Goal: Task Accomplishment & Management: Manage account settings

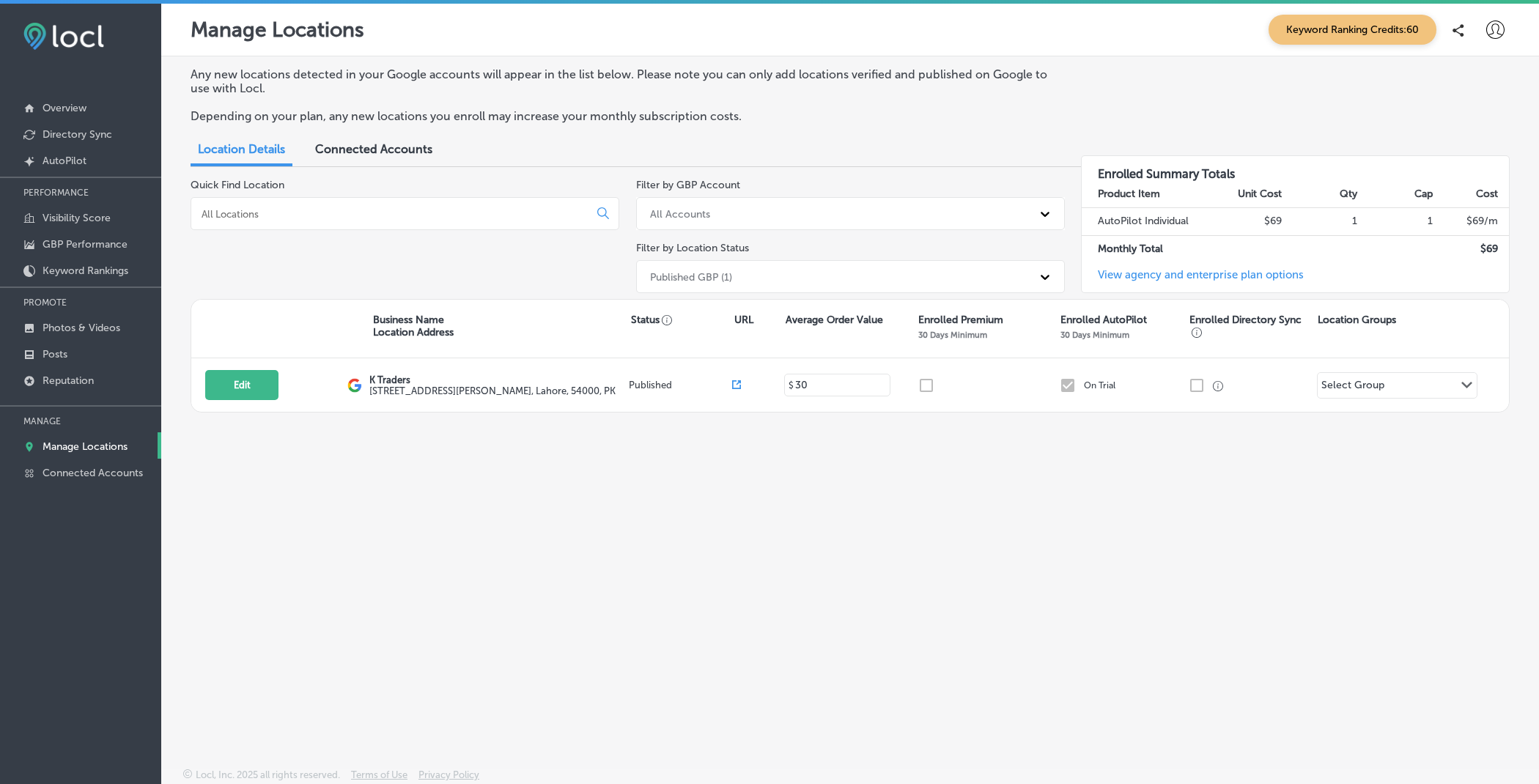
drag, startPoint x: 0, startPoint y: 0, endPoint x: 1501, endPoint y: 36, distance: 1501.4
click at [1501, 36] on icon at bounding box center [1495, 29] width 18 height 18
click at [1473, 70] on li "My Account" at bounding box center [1468, 83] width 102 height 34
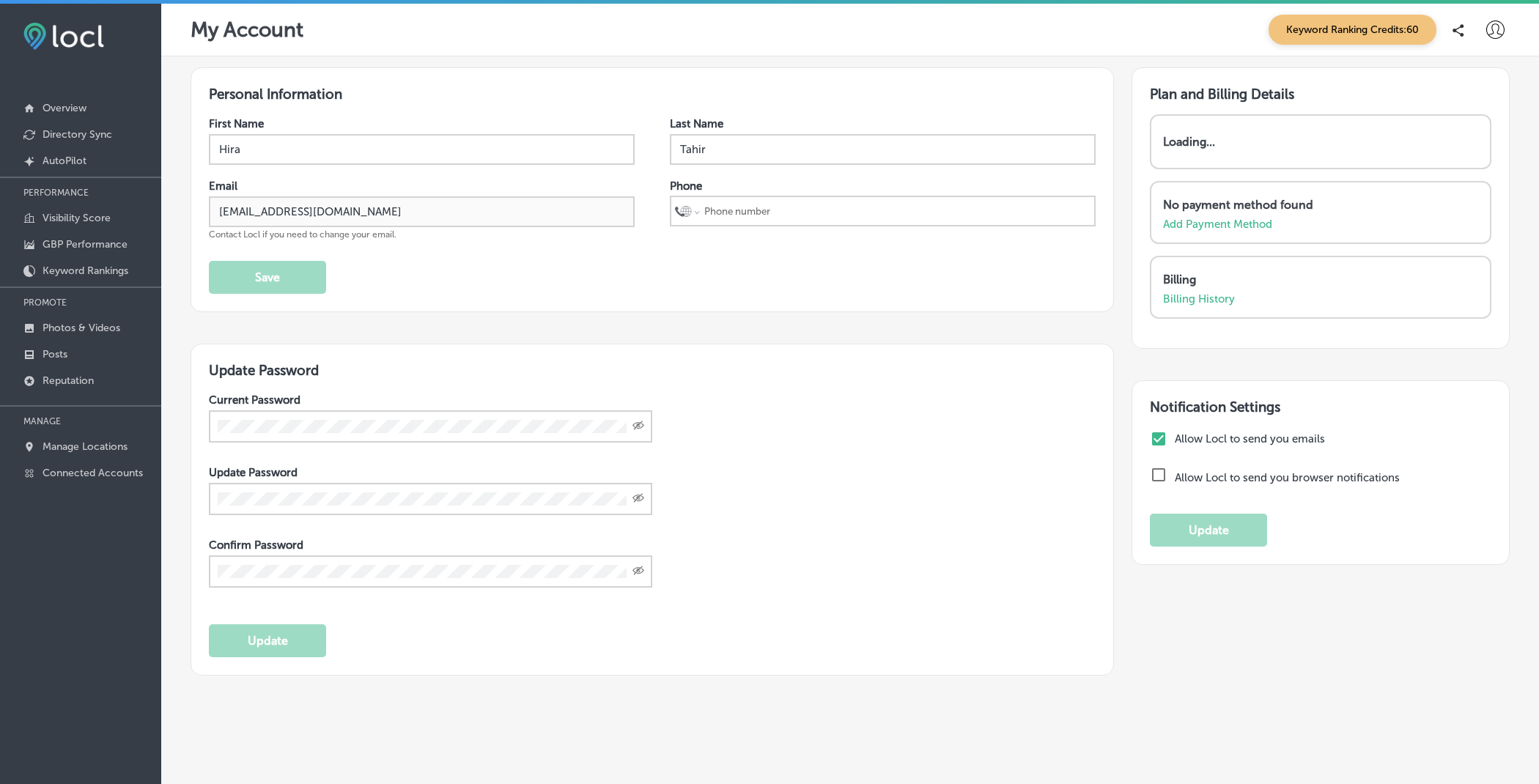
select select "US"
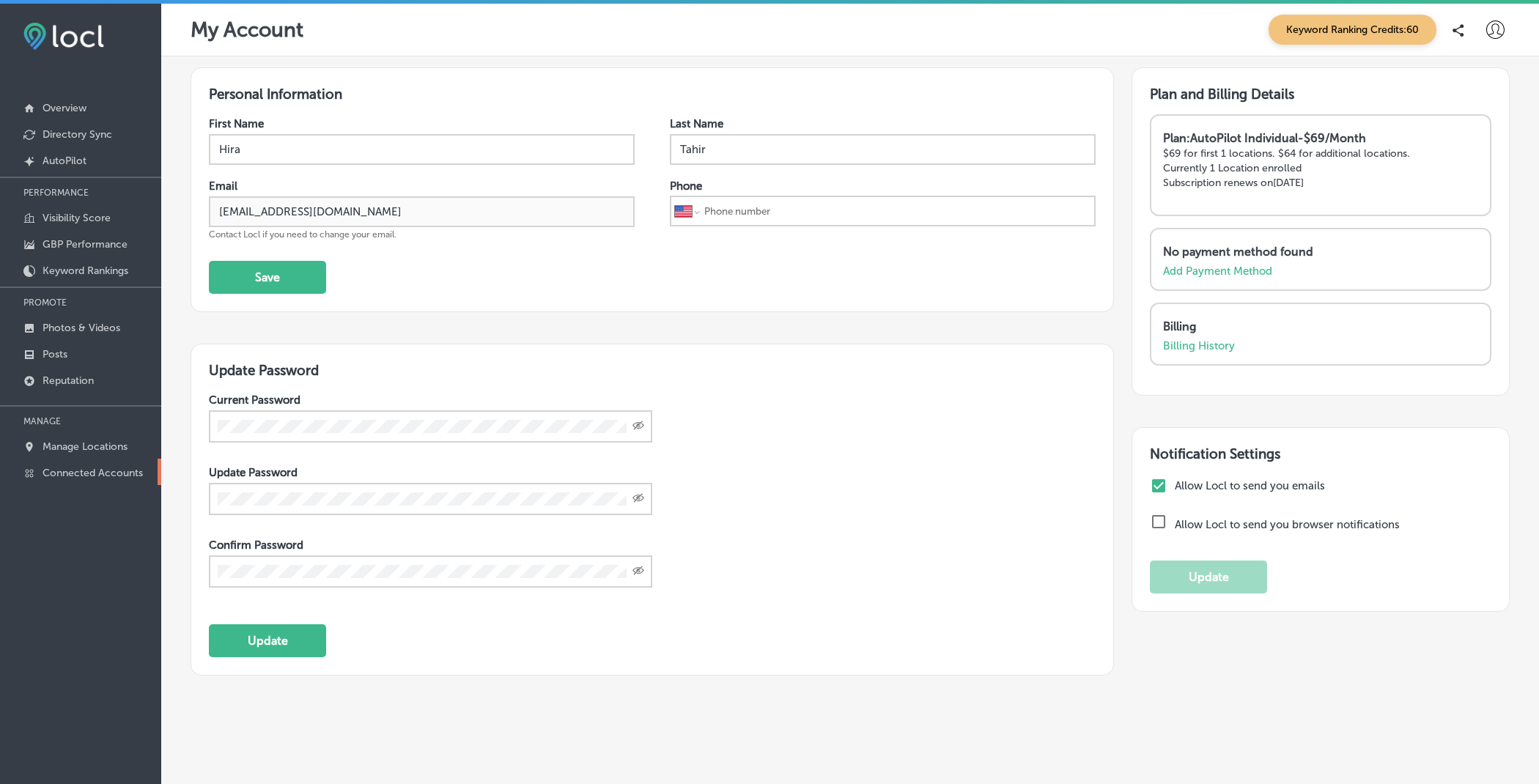
click at [93, 473] on p "Connected Accounts" at bounding box center [93, 473] width 101 height 13
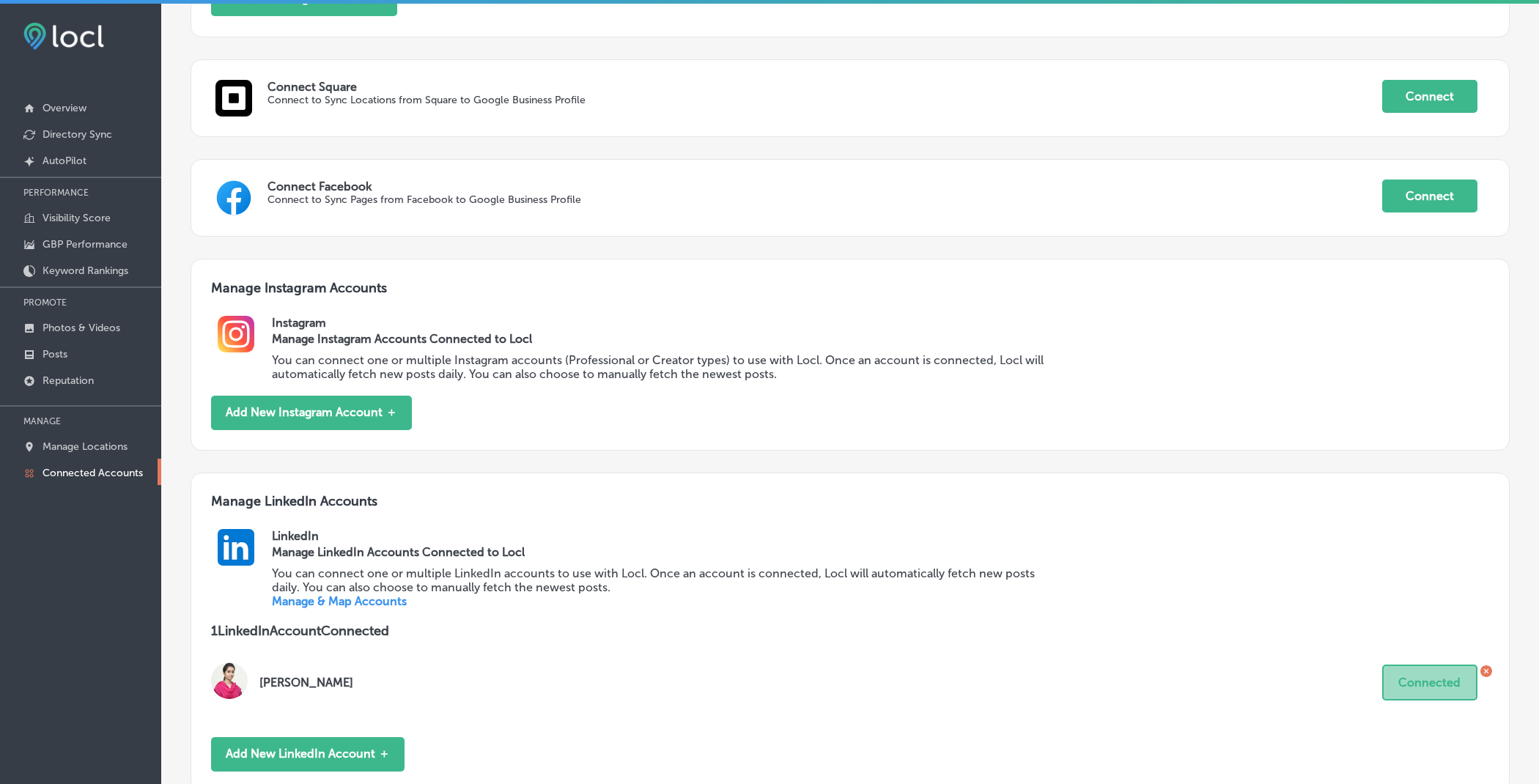
scroll to position [634, 0]
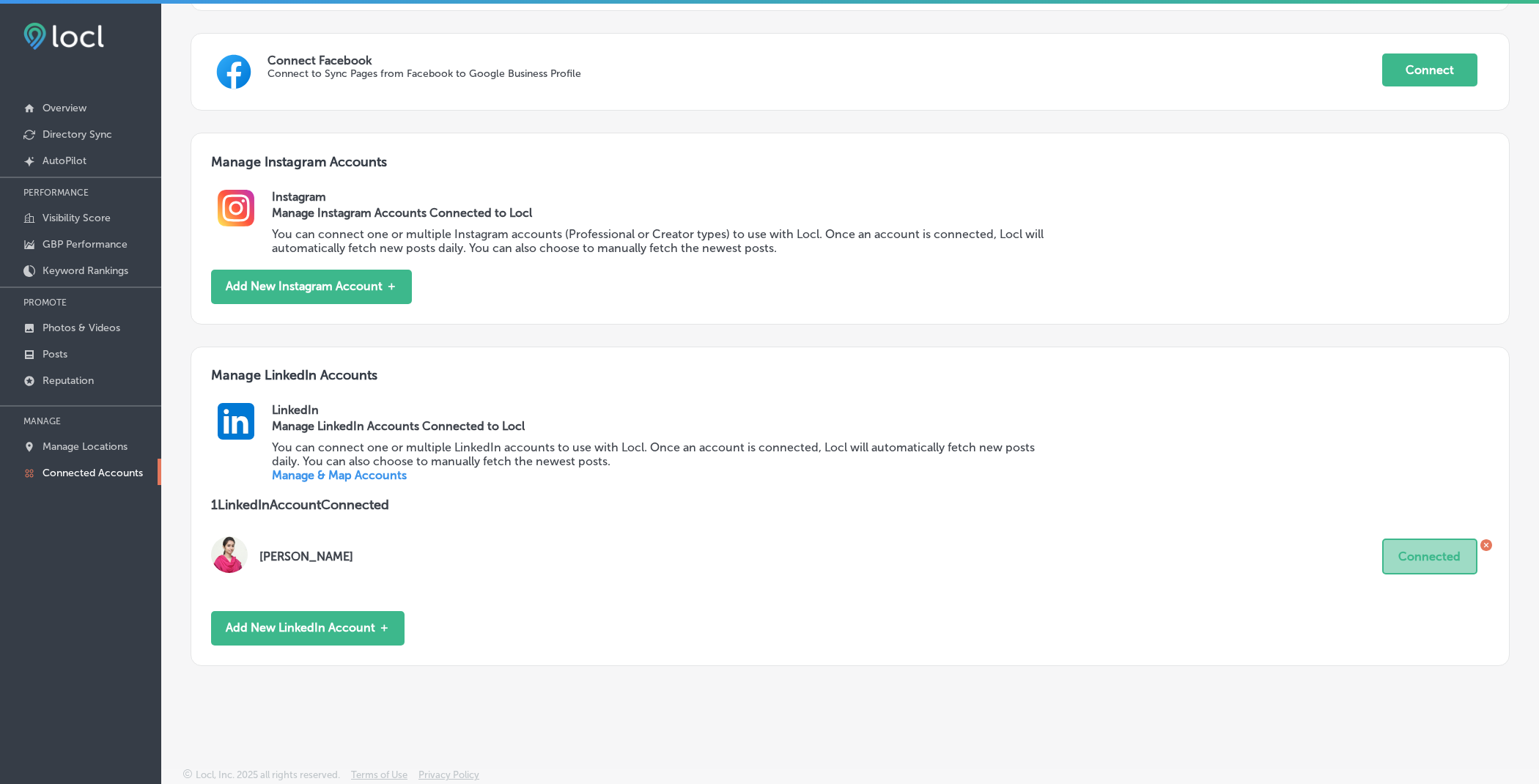
click at [1485, 543] on icon at bounding box center [1485, 544] width 4 height 4
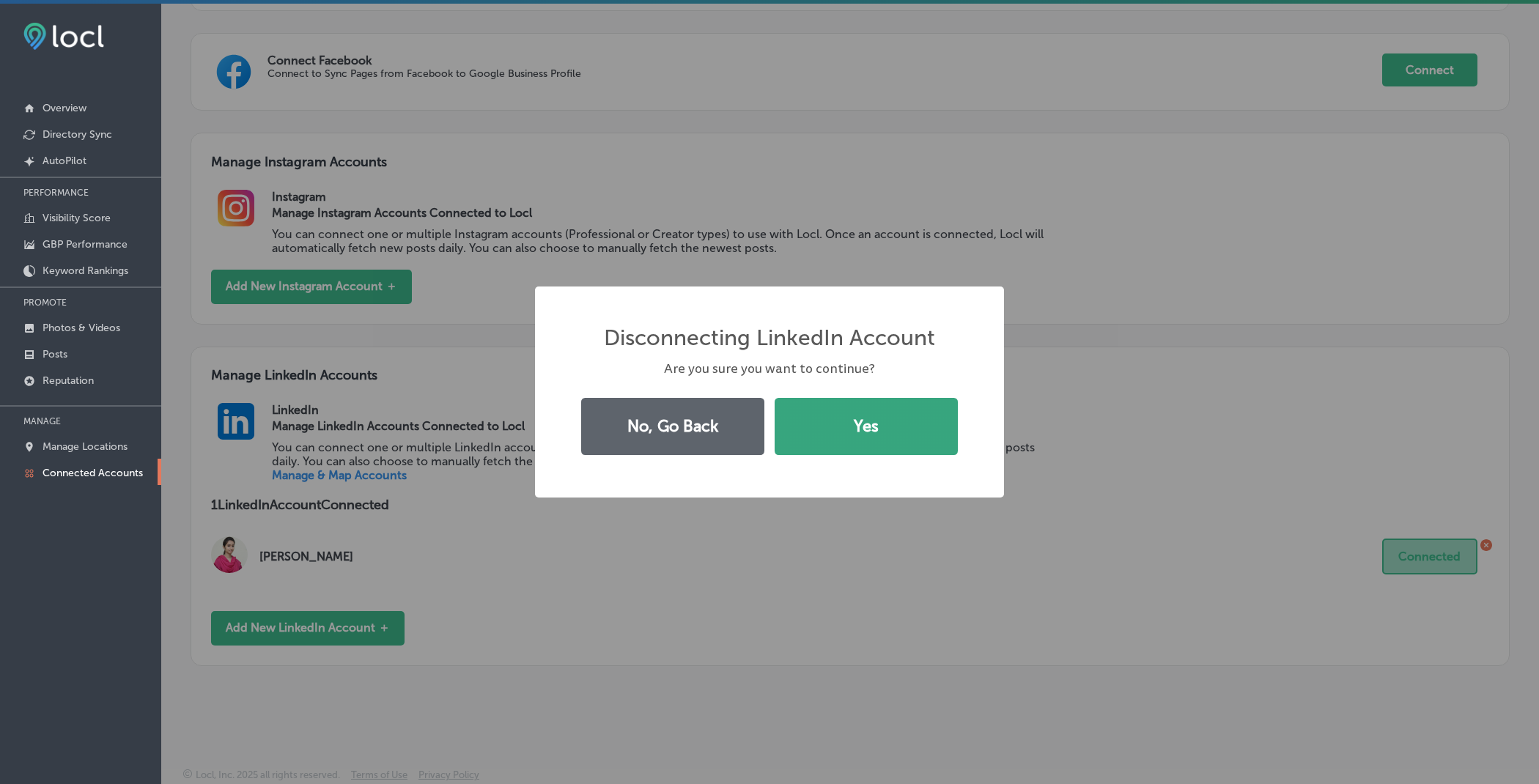
click at [891, 433] on button "Yes" at bounding box center [866, 426] width 183 height 57
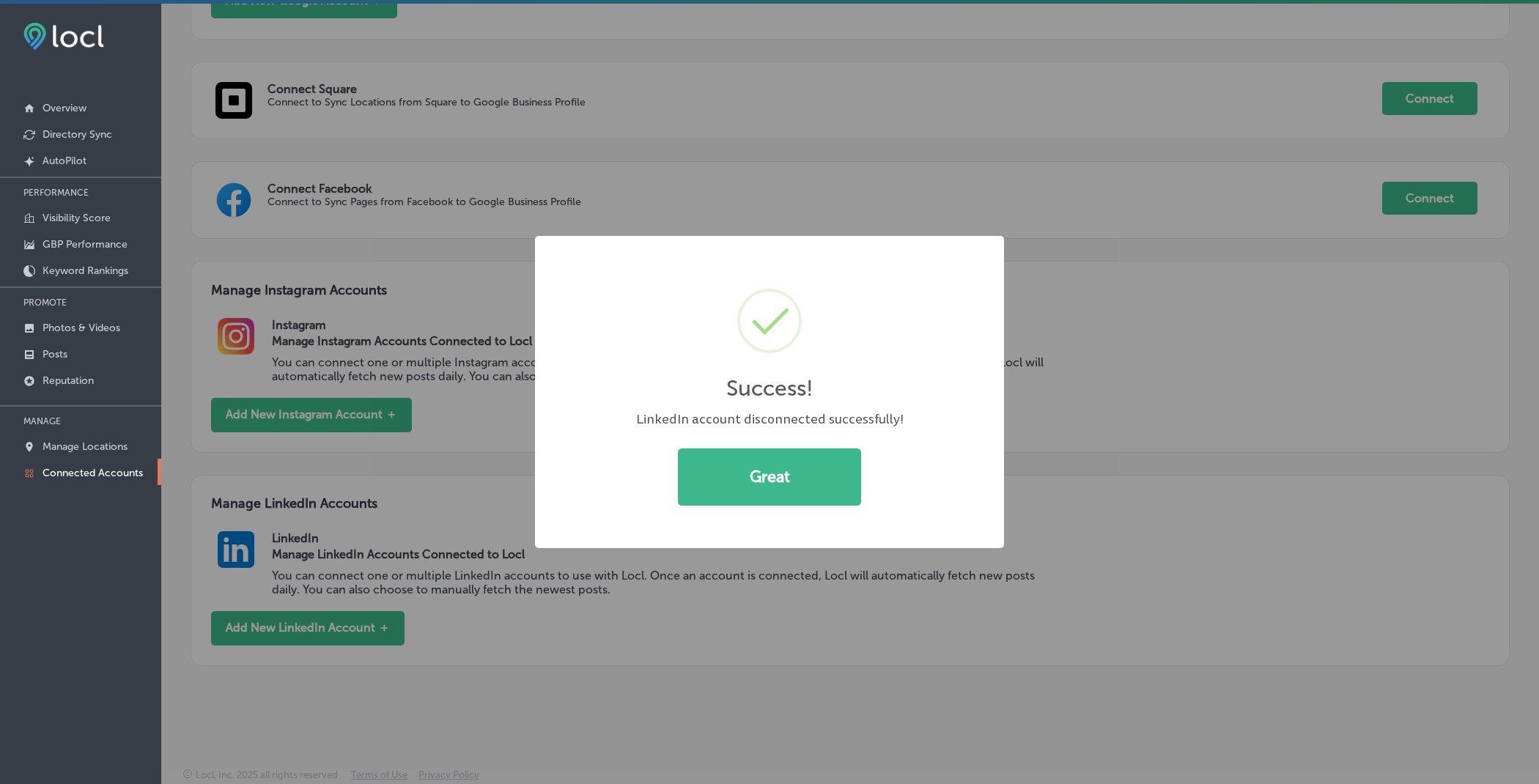
scroll to position [506, 0]
click at [804, 465] on button "Great" at bounding box center [770, 477] width 183 height 57
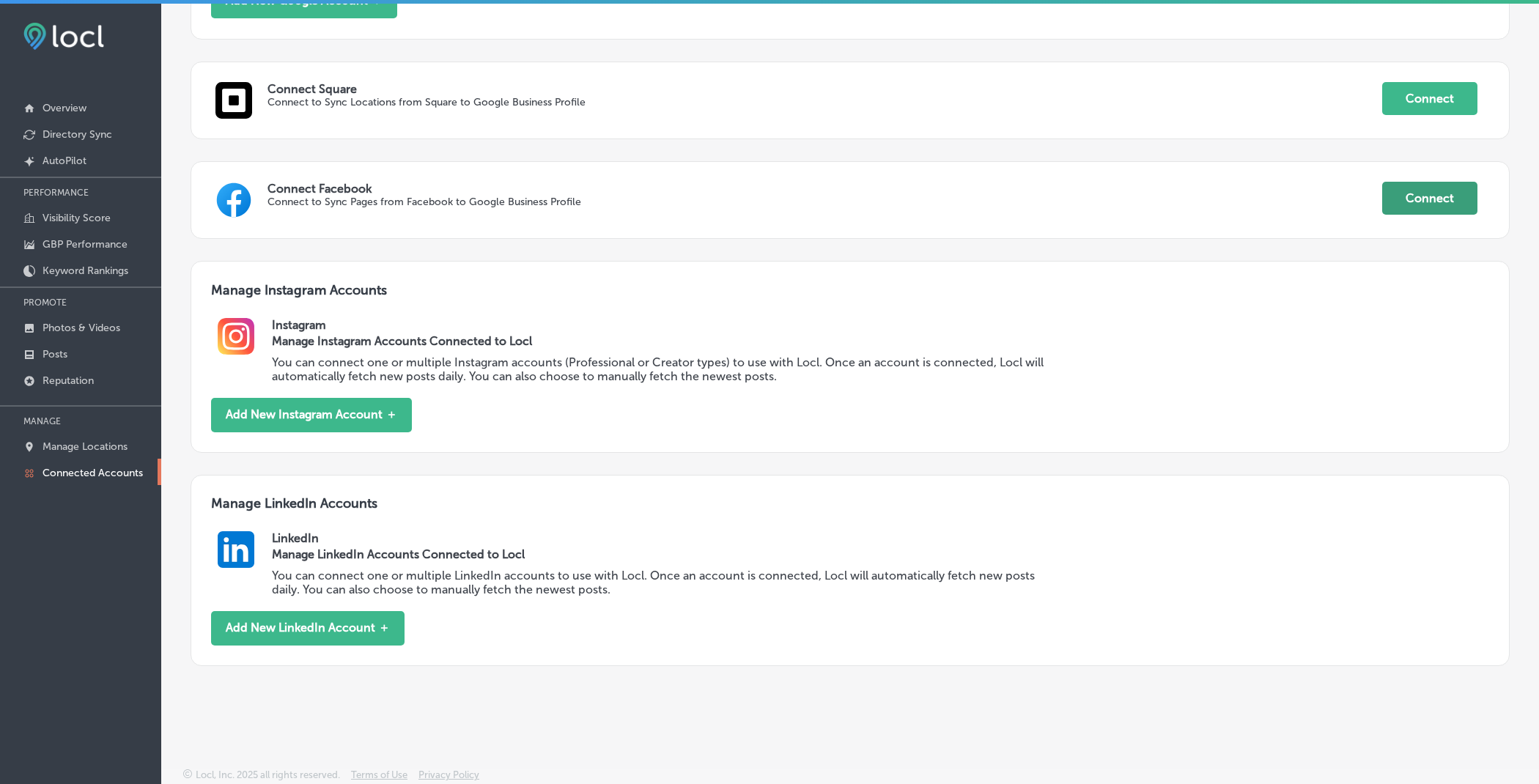
scroll to position [0, 0]
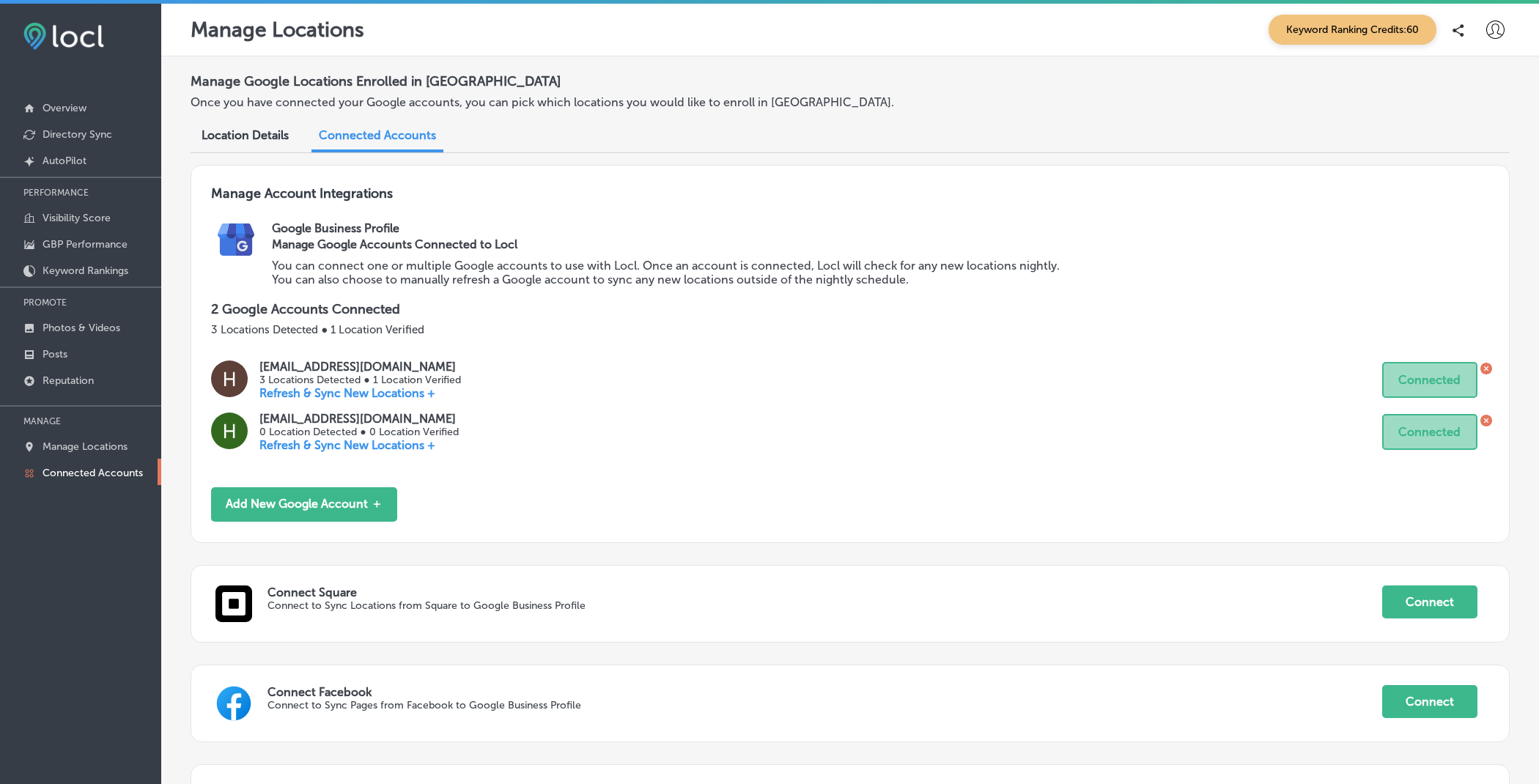
click at [1492, 39] on div at bounding box center [1495, 30] width 29 height 29
click at [1476, 161] on p "Log Out" at bounding box center [1464, 157] width 44 height 18
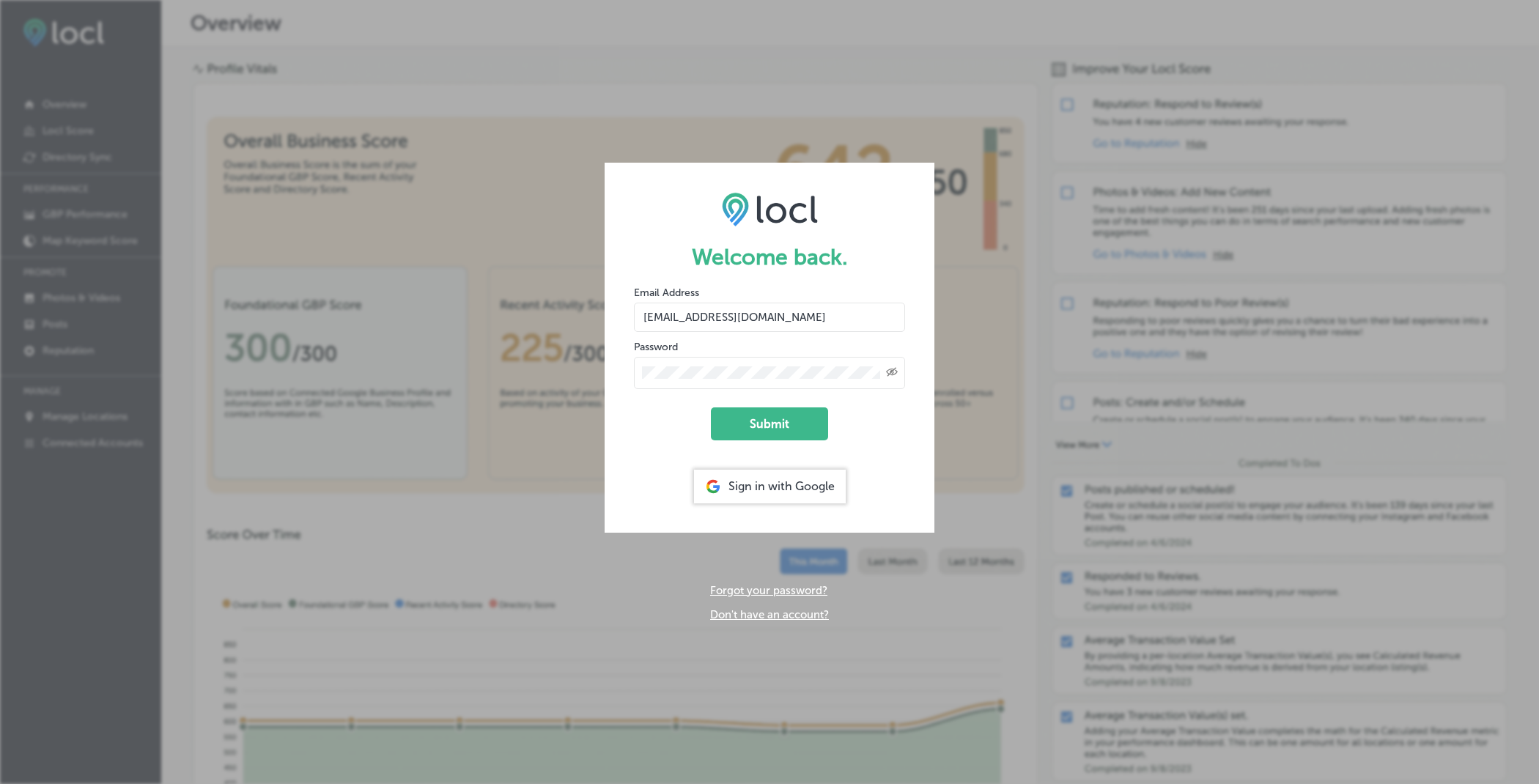
click at [770, 327] on input "hiratahir.eketchers+test80@gmail.com" at bounding box center [770, 317] width 271 height 29
click at [775, 324] on input "hiratahir.eketchers+test80@gmail.com" at bounding box center [770, 317] width 271 height 29
click at [775, 316] on input "hiratahir.eketchers+test80@gmail.com" at bounding box center [770, 317] width 271 height 29
type input "hiratahir.eketchers+test81@gmail.com"
click at [664, 429] on form "Welcome back. Email Address hiratahir.eketchers+test81@gmail.com Password Creat…" at bounding box center [770, 347] width 330 height 369
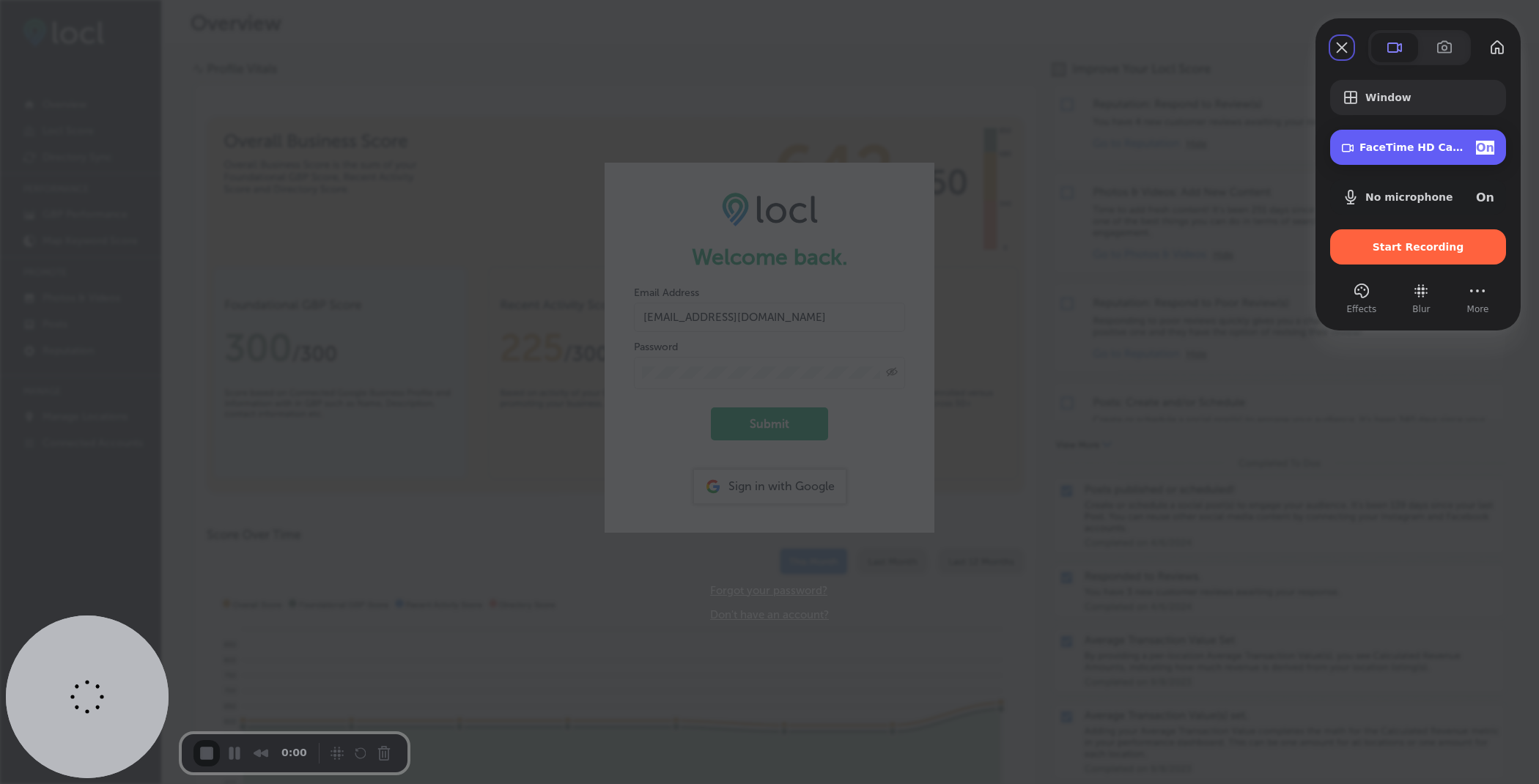
click at [1478, 148] on span "On" at bounding box center [1484, 148] width 18 height 14
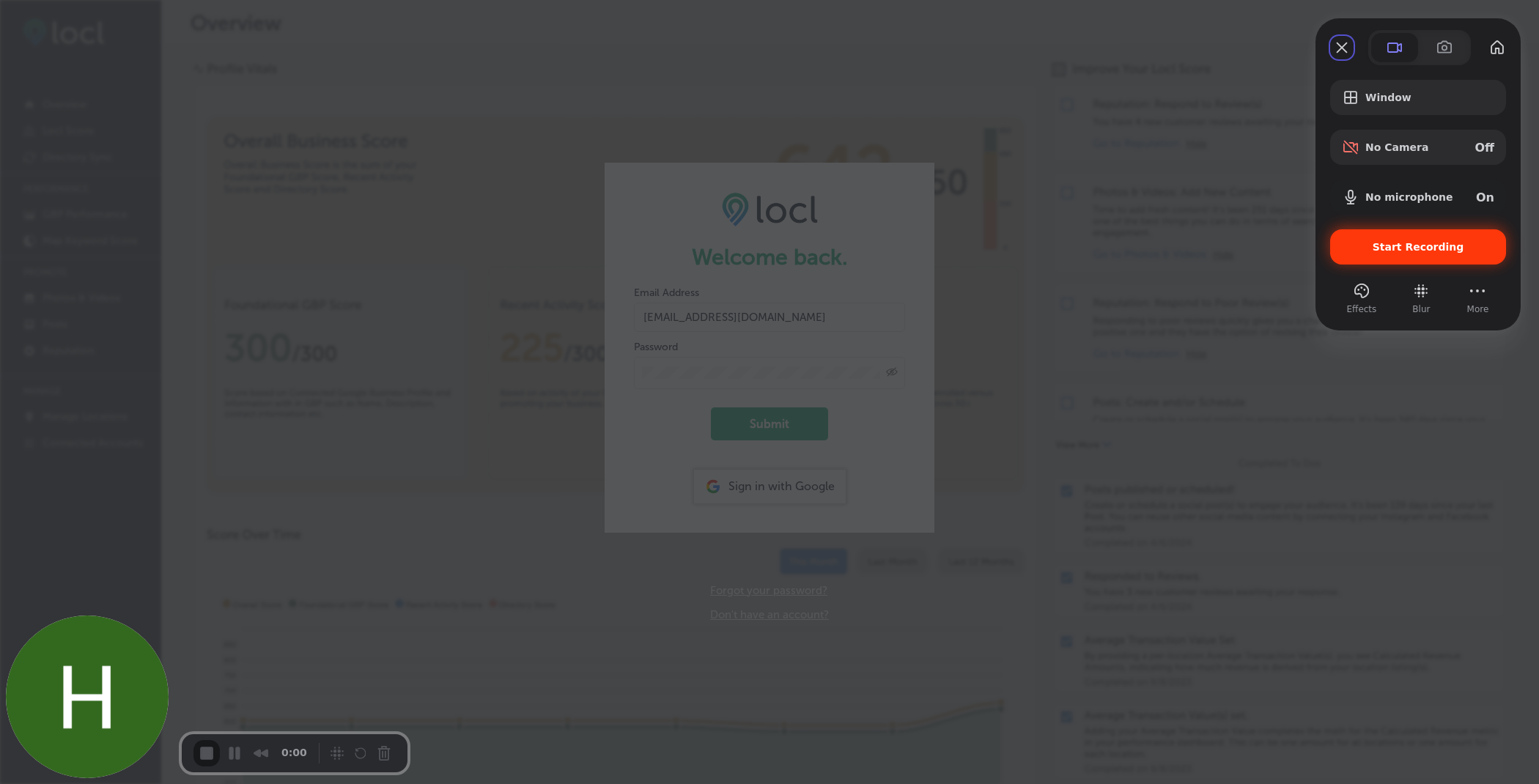
click at [1420, 241] on span "Start Recording" at bounding box center [1418, 247] width 91 height 12
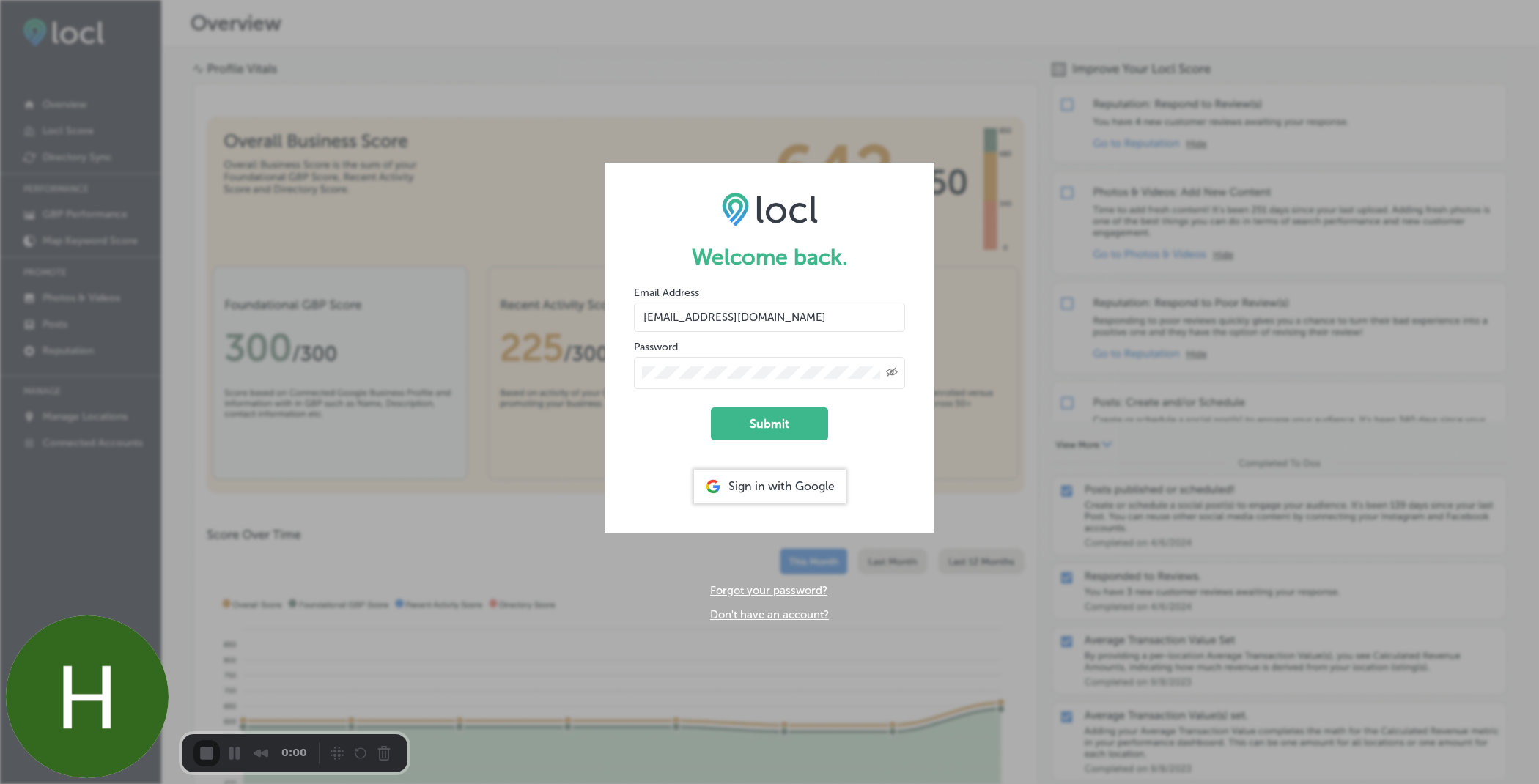
click at [382, 753] on button "Cancel Recording" at bounding box center [387, 754] width 23 height 23
click at [379, 761] on button "Cancel Recording" at bounding box center [388, 754] width 23 height 23
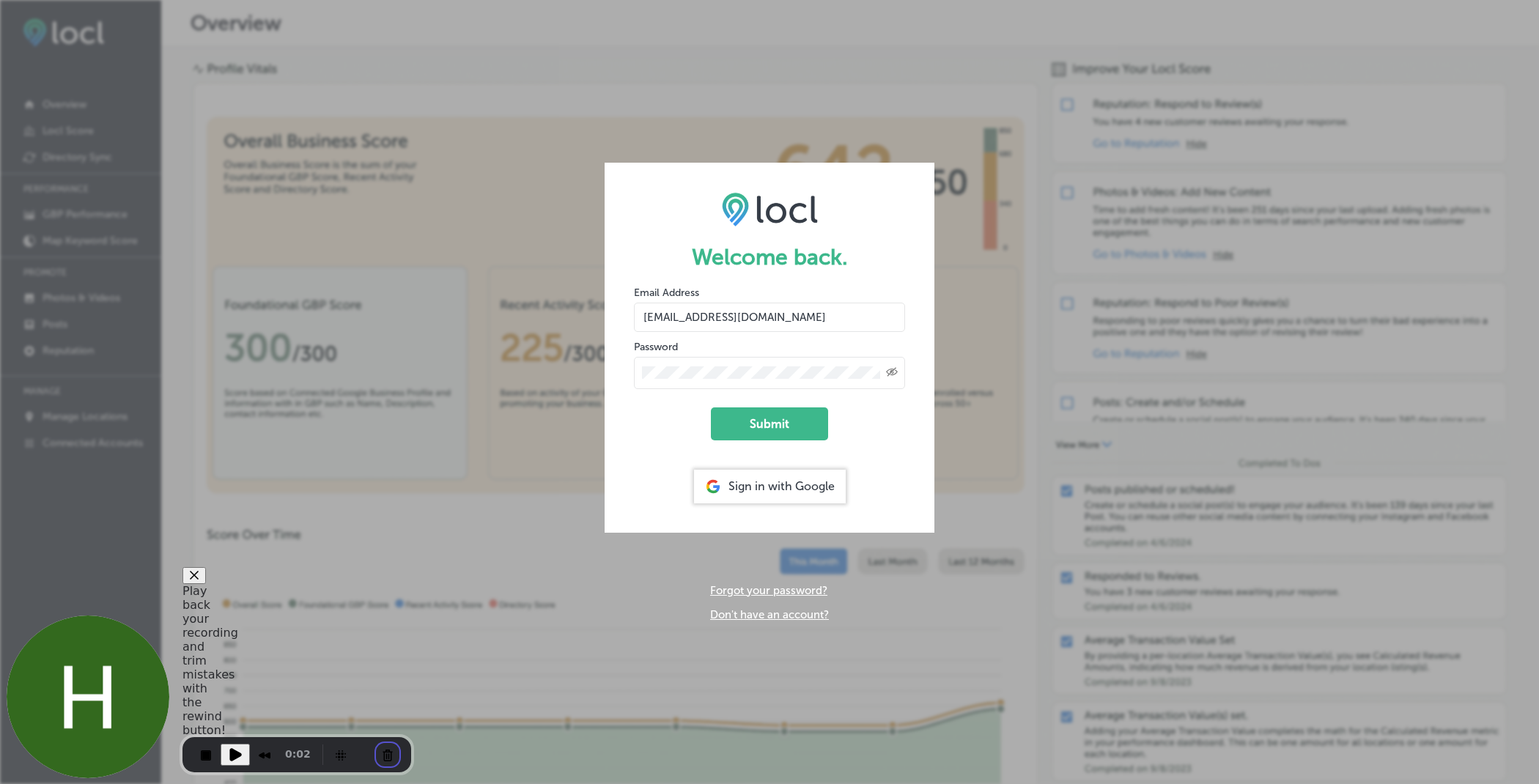
click at [386, 754] on button "Cancel Recording" at bounding box center [388, 754] width 23 height 23
click at [384, 753] on button "Cancel Recording" at bounding box center [384, 752] width 23 height 23
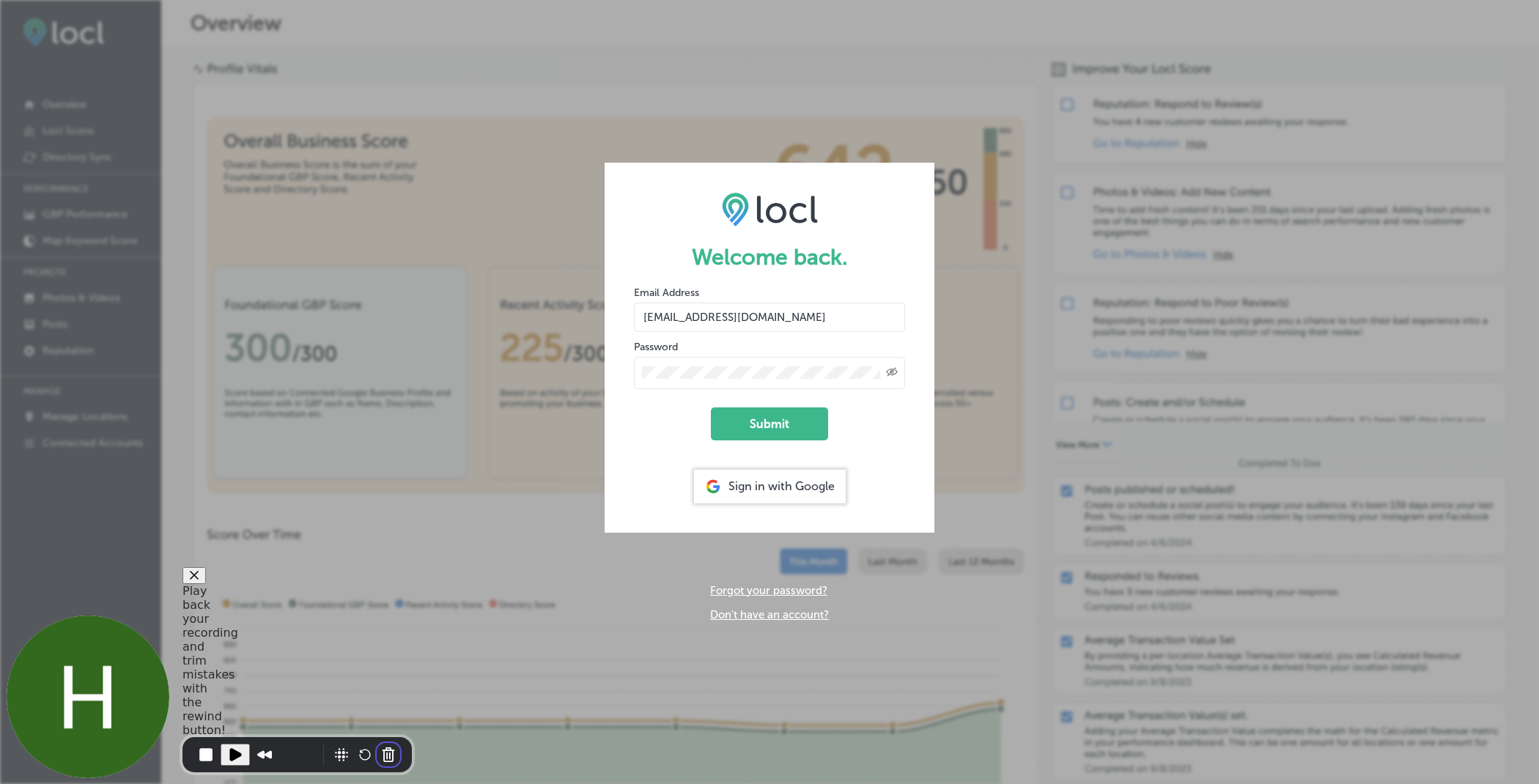
drag, startPoint x: 650, startPoint y: 319, endPoint x: 780, endPoint y: 331, distance: 130.6
click at [781, 331] on form "Welcome back. Email Address hiratahir.eketchers+test81@gmail.com Password Creat…" at bounding box center [770, 347] width 330 height 369
click at [817, 322] on input "hiratahir.eketchers+test81@gmail.com" at bounding box center [770, 317] width 271 height 29
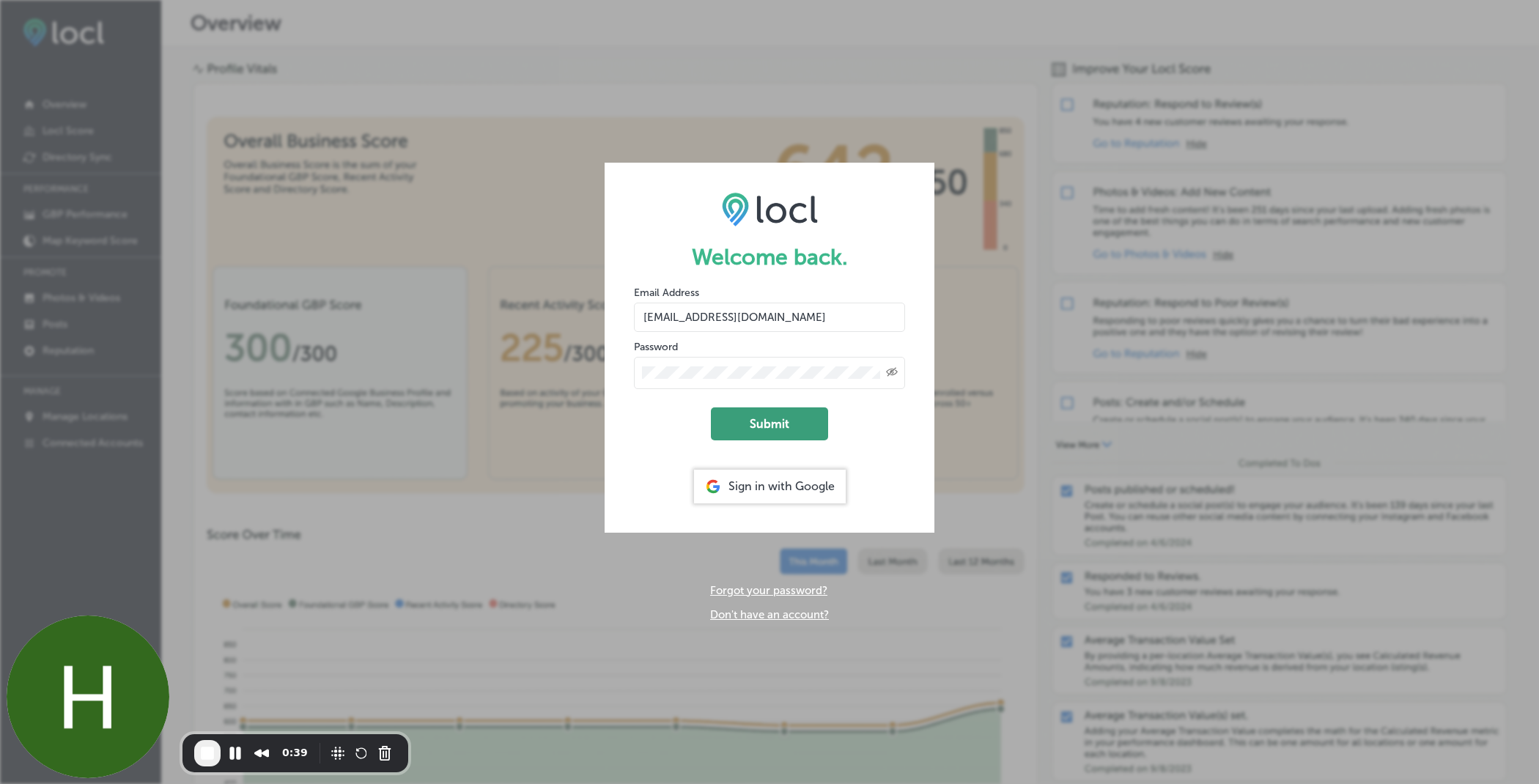
click at [723, 416] on button "Submit" at bounding box center [769, 424] width 117 height 33
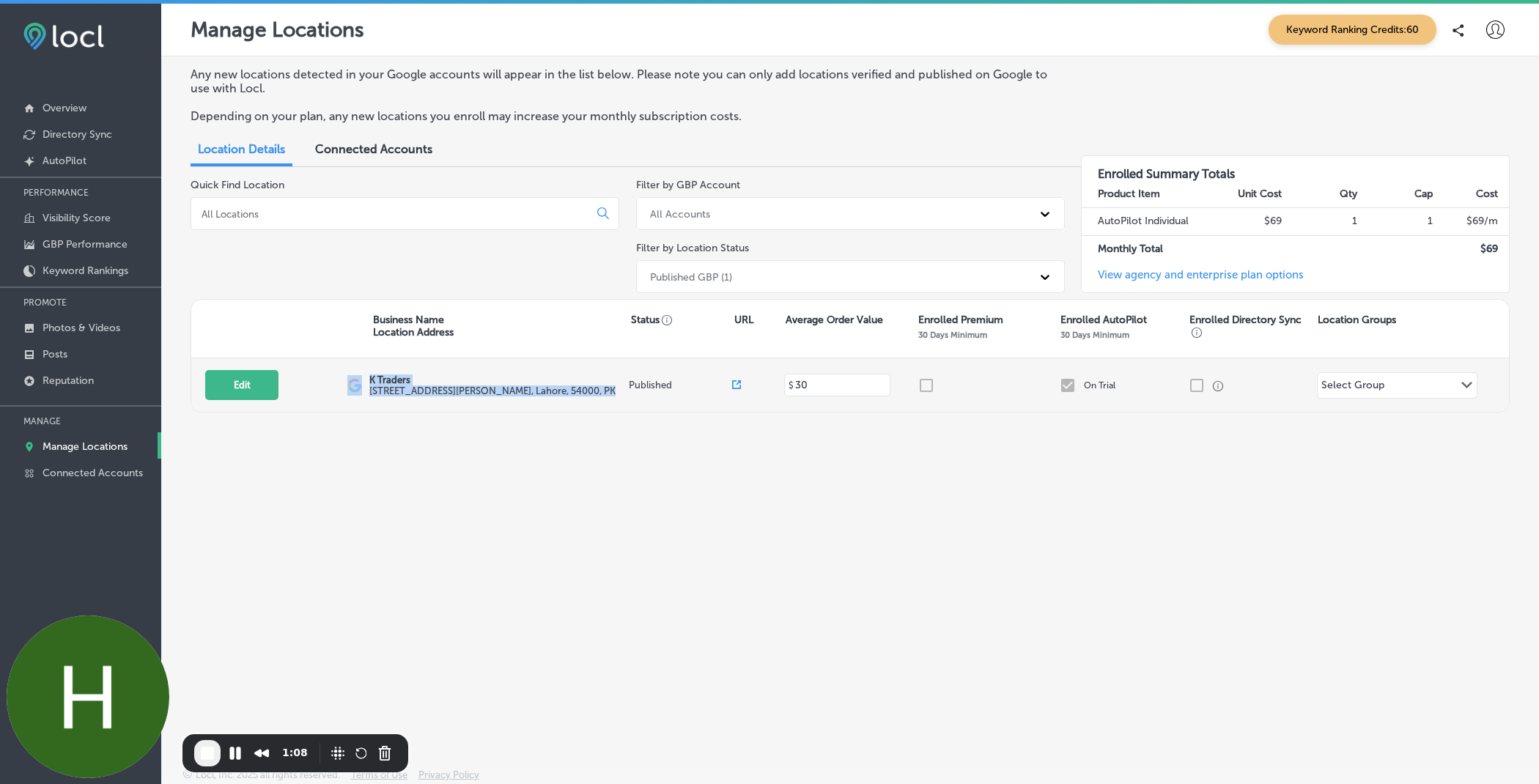
drag, startPoint x: 362, startPoint y: 377, endPoint x: 574, endPoint y: 397, distance: 212.9
click at [574, 397] on div "Edit This location is not published yet. K Traders 505 A1 Block Johar Town , La…" at bounding box center [850, 385] width 1317 height 54
click at [567, 392] on div "K Traders 505 A1 Block Johar Town , Lahore, 54000, PK" at bounding box center [494, 386] width 250 height 22
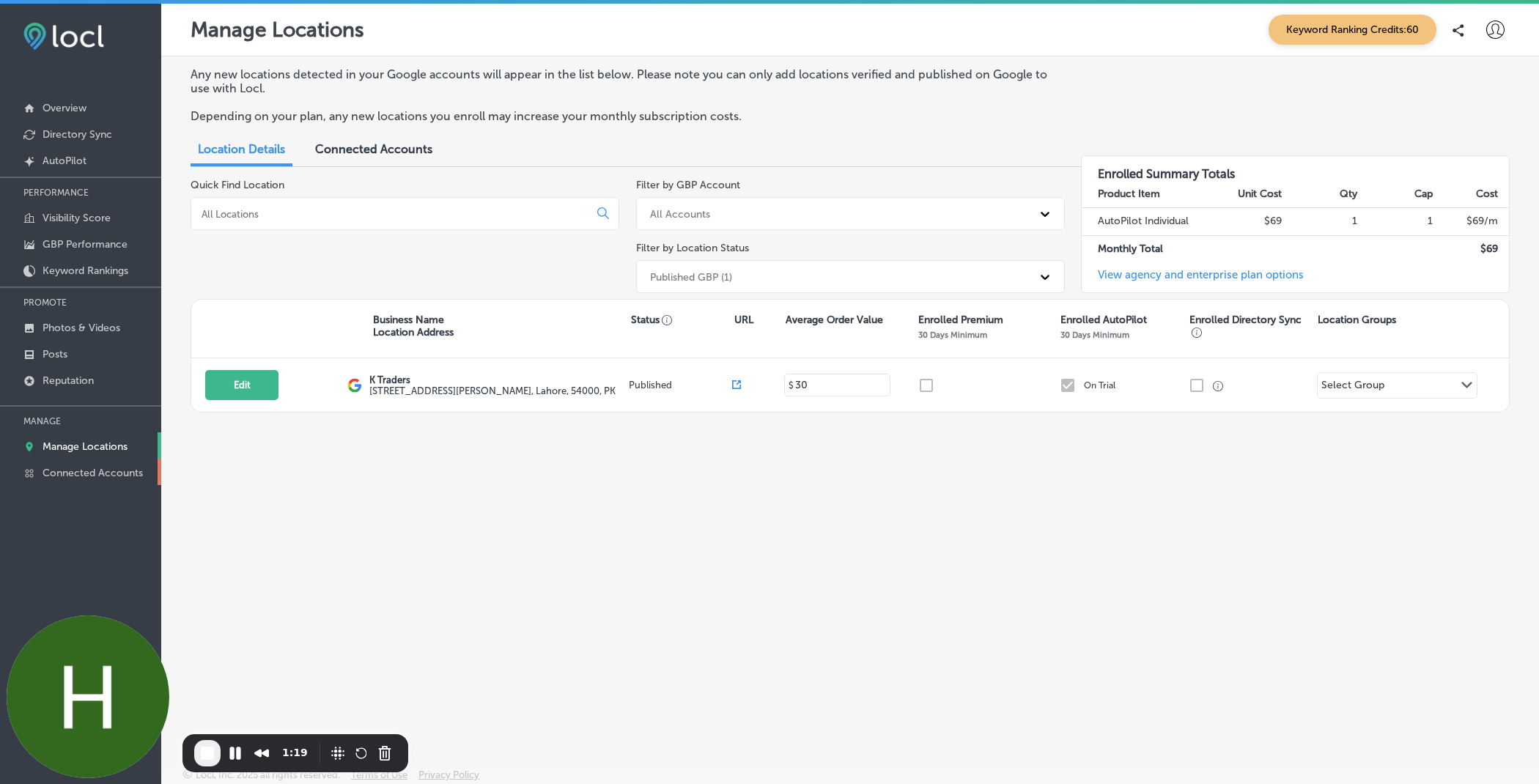
click at [62, 469] on p "Connected Accounts" at bounding box center [93, 473] width 101 height 13
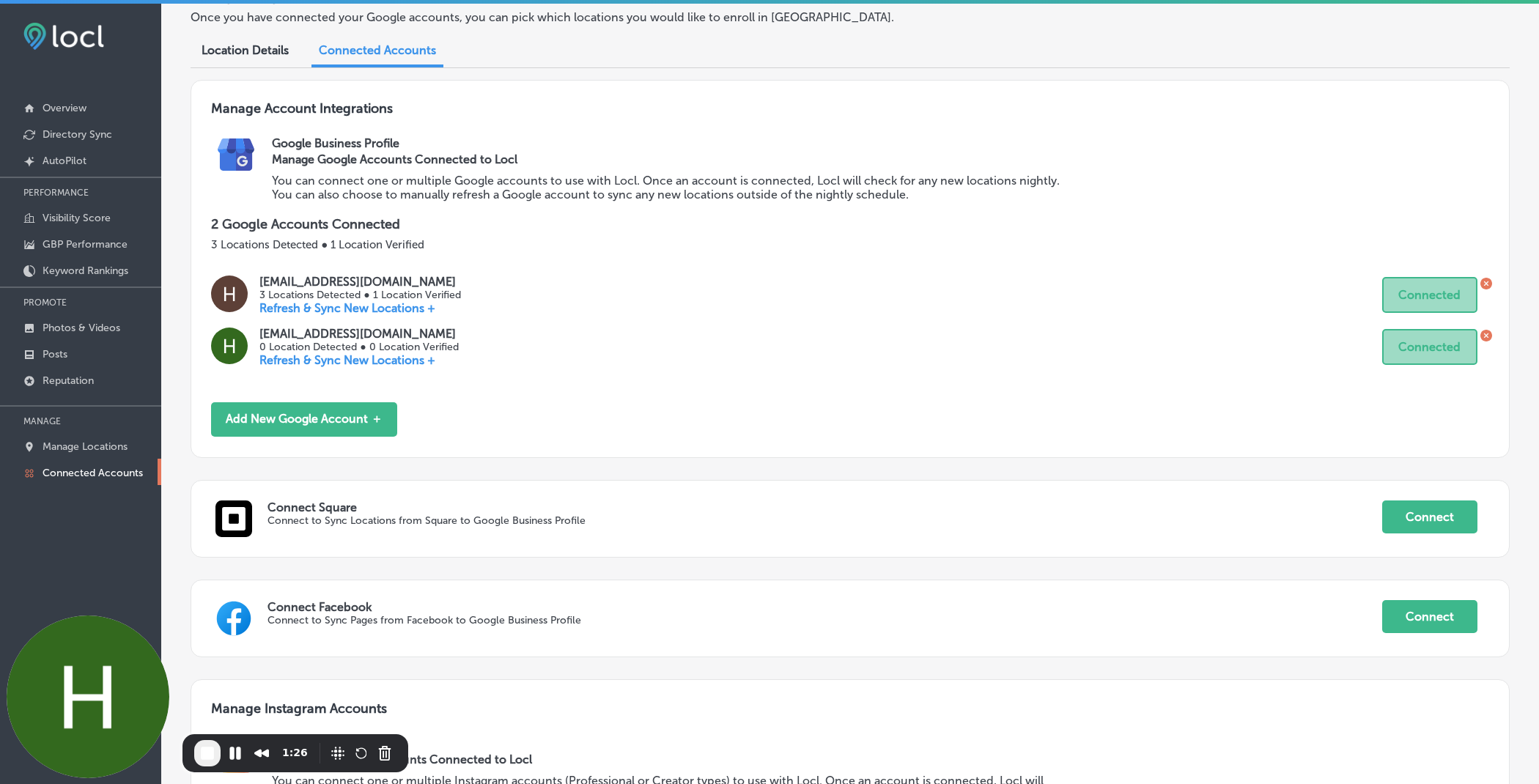
scroll to position [506, 0]
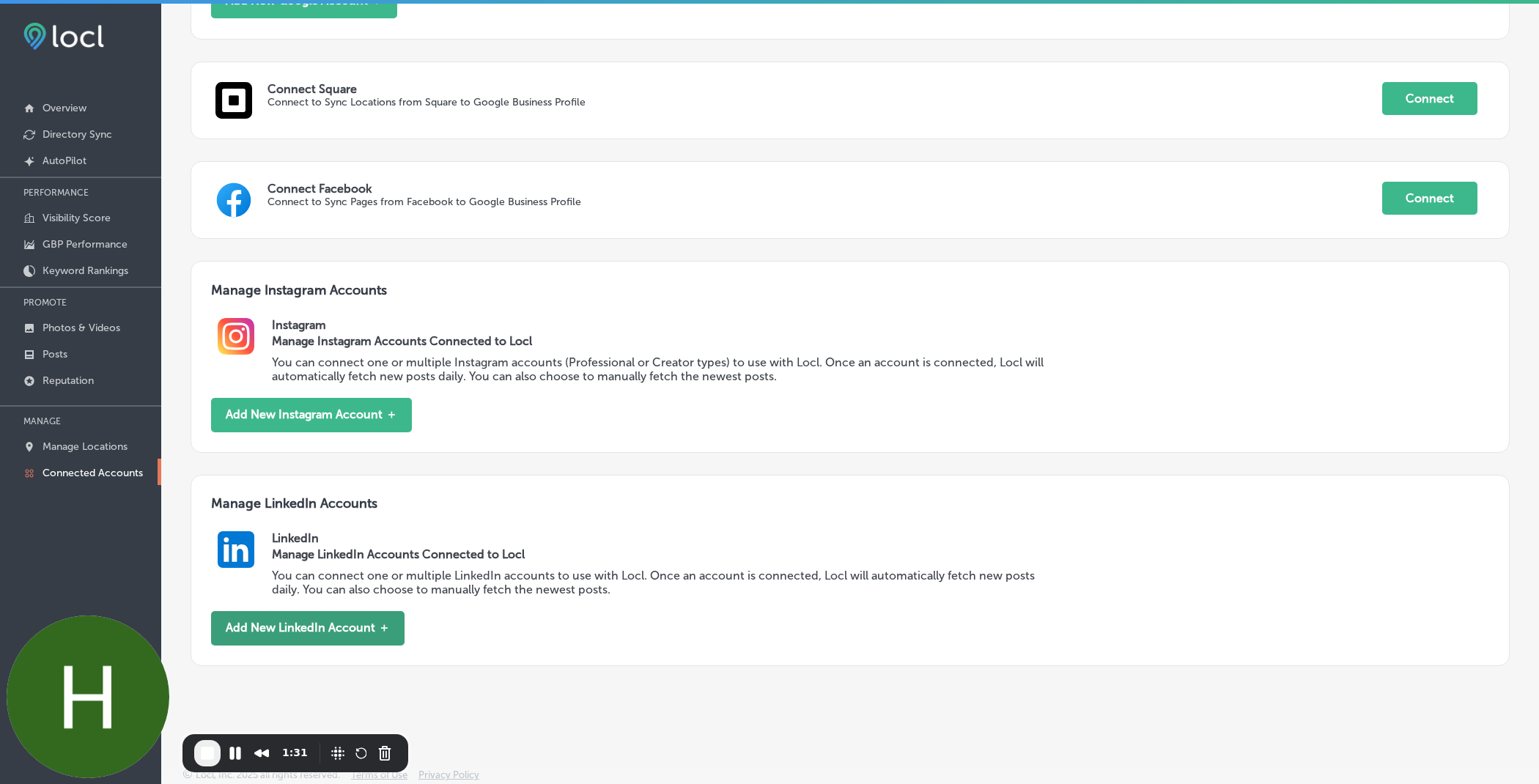
click at [315, 624] on button "Add New LinkedIn Account ＋" at bounding box center [307, 628] width 194 height 34
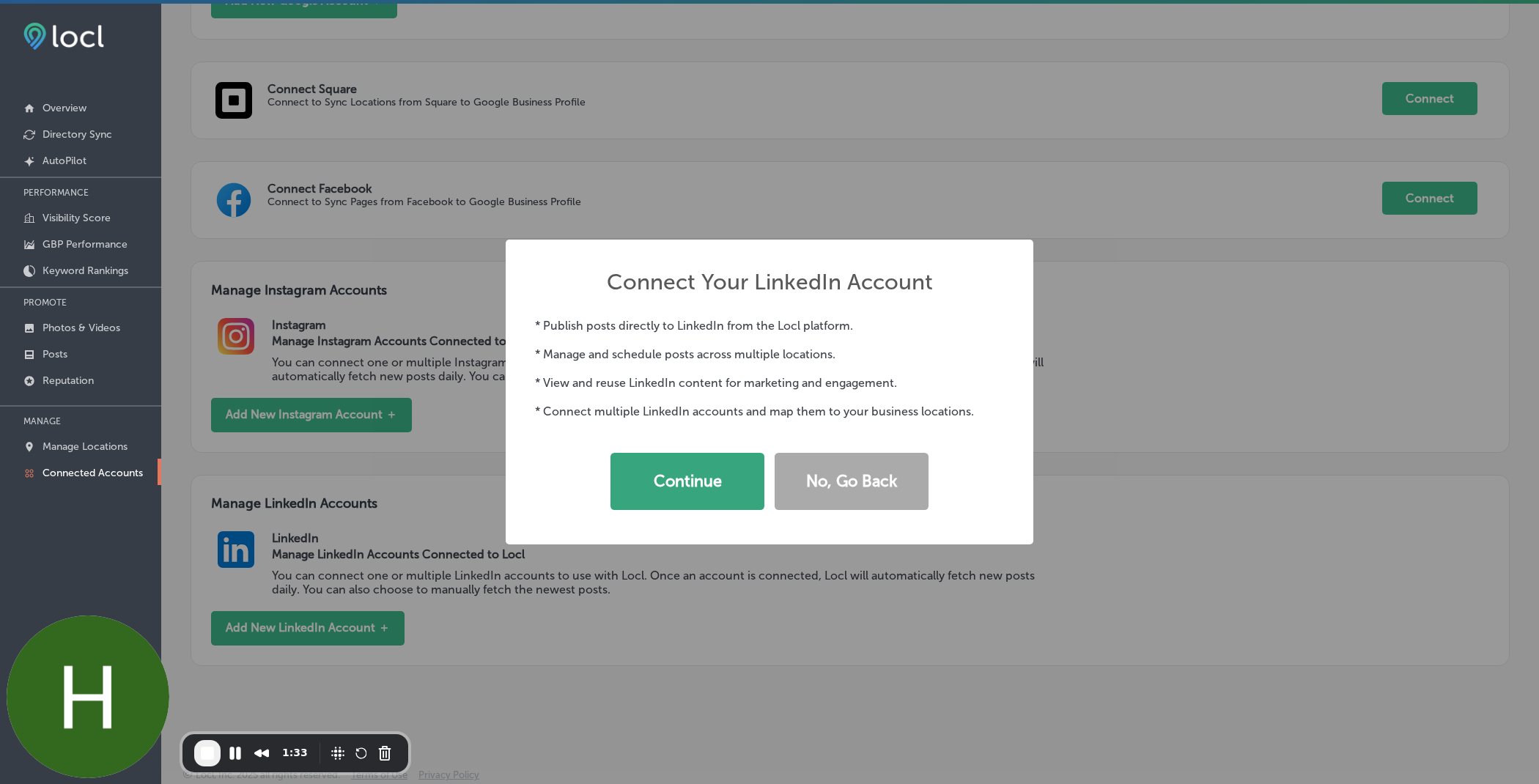
click at [684, 498] on button "Continue" at bounding box center [688, 481] width 154 height 57
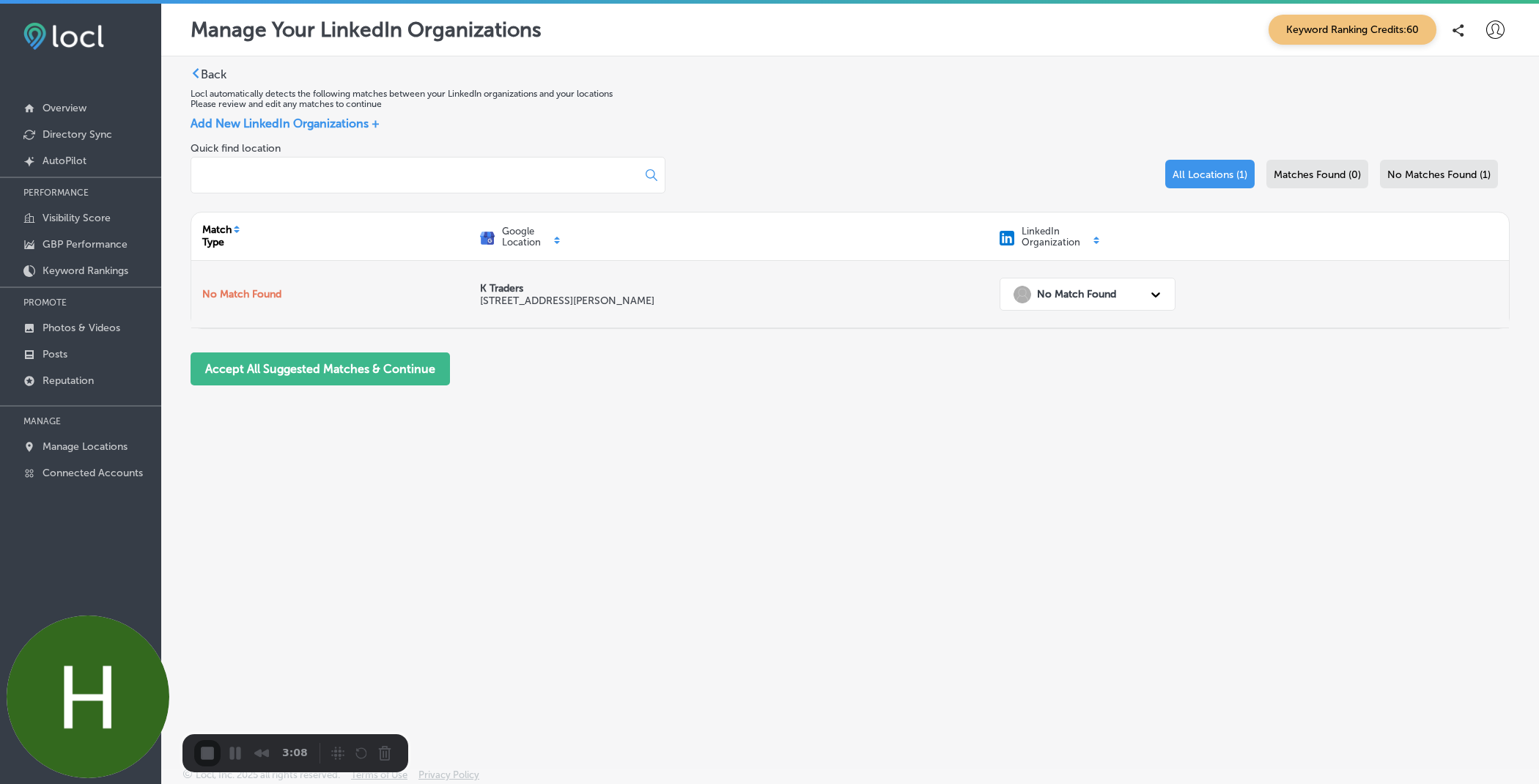
click at [1092, 299] on strong "No Match Found" at bounding box center [1076, 294] width 79 height 13
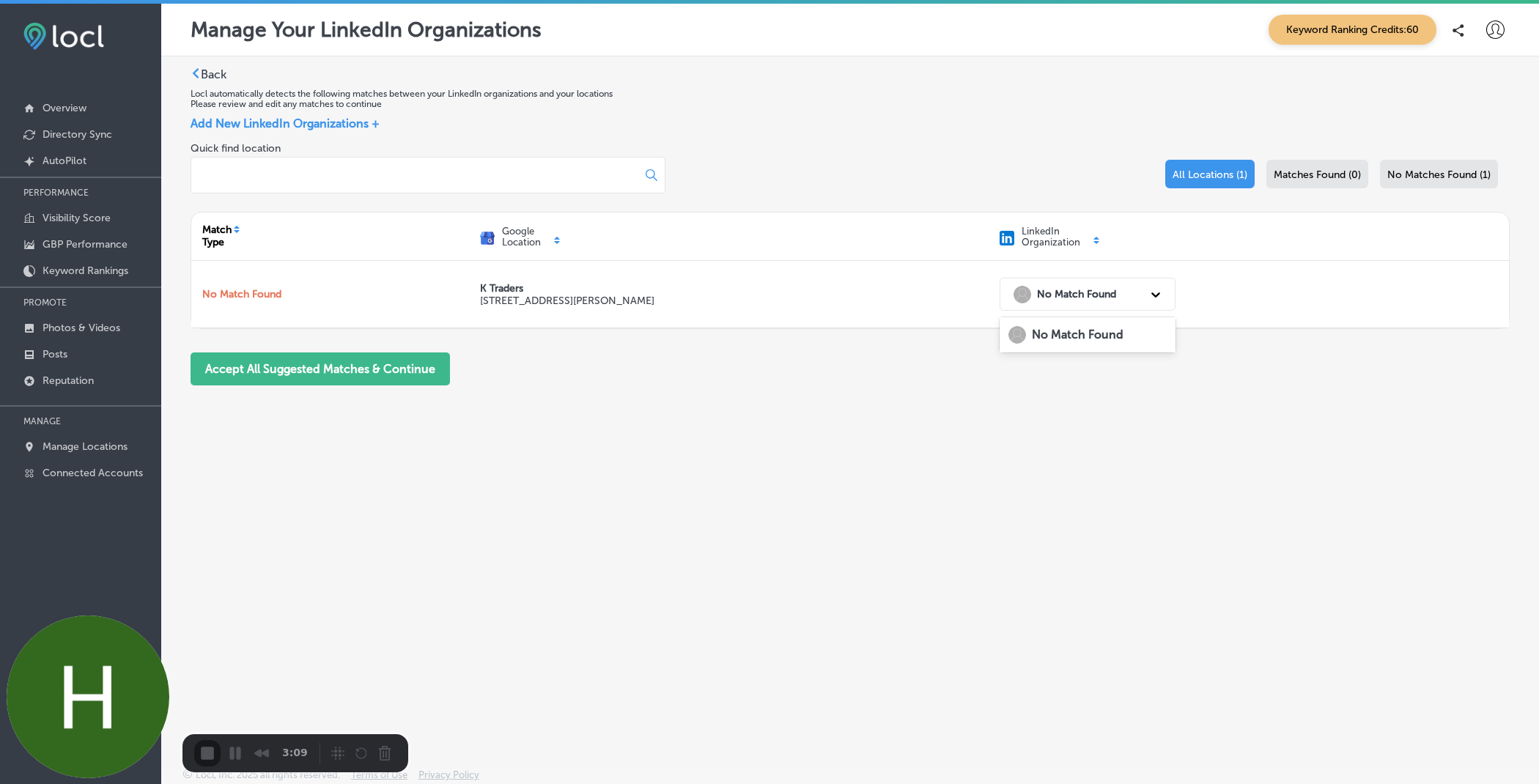
click at [1067, 341] on div "No Match Found" at bounding box center [1088, 334] width 159 height 18
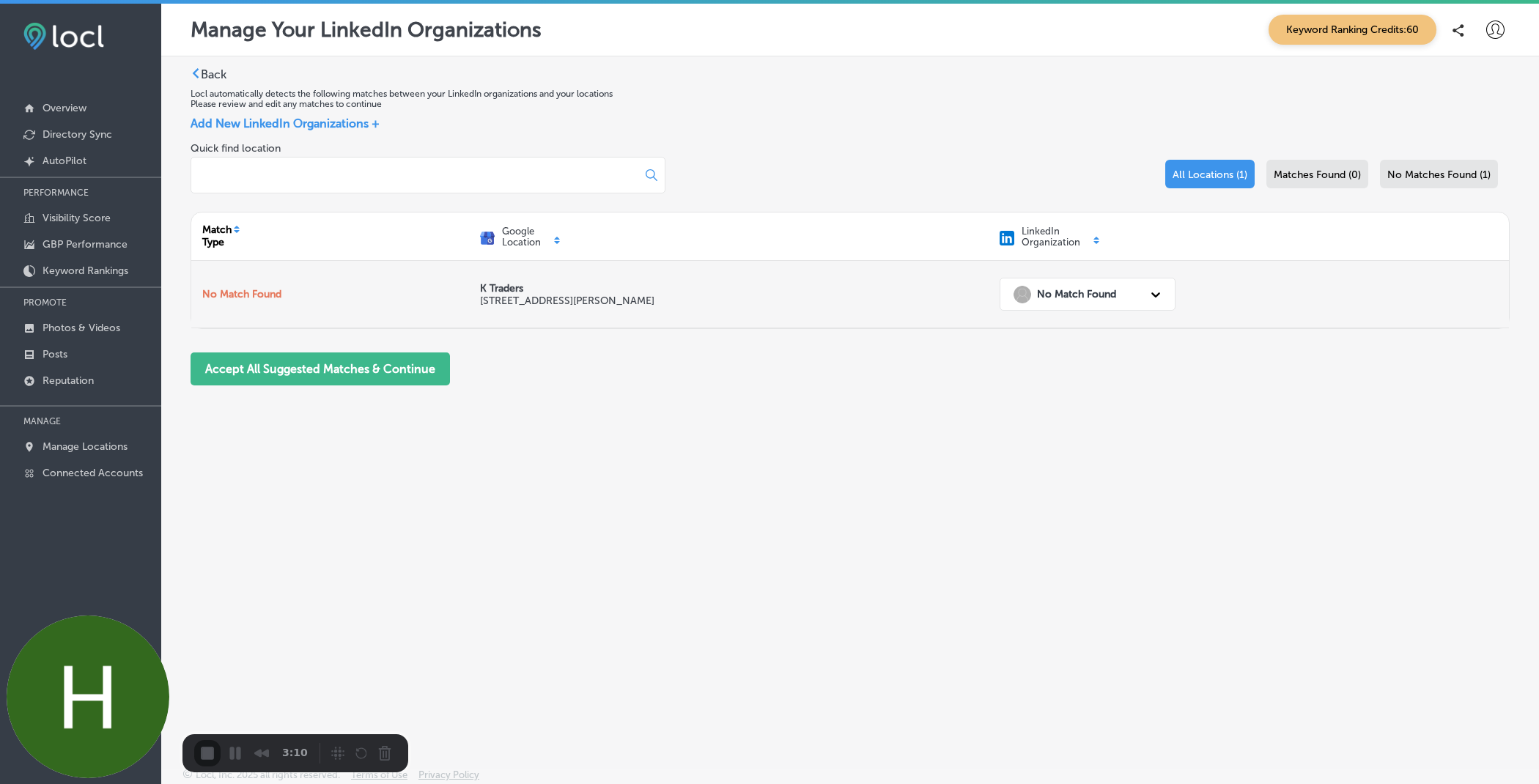
click at [1099, 286] on div "No Match Found" at bounding box center [1065, 294] width 102 height 18
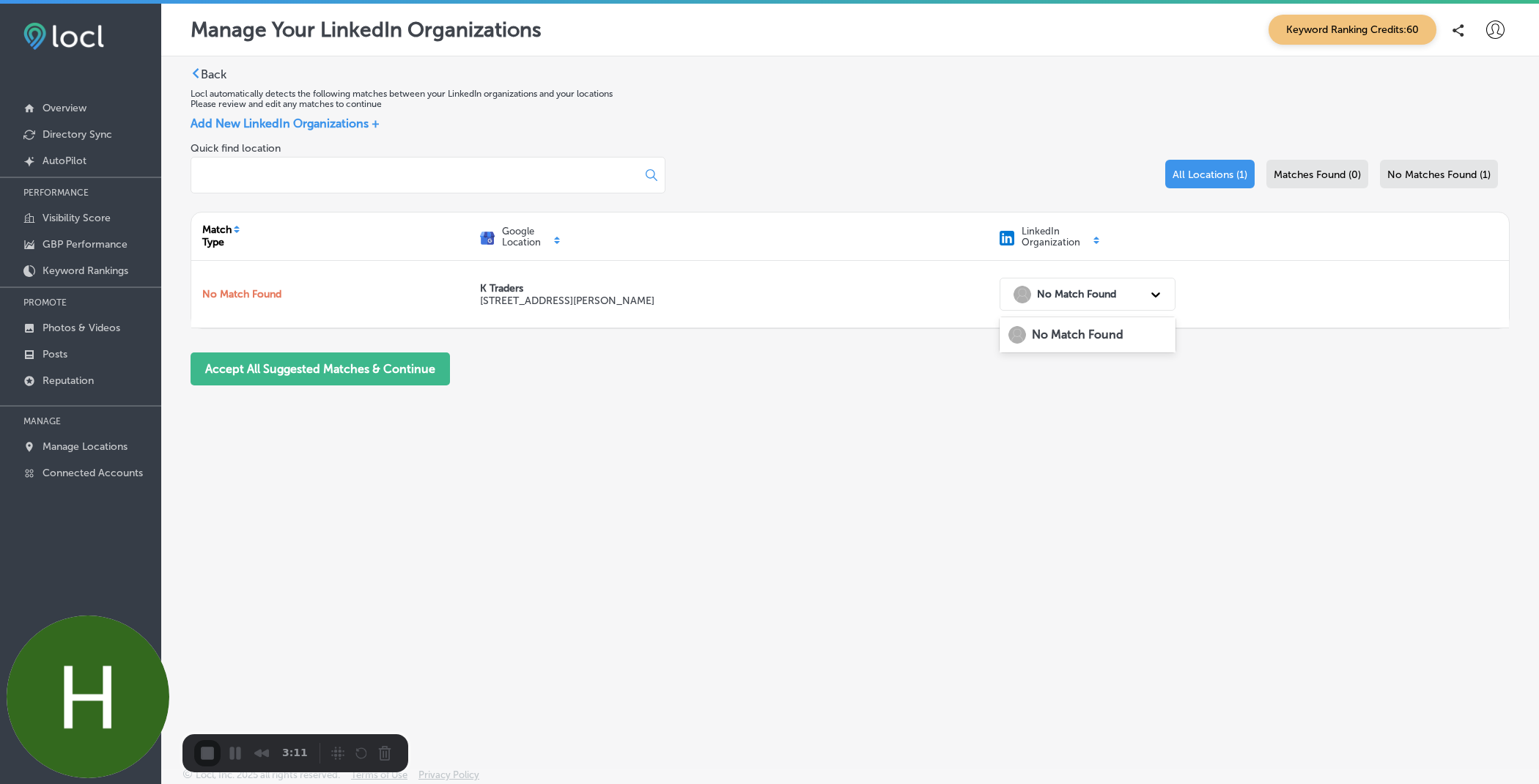
click at [1072, 338] on strong "No Match Found" at bounding box center [1077, 334] width 91 height 14
click at [232, 712] on div "Manage Your LinkedIn Organizations Keyword Ranking Credits: 60 Back Locl automa…" at bounding box center [850, 395] width 1378 height 784
click at [293, 758] on span "3:14" at bounding box center [295, 753] width 26 height 16
click at [296, 571] on div "Back Locl automatically detects the following matches between your LinkedIn org…" at bounding box center [850, 377] width 1378 height 642
click at [203, 757] on div "3:17" at bounding box center [254, 753] width 119 height 26
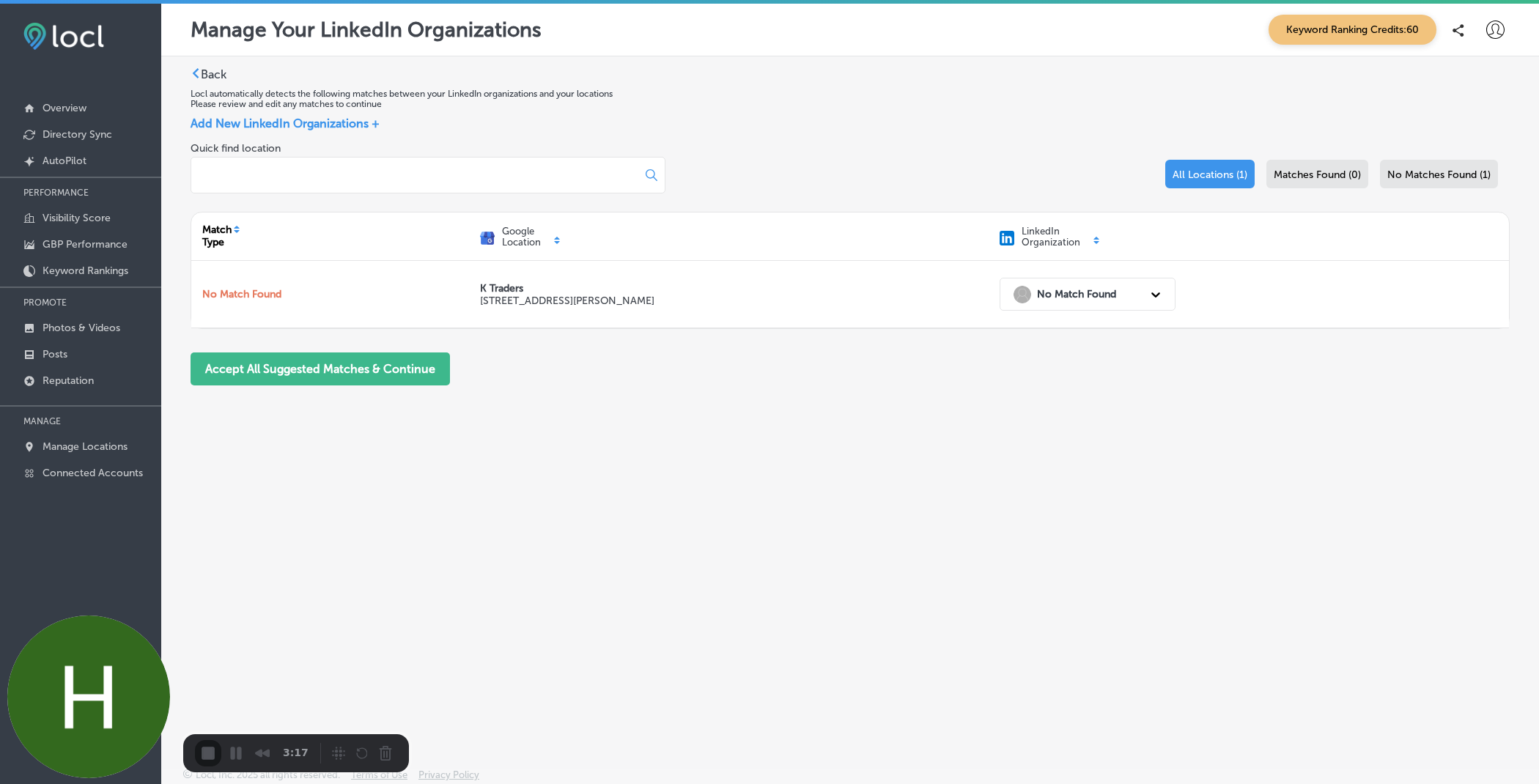
click at [208, 756] on div "3:17" at bounding box center [254, 753] width 119 height 26
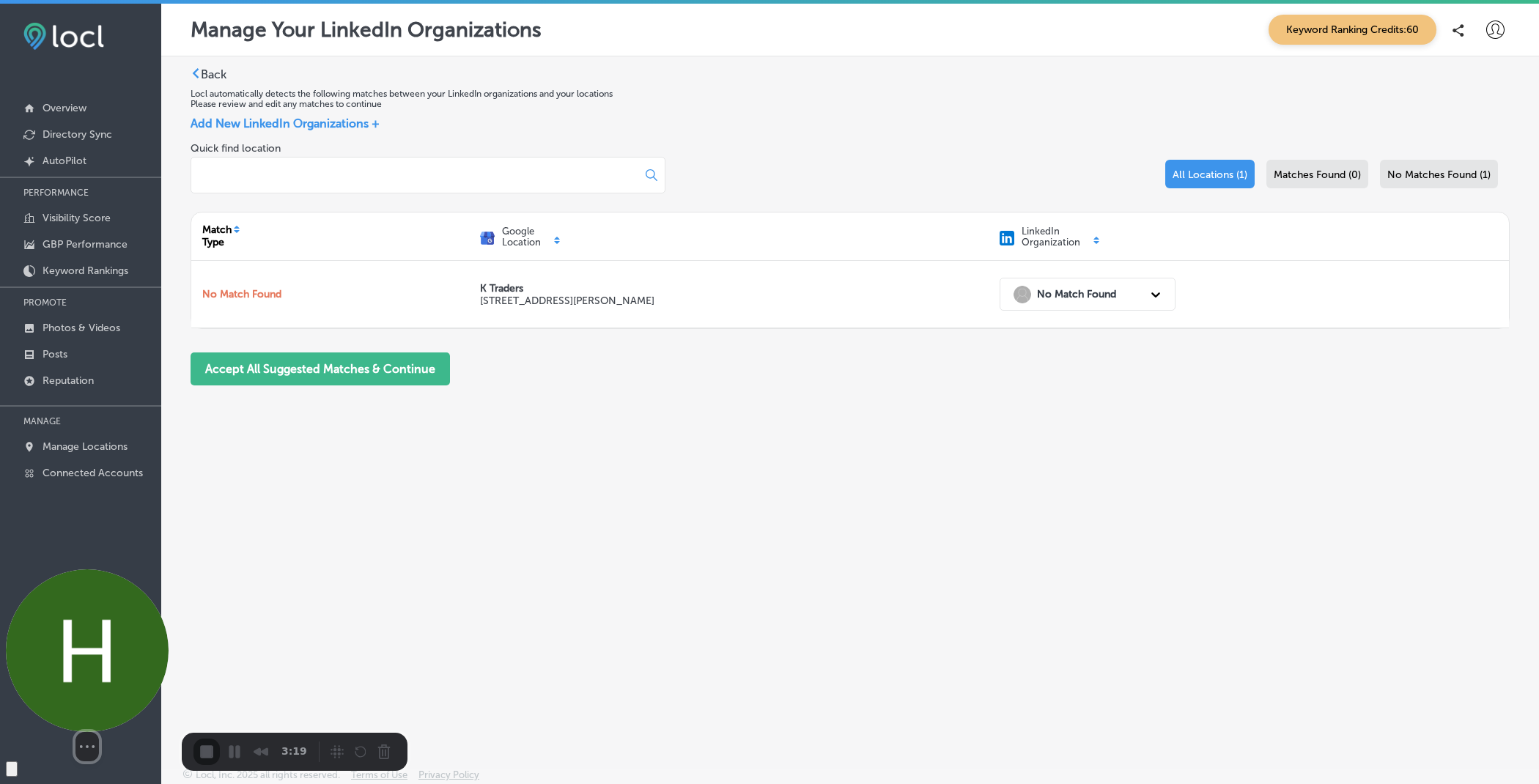
drag, startPoint x: 158, startPoint y: 740, endPoint x: 111, endPoint y: 738, distance: 47.0
click at [111, 738] on div "Select video screen size" at bounding box center [87, 746] width 163 height 29
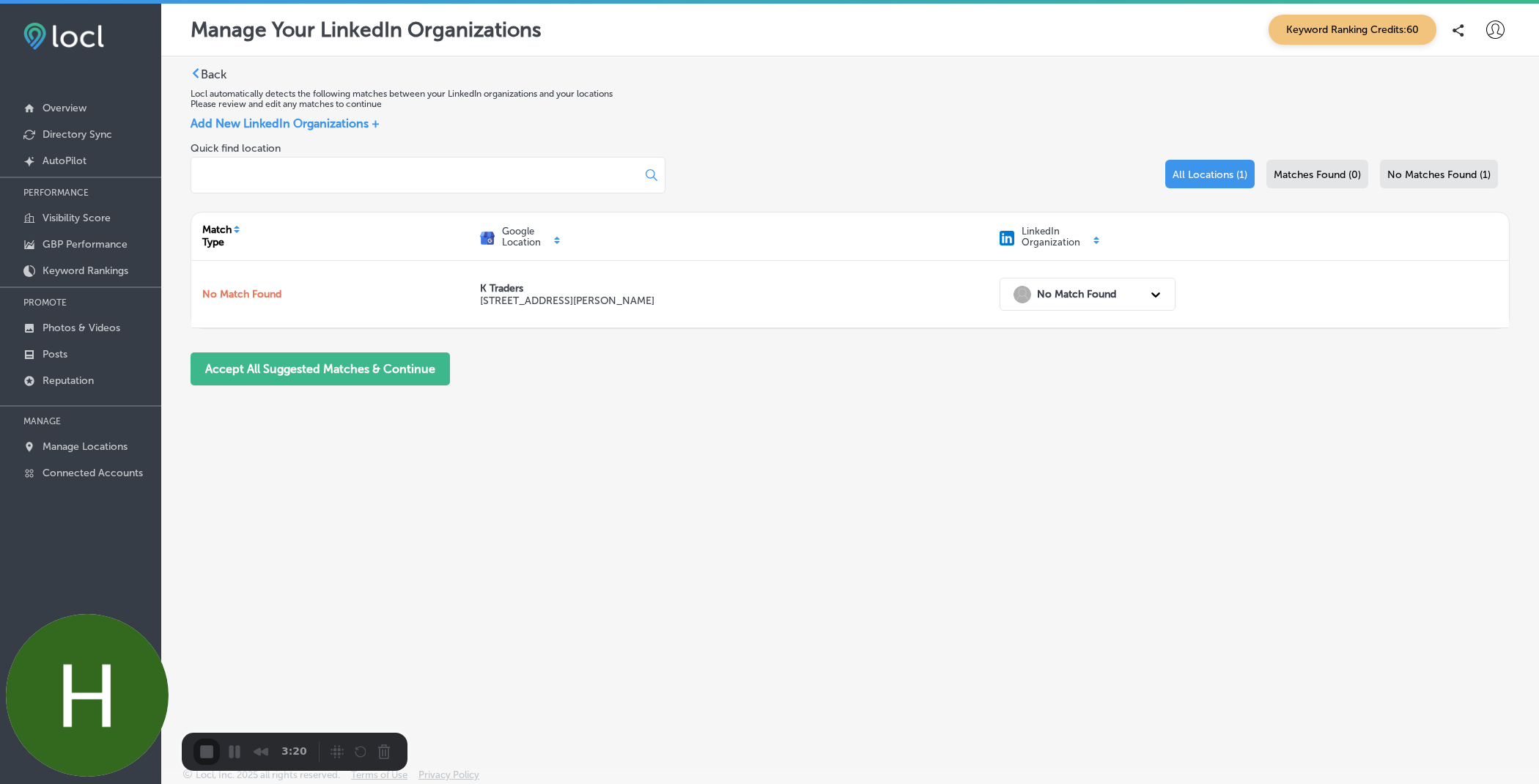
click at [216, 763] on div "3:20" at bounding box center [253, 752] width 119 height 26
click at [216, 763] on div "3:21" at bounding box center [253, 752] width 119 height 26
click at [366, 743] on div "Recorder controls - play pause" at bounding box center [360, 752] width 70 height 23
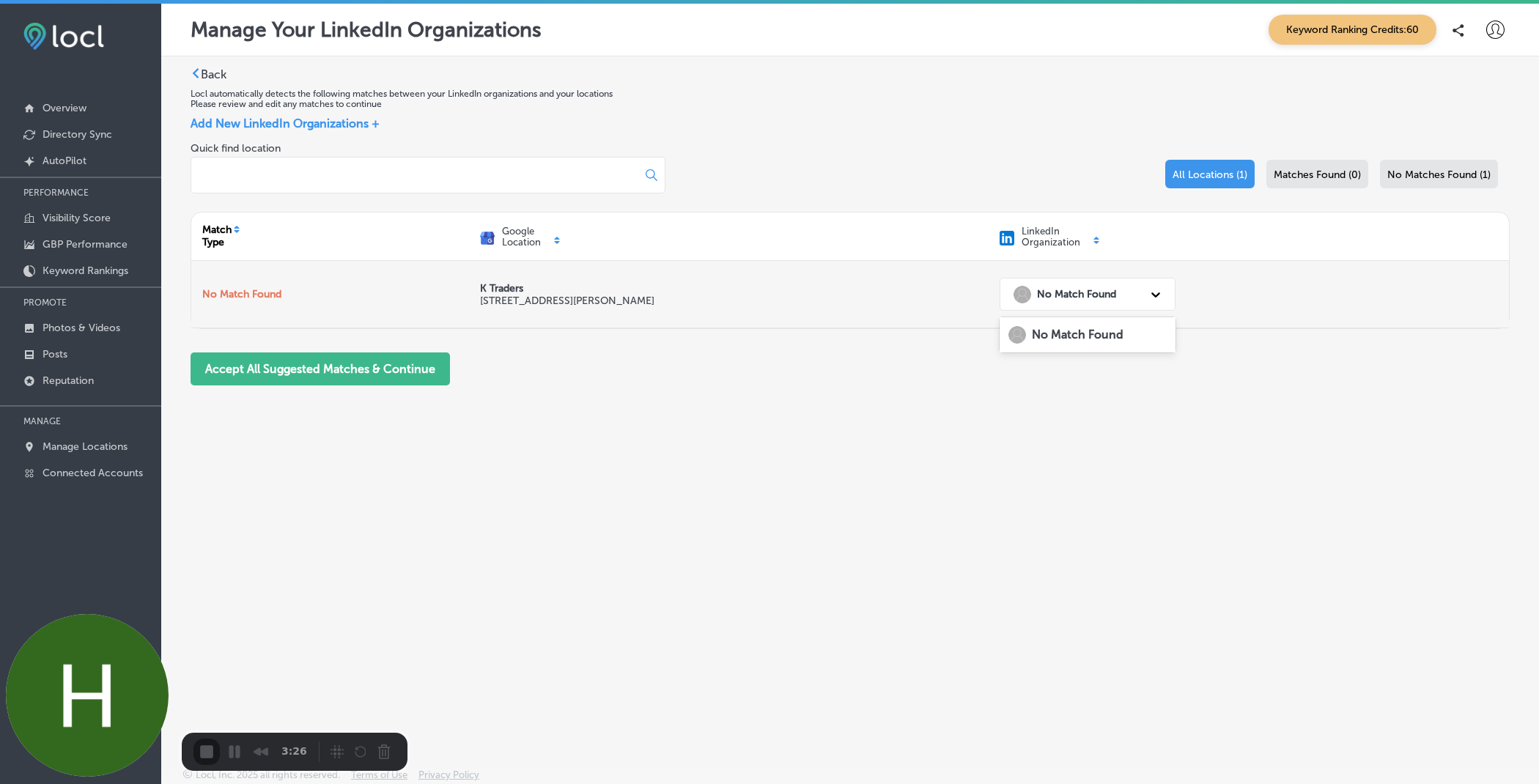
click at [1031, 294] on div "No Match Found" at bounding box center [1065, 294] width 102 height 18
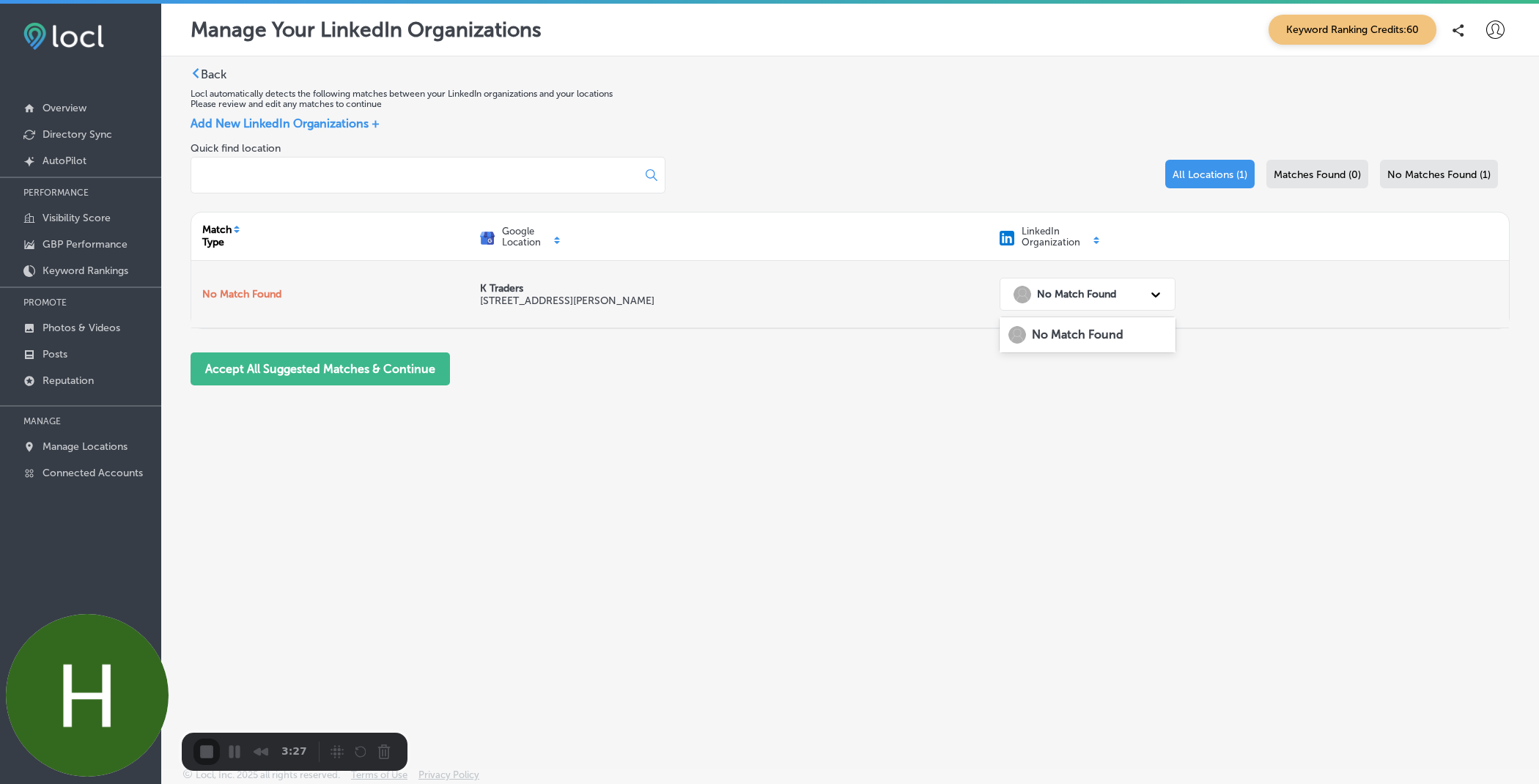
click at [1031, 294] on div "No Match Found" at bounding box center [1065, 294] width 102 height 18
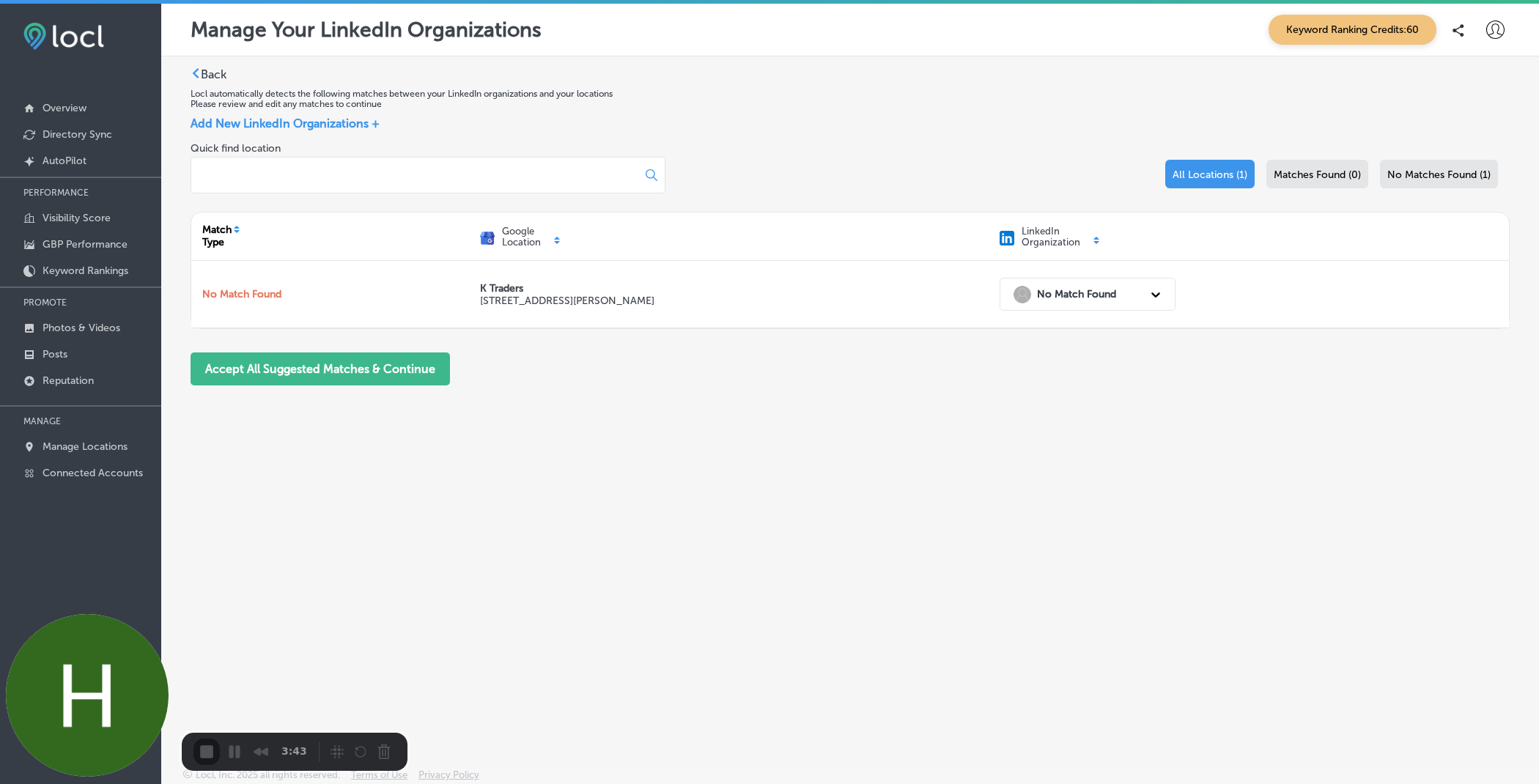
click at [356, 737] on div "3:43" at bounding box center [294, 752] width 226 height 38
click at [371, 739] on div "3:43" at bounding box center [294, 752] width 202 height 26
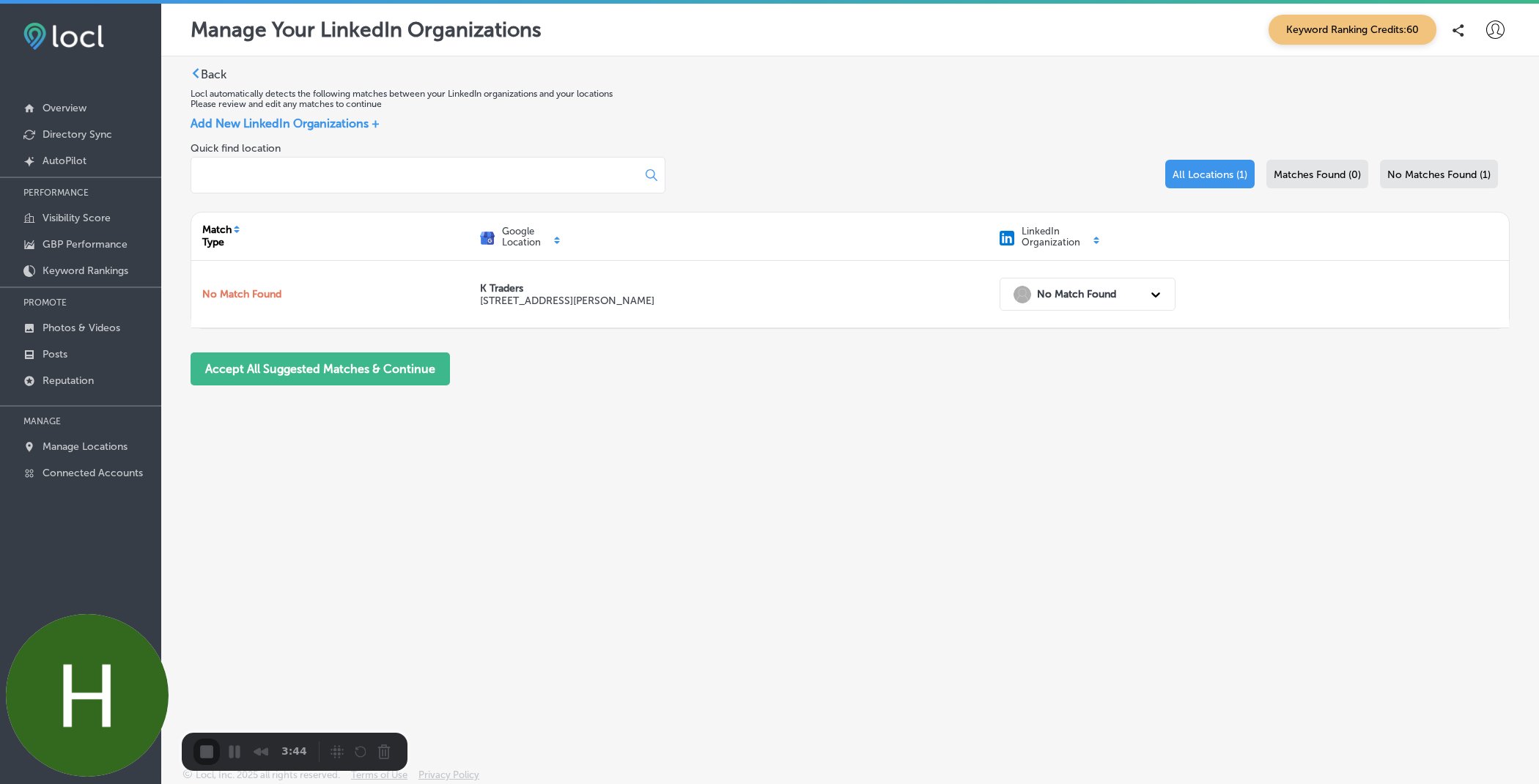
click at [371, 739] on div "3:44" at bounding box center [294, 752] width 202 height 26
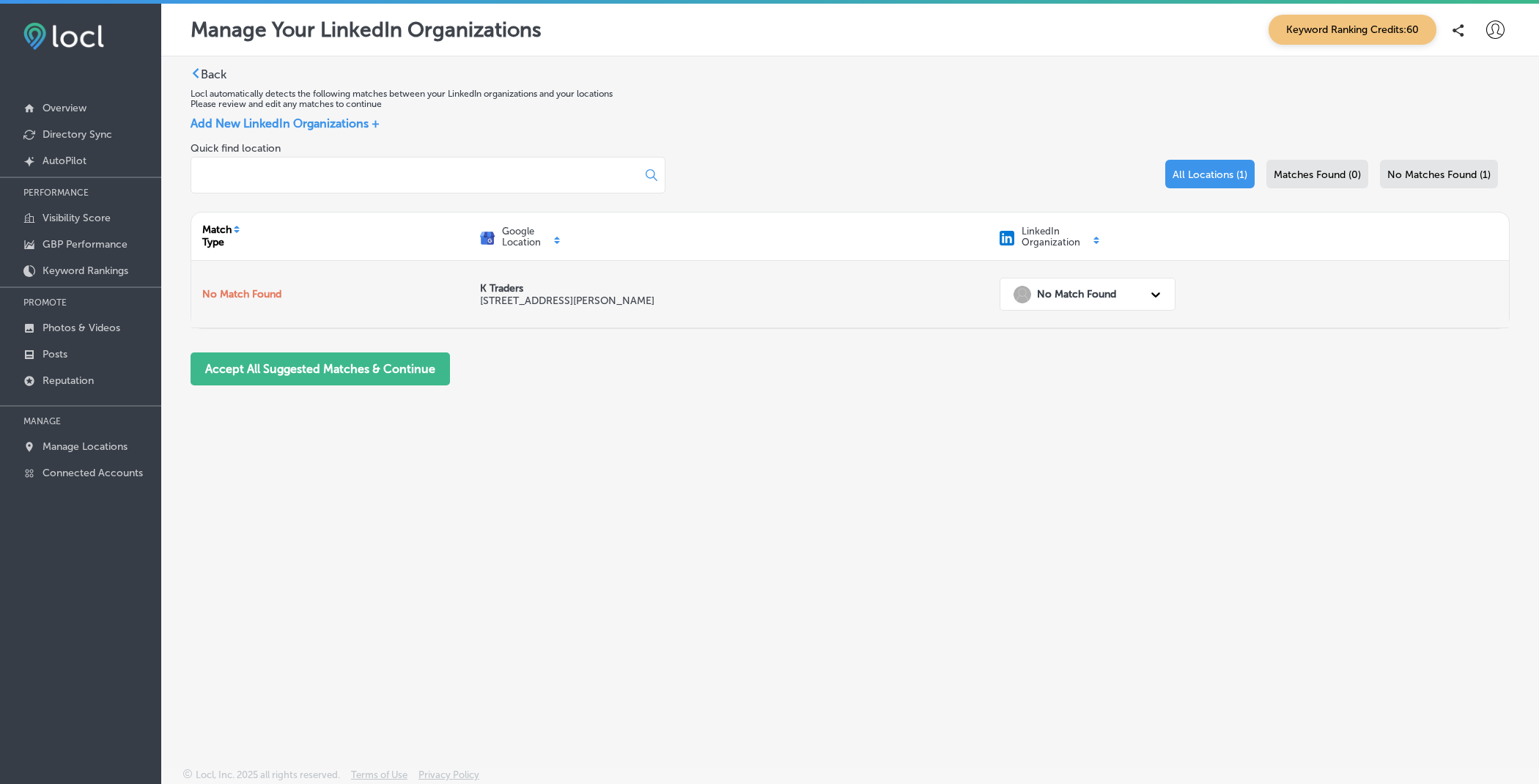
click at [1072, 298] on strong "No Match Found" at bounding box center [1076, 294] width 79 height 13
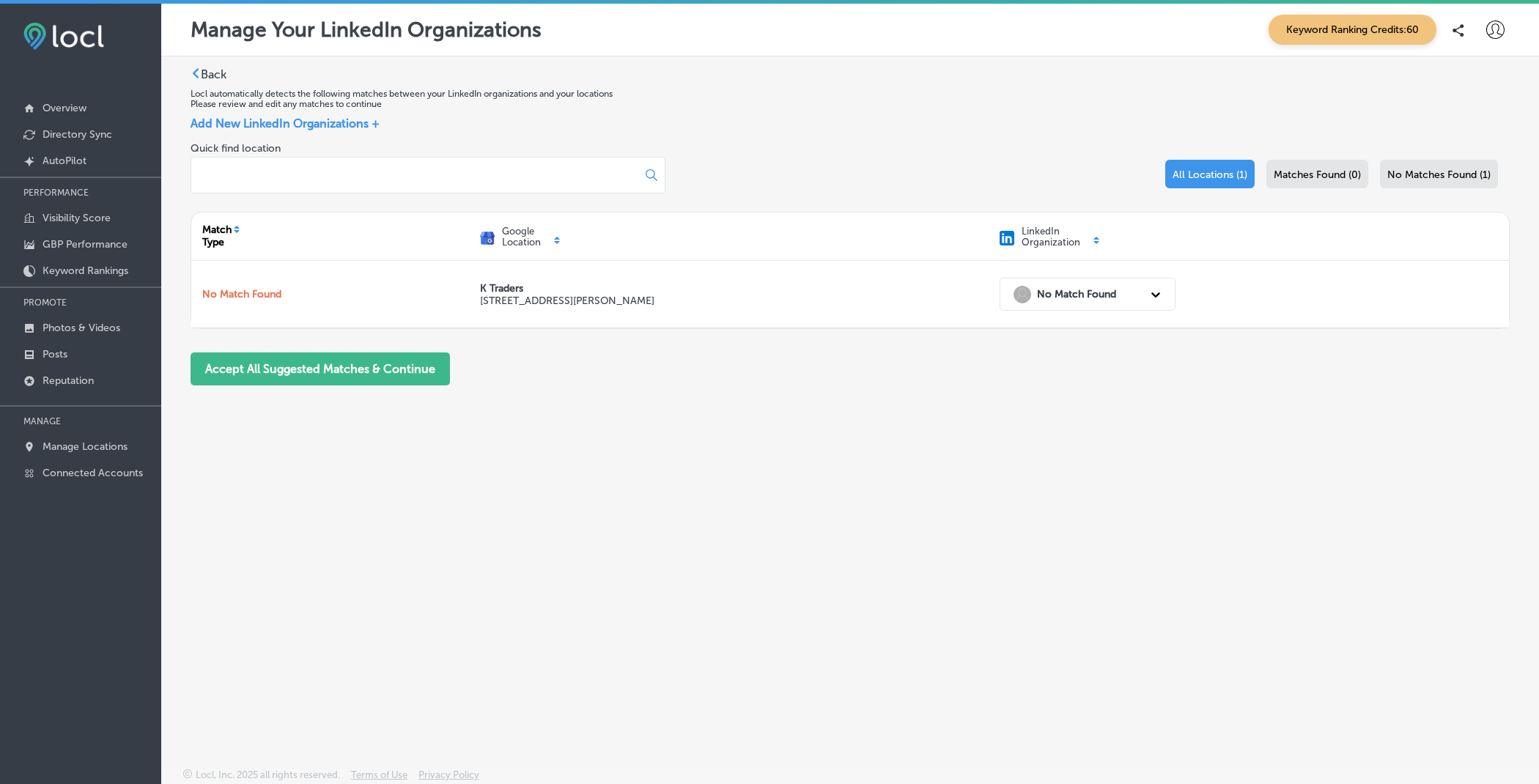
scroll to position [3, 0]
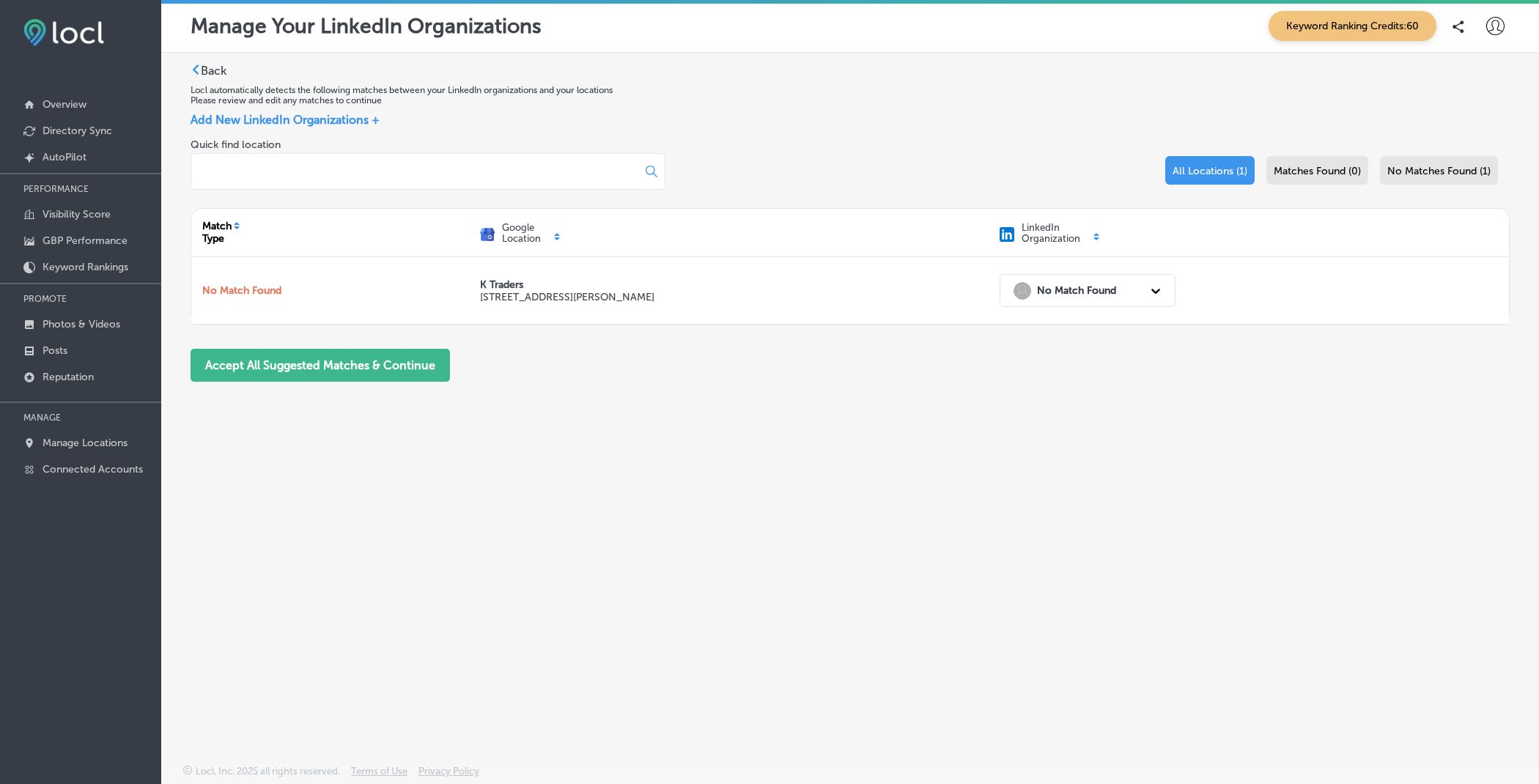
click at [930, 128] on div "Back Locl automatically detects the following matches between your LinkedIn org…" at bounding box center [850, 229] width 1319 height 330
click at [128, 475] on link "Connected Accounts" at bounding box center [80, 467] width 161 height 26
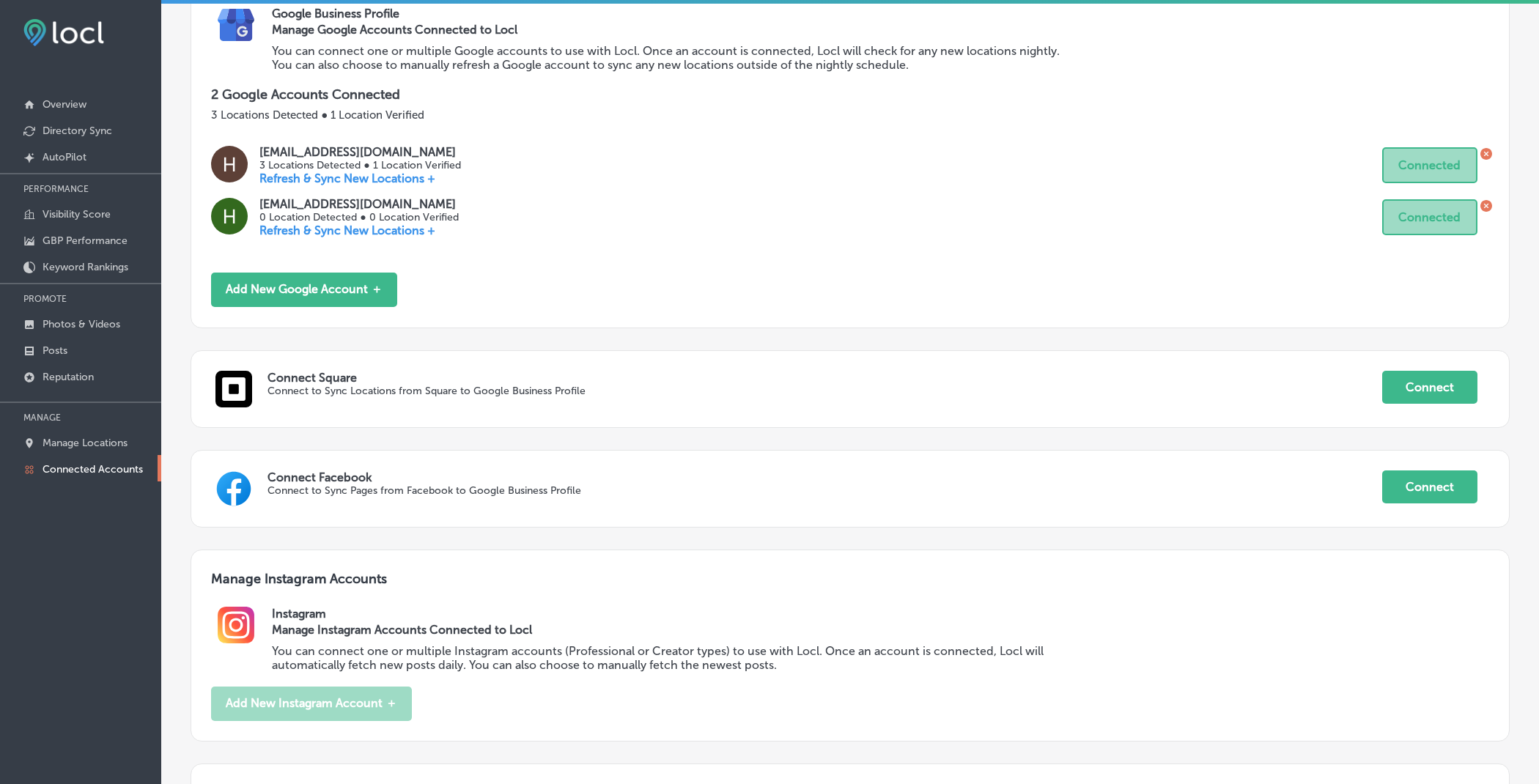
scroll to position [506, 0]
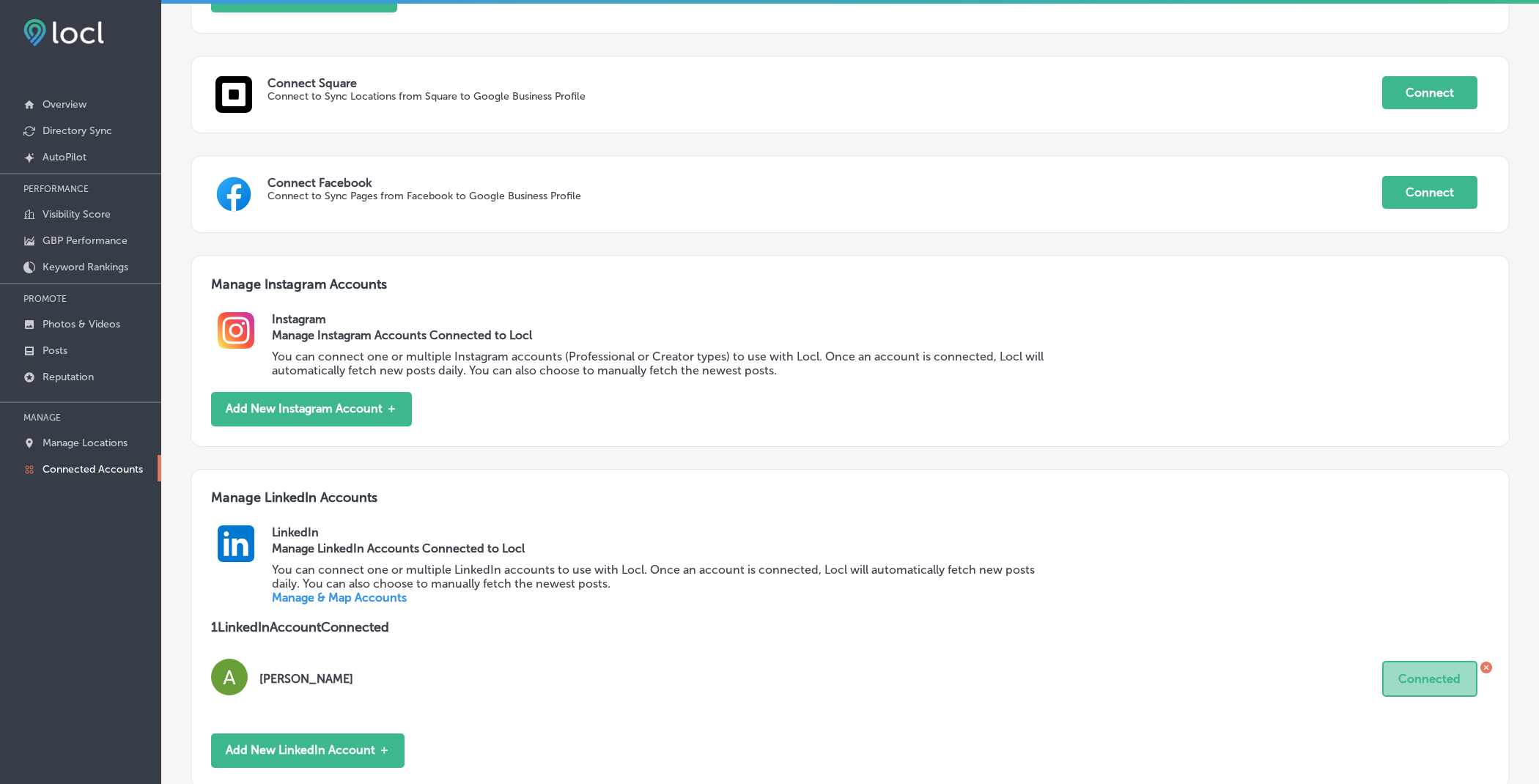
click at [1484, 668] on icon at bounding box center [1486, 668] width 12 height 12
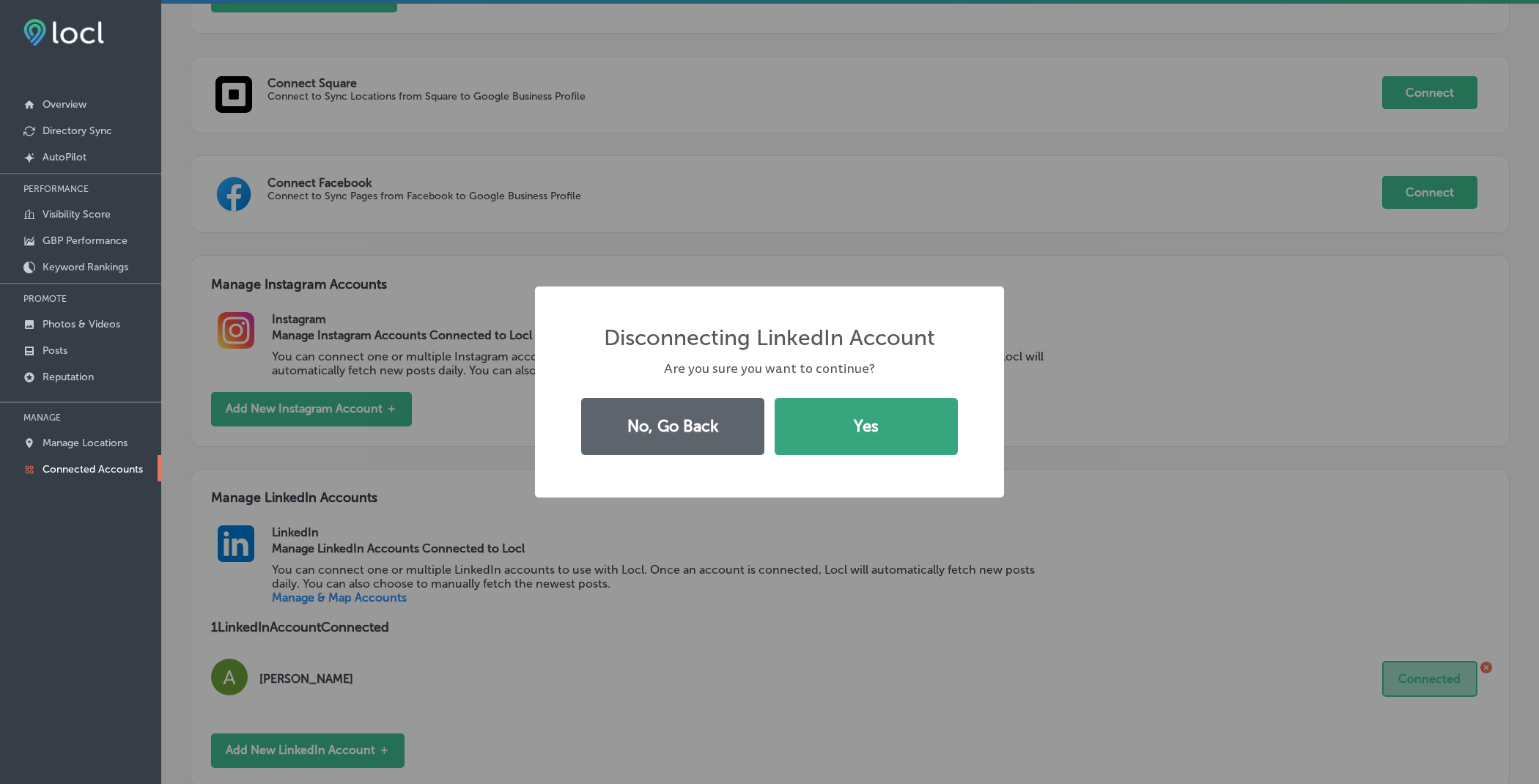
click at [860, 421] on button "Yes" at bounding box center [866, 426] width 183 height 57
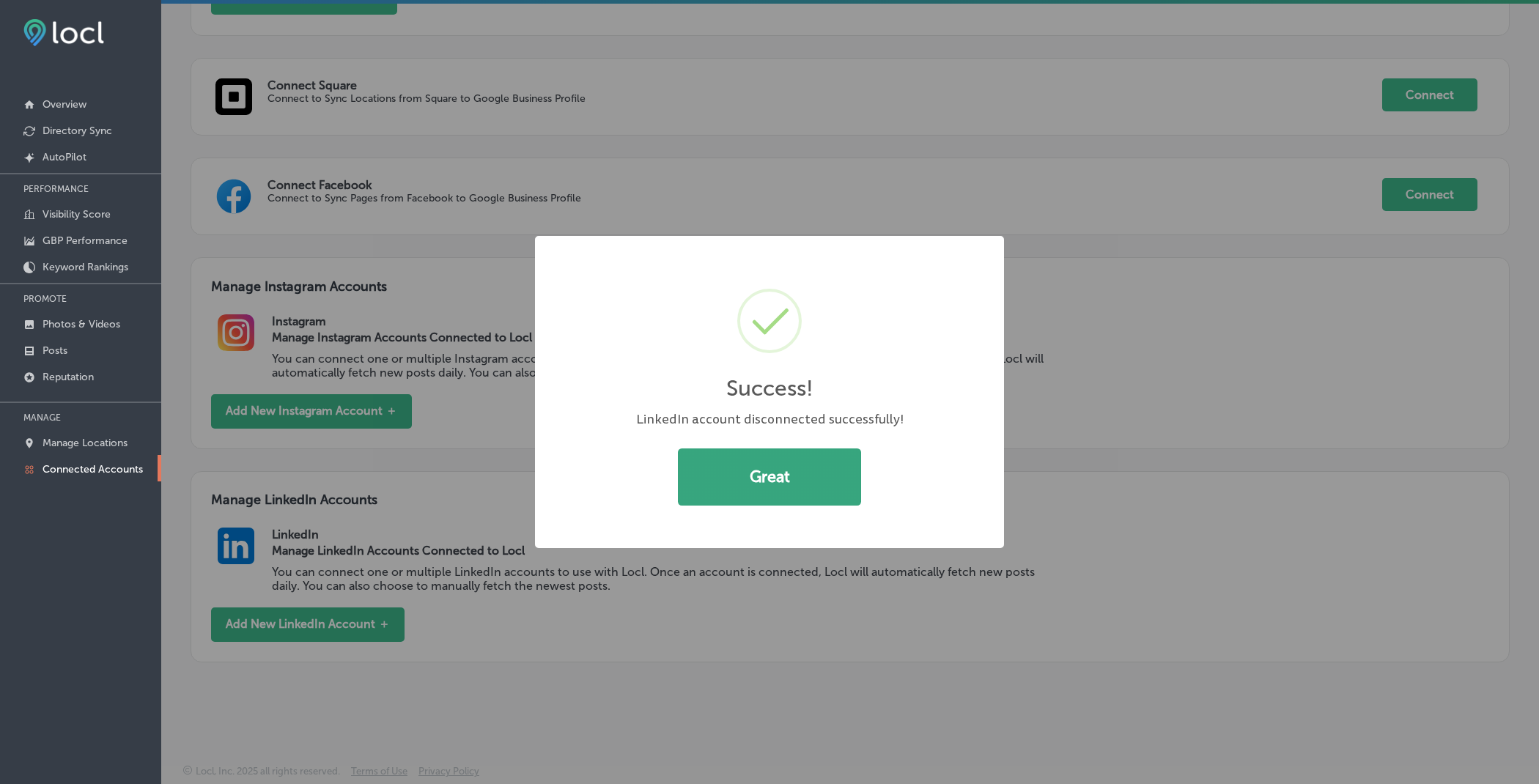
click at [831, 471] on button "Great" at bounding box center [770, 477] width 183 height 57
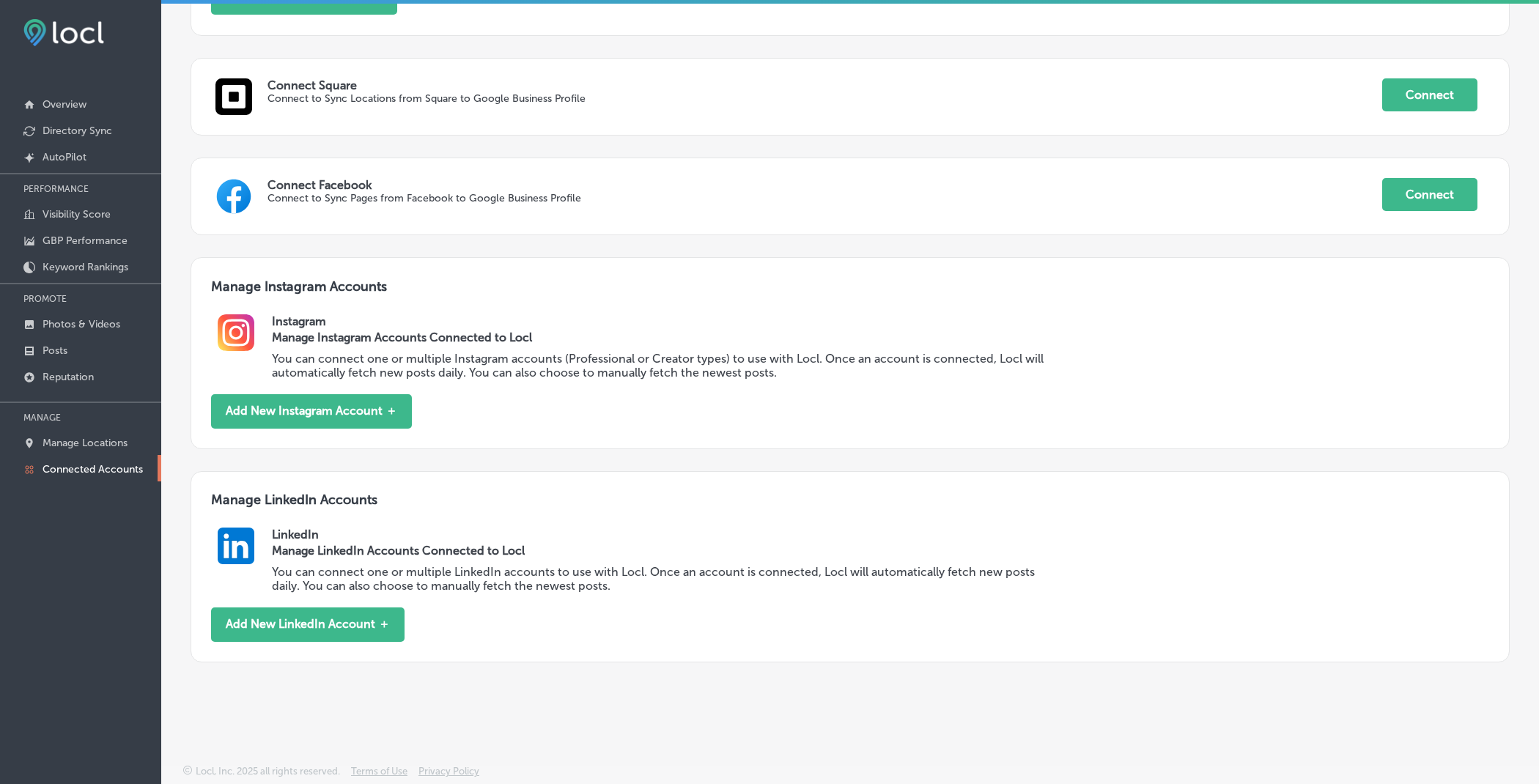
scroll to position [0, 0]
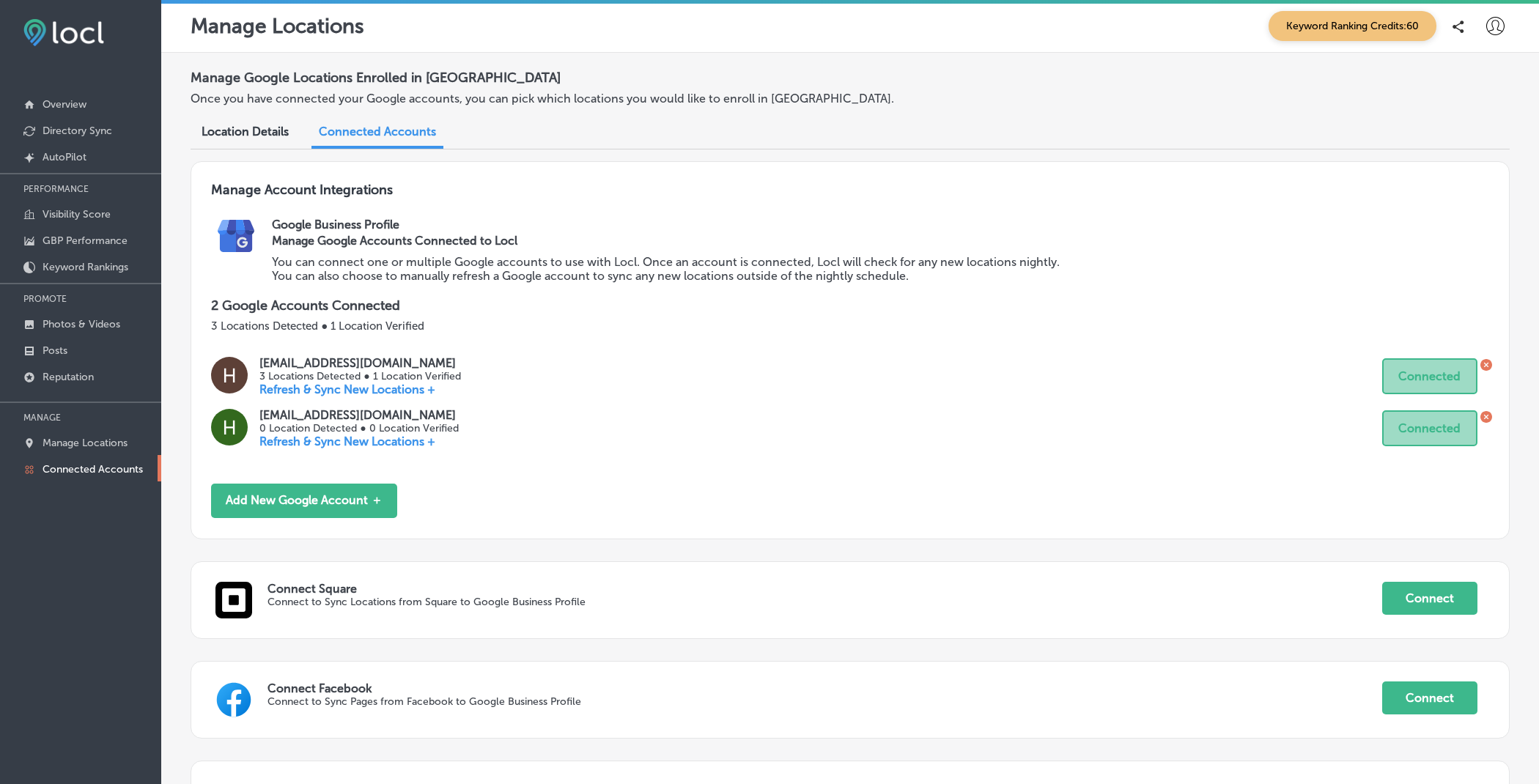
click at [1494, 28] on icon at bounding box center [1495, 26] width 18 height 18
click at [1454, 154] on p "Log Out" at bounding box center [1464, 157] width 44 height 18
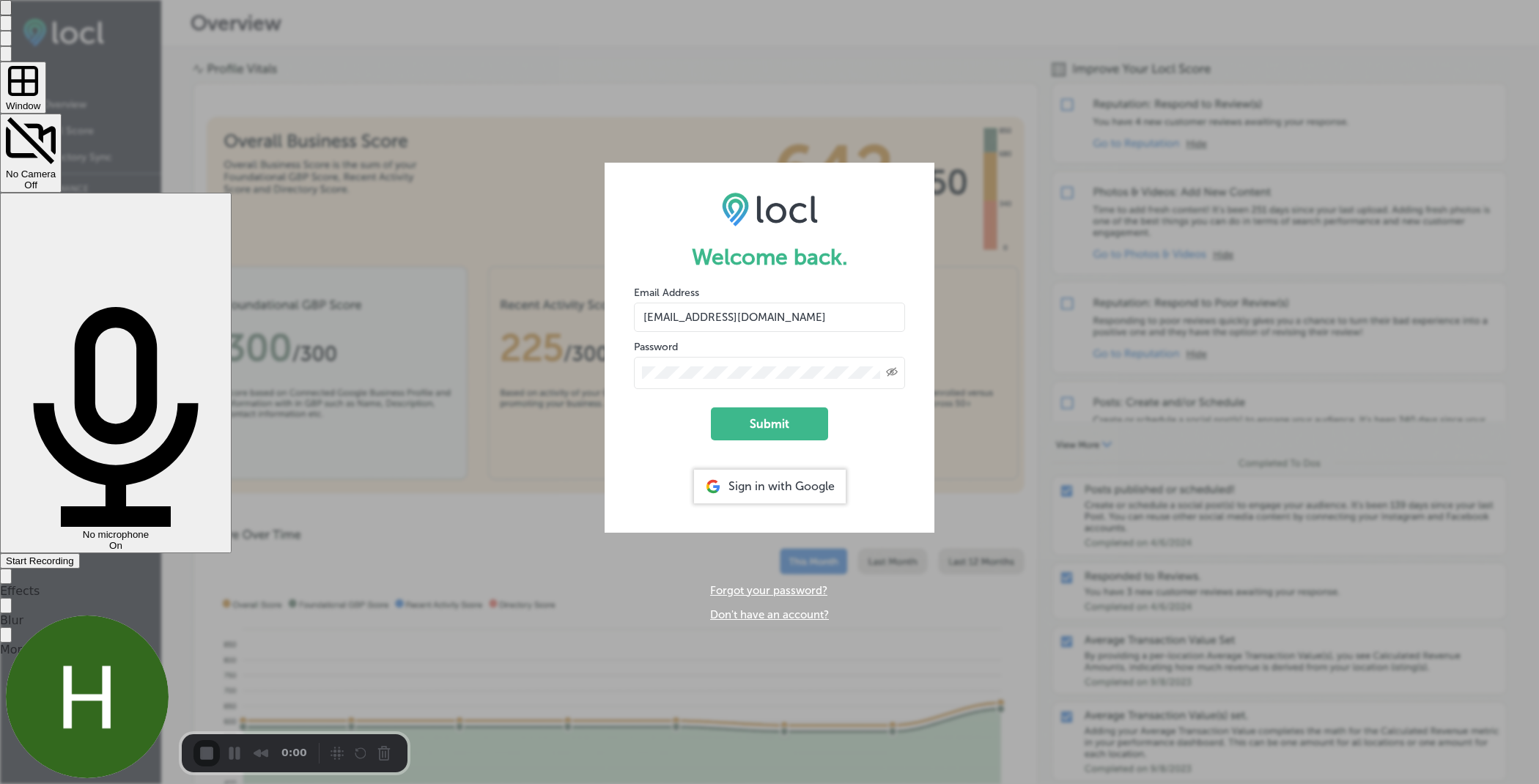
click at [74, 555] on span "Start Recording" at bounding box center [40, 560] width 68 height 11
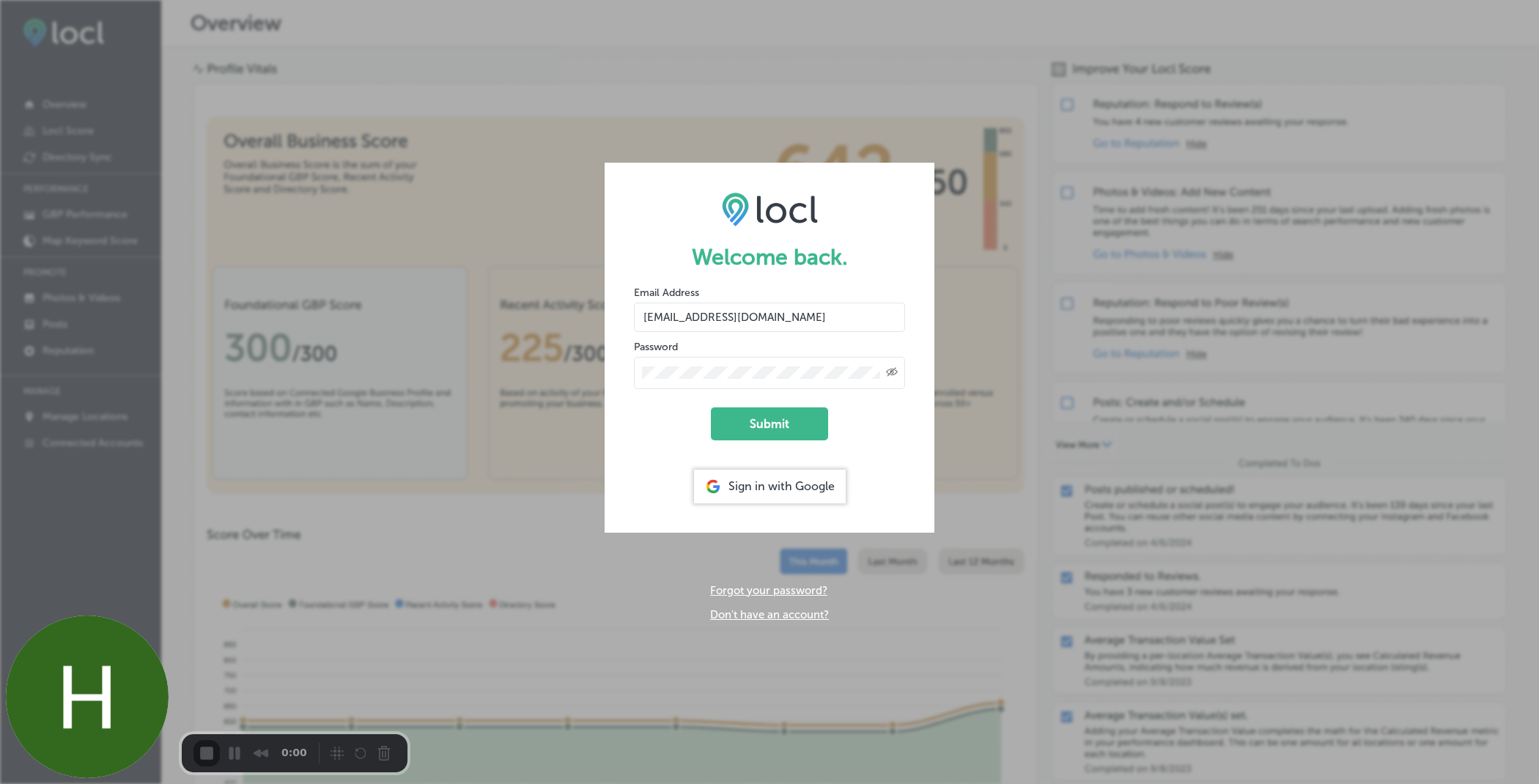
click at [758, 514] on form "Welcome back. Email Address hiratahir.eketchers+test81@gmail.com Password Creat…" at bounding box center [770, 347] width 330 height 369
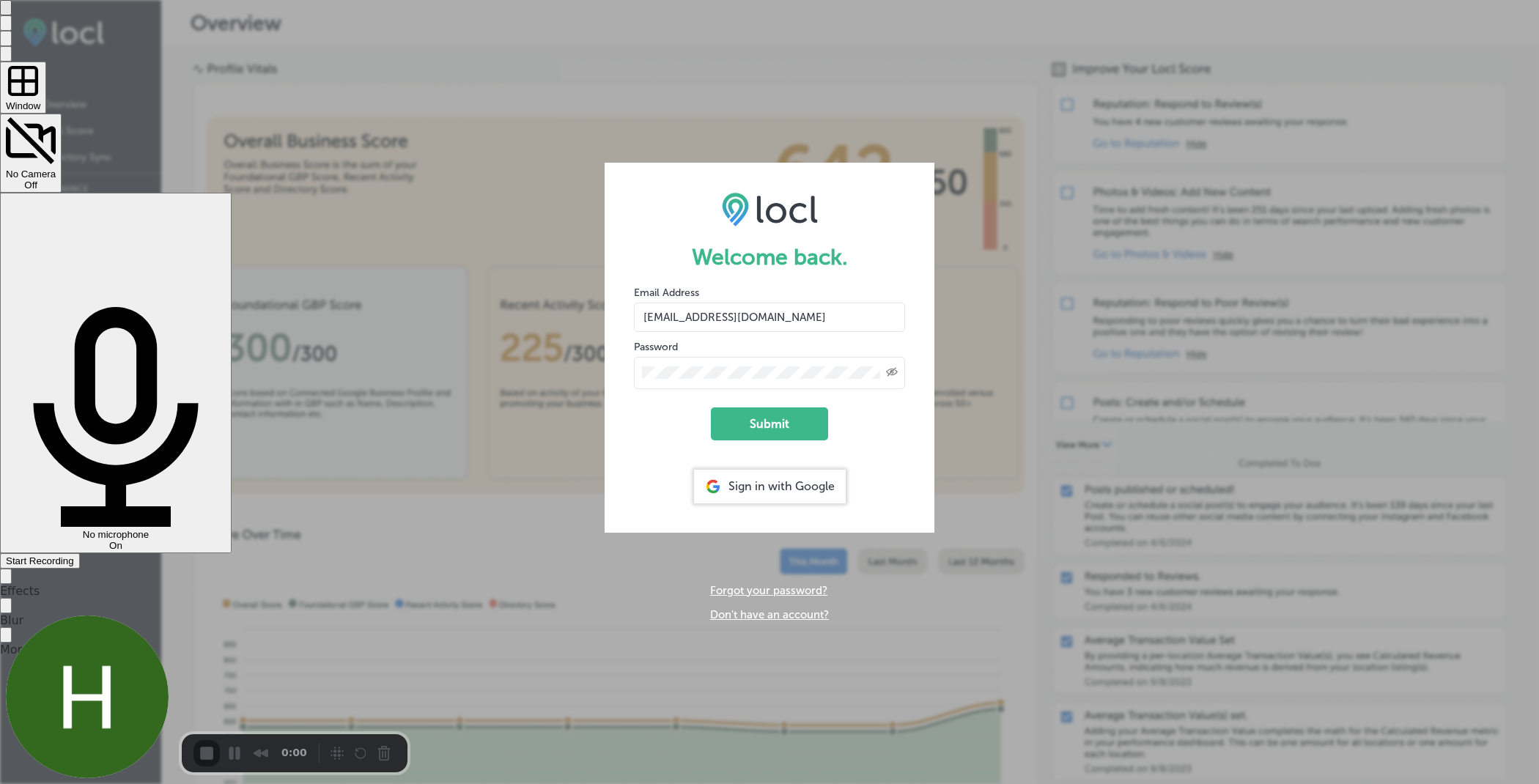
click at [74, 555] on span "Start Recording" at bounding box center [40, 560] width 68 height 11
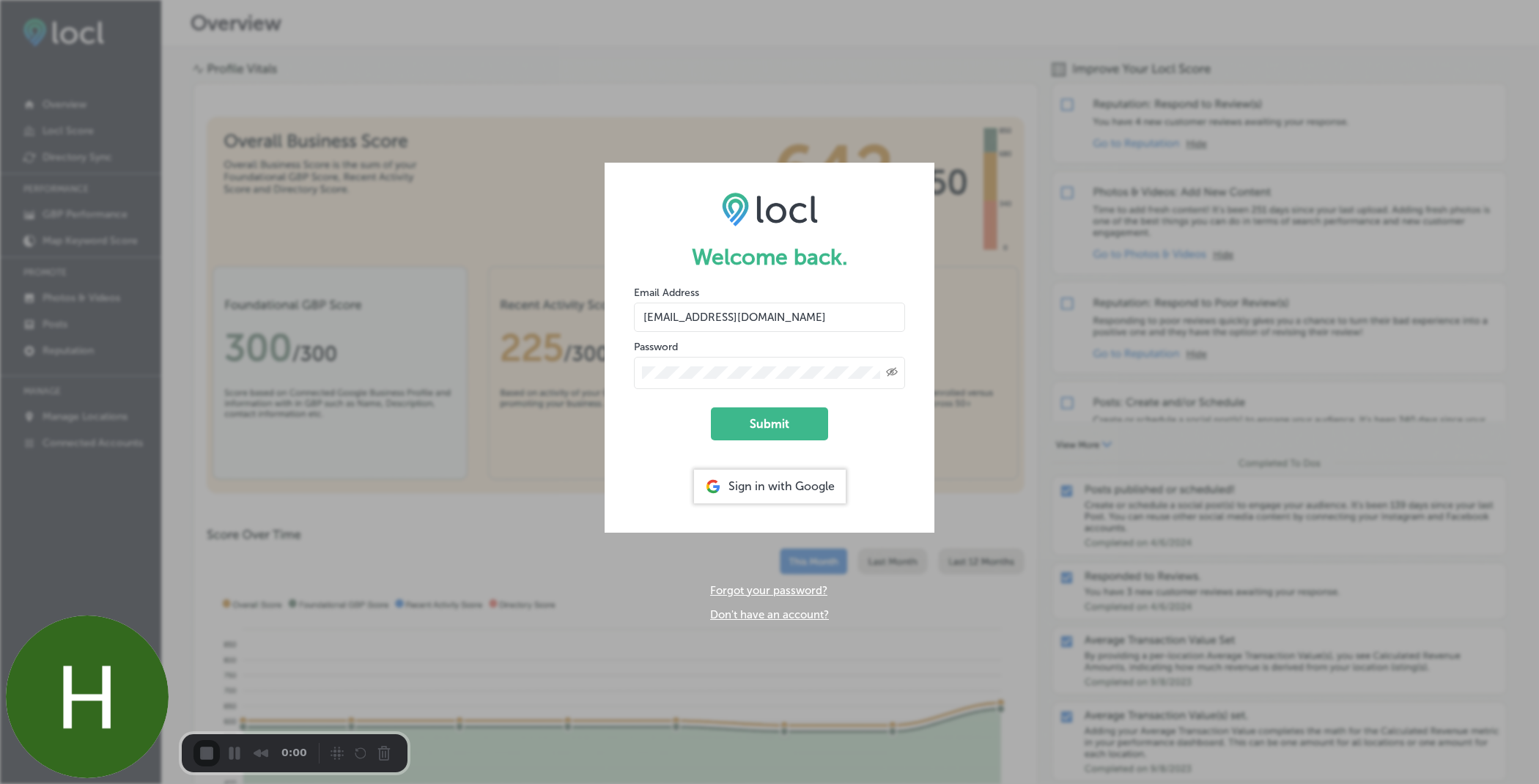
click at [758, 415] on button "Submit" at bounding box center [769, 424] width 117 height 33
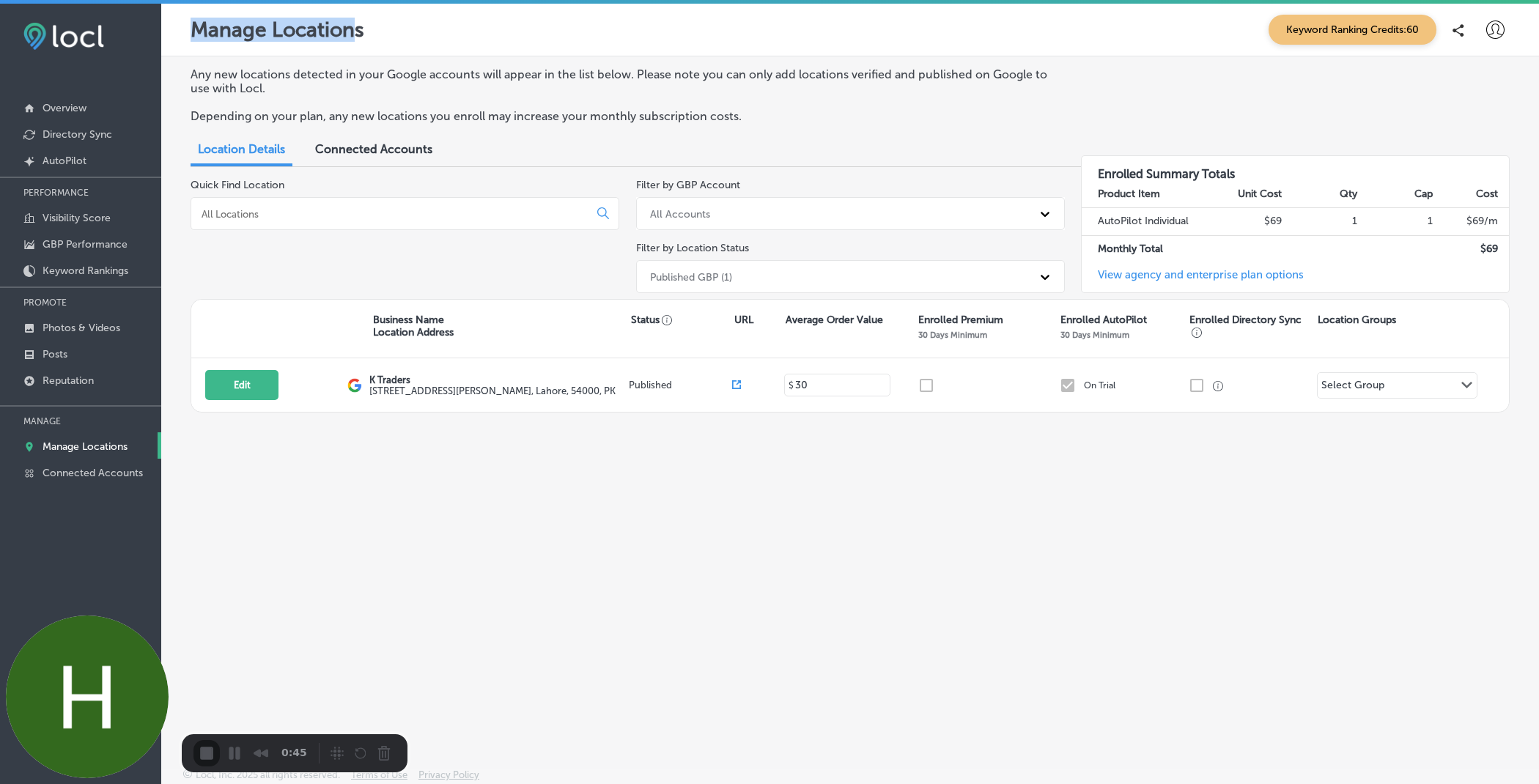
drag, startPoint x: 199, startPoint y: 32, endPoint x: 351, endPoint y: 40, distance: 152.2
click at [351, 40] on p "Manage Locations" at bounding box center [277, 30] width 174 height 24
click at [351, 41] on p "Manage Locations" at bounding box center [277, 30] width 174 height 24
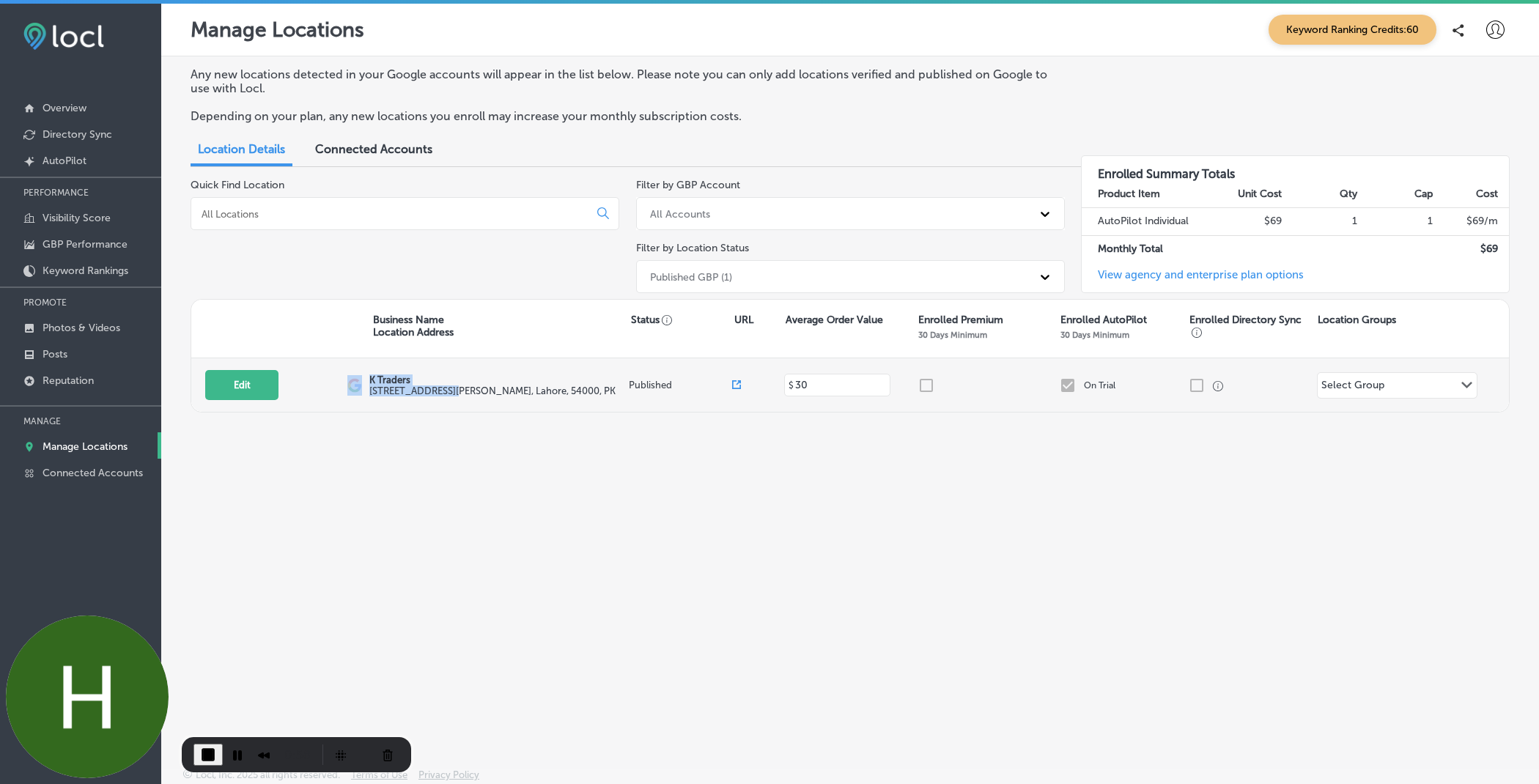
drag, startPoint x: 364, startPoint y: 378, endPoint x: 444, endPoint y: 379, distance: 80.0
click at [447, 383] on div "Edit This location is not published yet. K Traders 505 A1 Block Johar Town , La…" at bounding box center [850, 385] width 1317 height 54
click at [403, 379] on p "K Traders" at bounding box center [492, 380] width 247 height 11
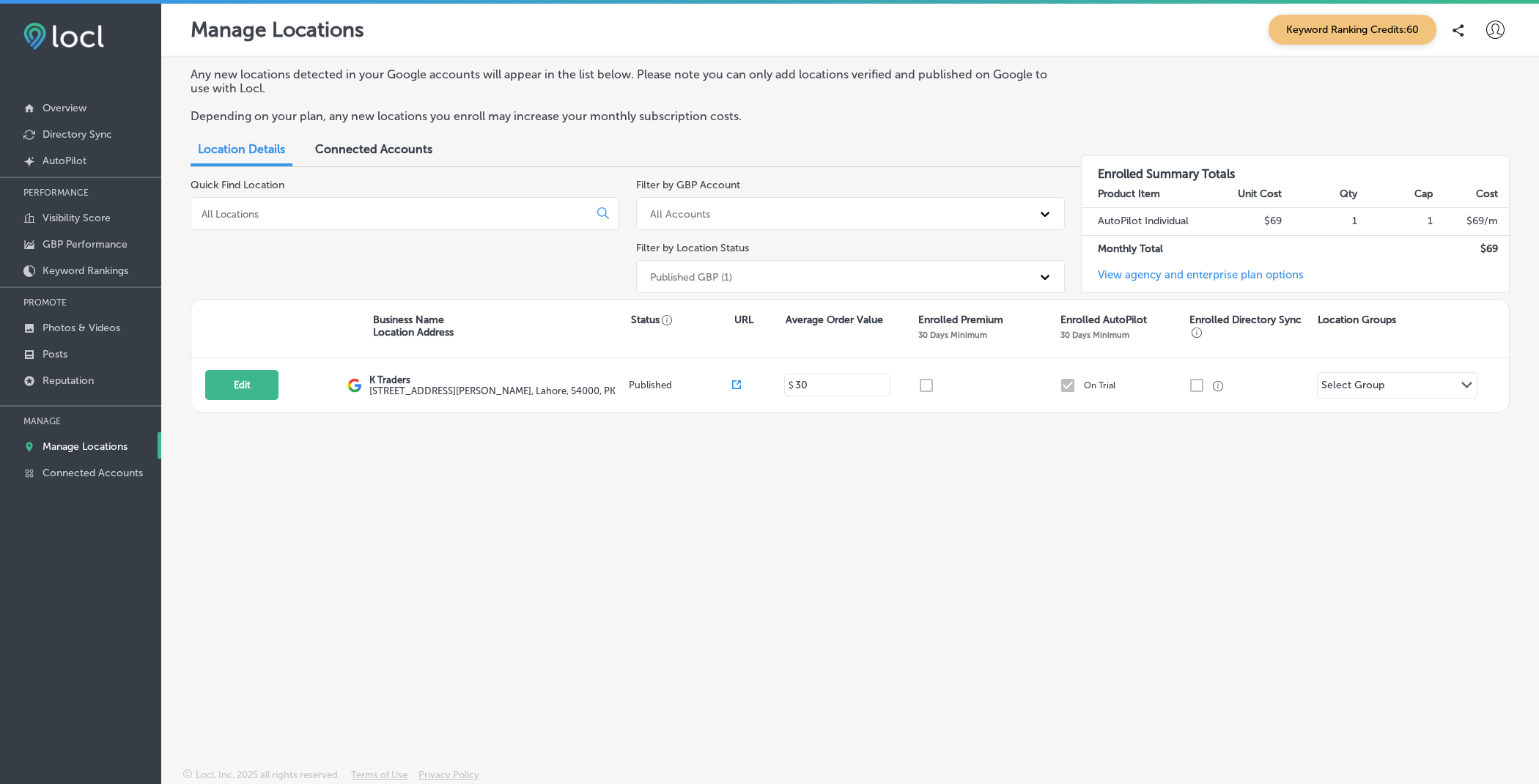
click at [1504, 26] on div at bounding box center [1495, 30] width 29 height 29
click at [1478, 158] on p "Log Out" at bounding box center [1464, 157] width 44 height 18
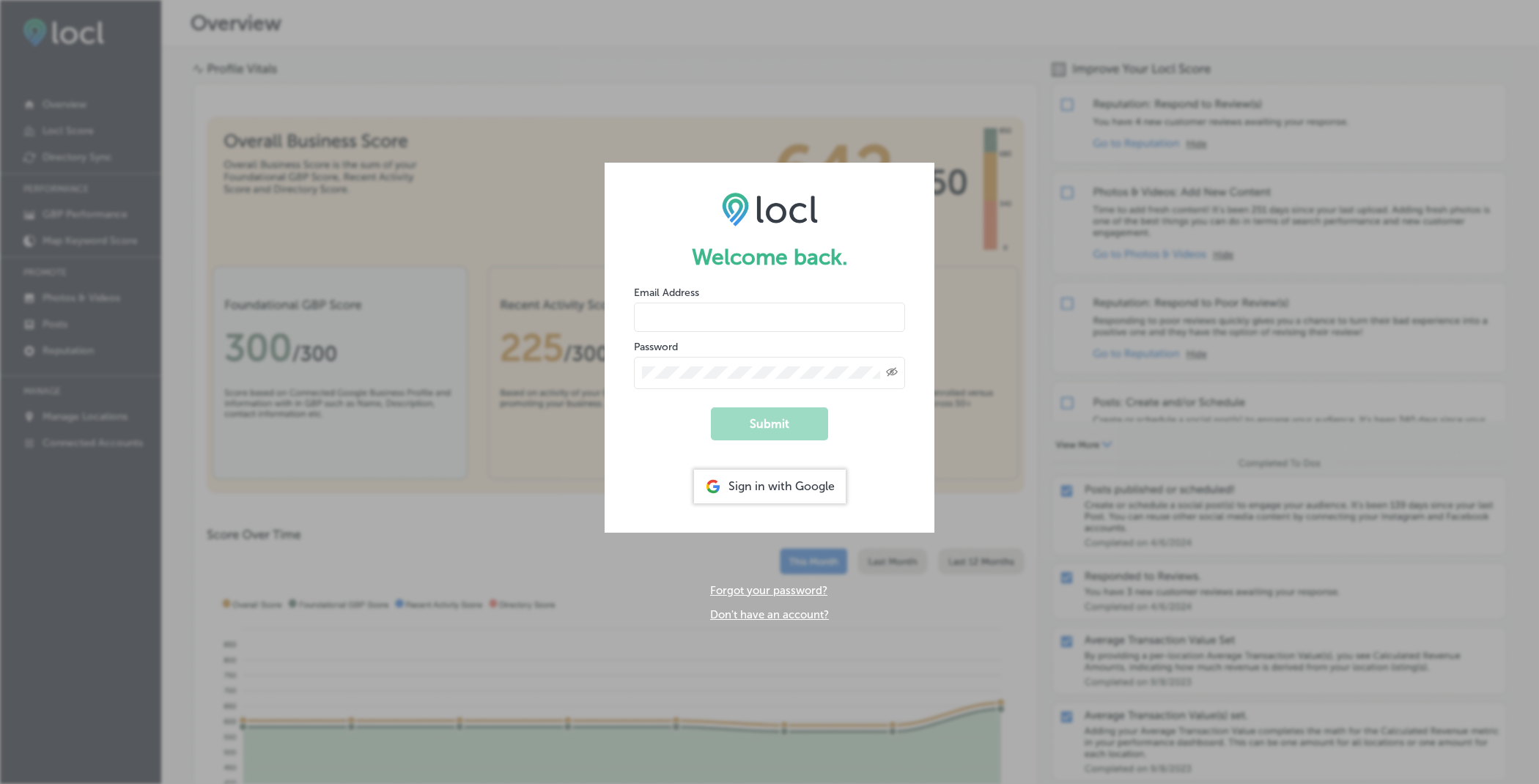
type input "hiratahir.eketchers+test81@gmail.com"
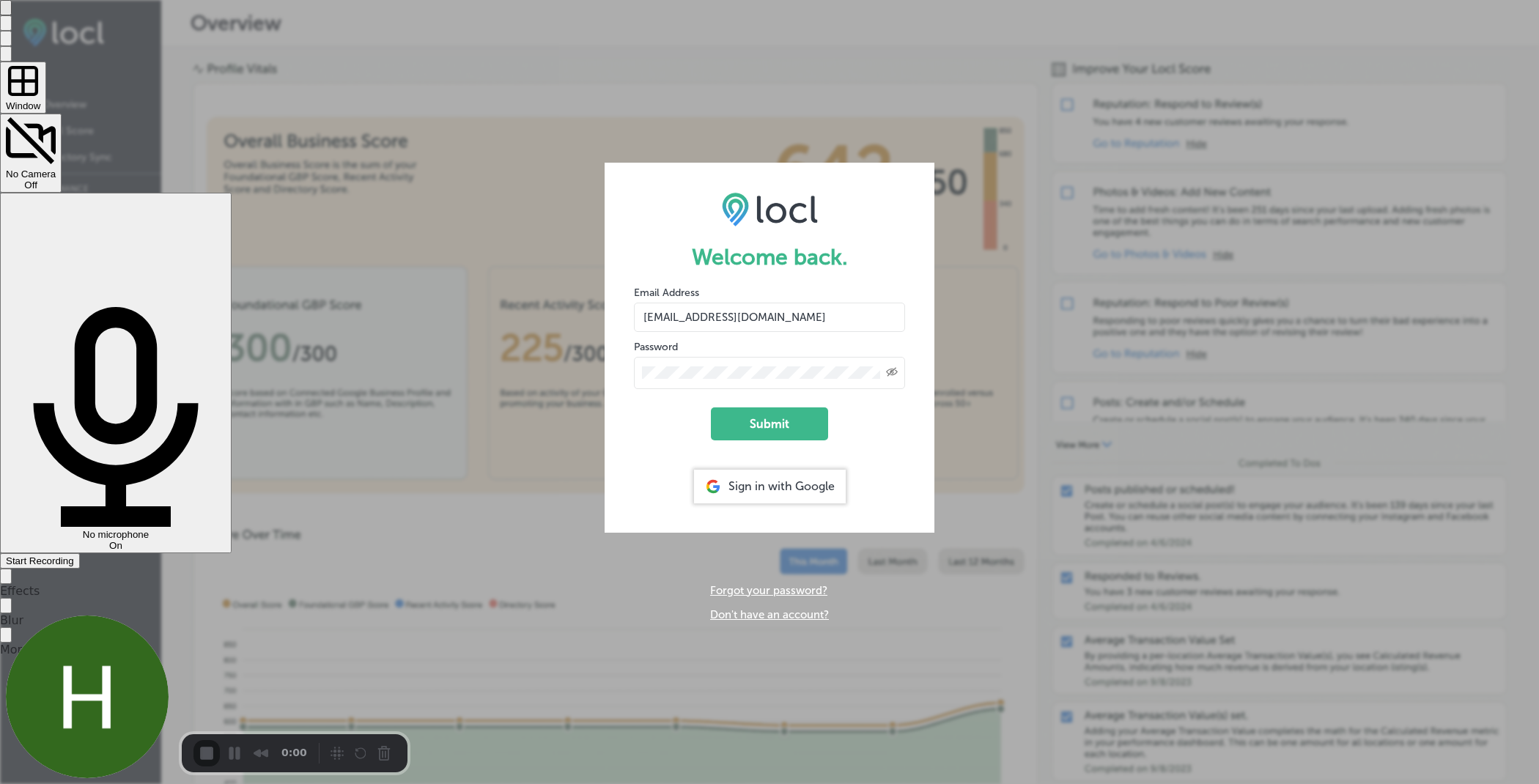
click at [74, 555] on span "Start Recording" at bounding box center [40, 560] width 68 height 11
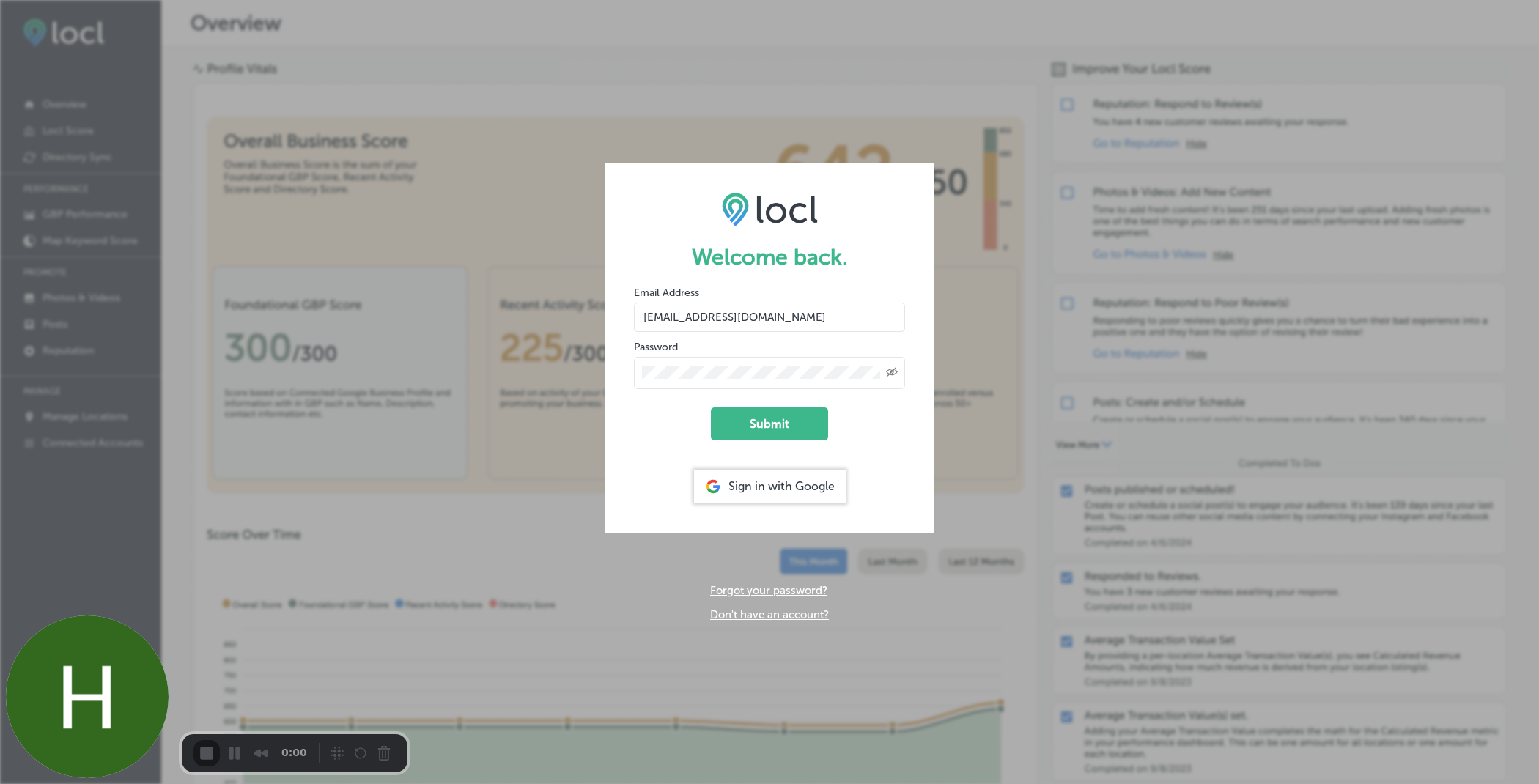
drag, startPoint x: 639, startPoint y: 313, endPoint x: 793, endPoint y: 330, distance: 154.9
click at [794, 330] on input "hiratahir.eketchers+test81@gmail.com" at bounding box center [770, 317] width 271 height 29
click at [895, 371] on icon "Toggle password visibility" at bounding box center [891, 371] width 12 height 9
click at [775, 423] on button "Submit" at bounding box center [769, 424] width 117 height 33
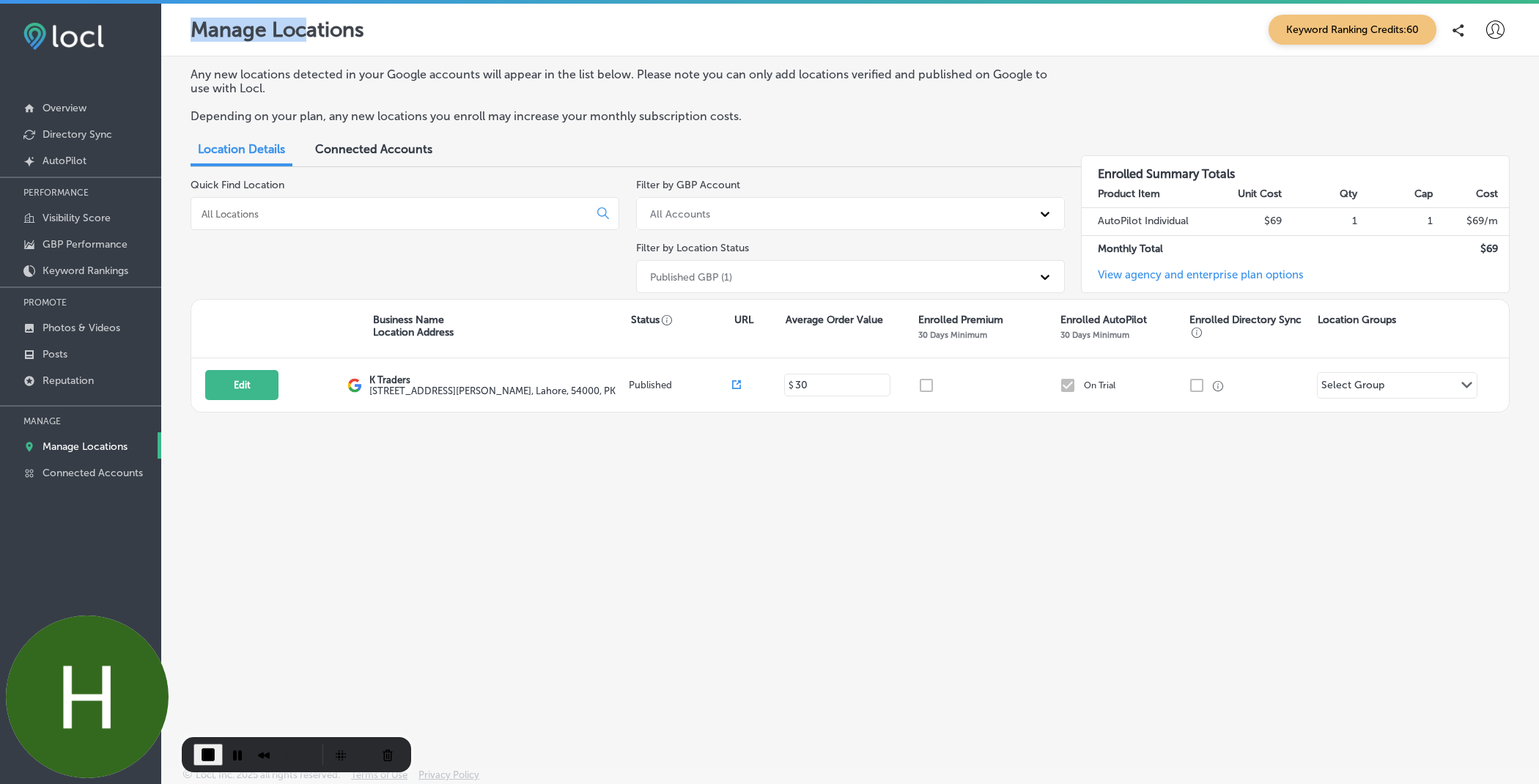
drag, startPoint x: 195, startPoint y: 28, endPoint x: 301, endPoint y: 32, distance: 106.1
click at [301, 32] on p "Manage Locations" at bounding box center [277, 30] width 174 height 24
click at [330, 33] on p "Manage Locations" at bounding box center [277, 30] width 174 height 24
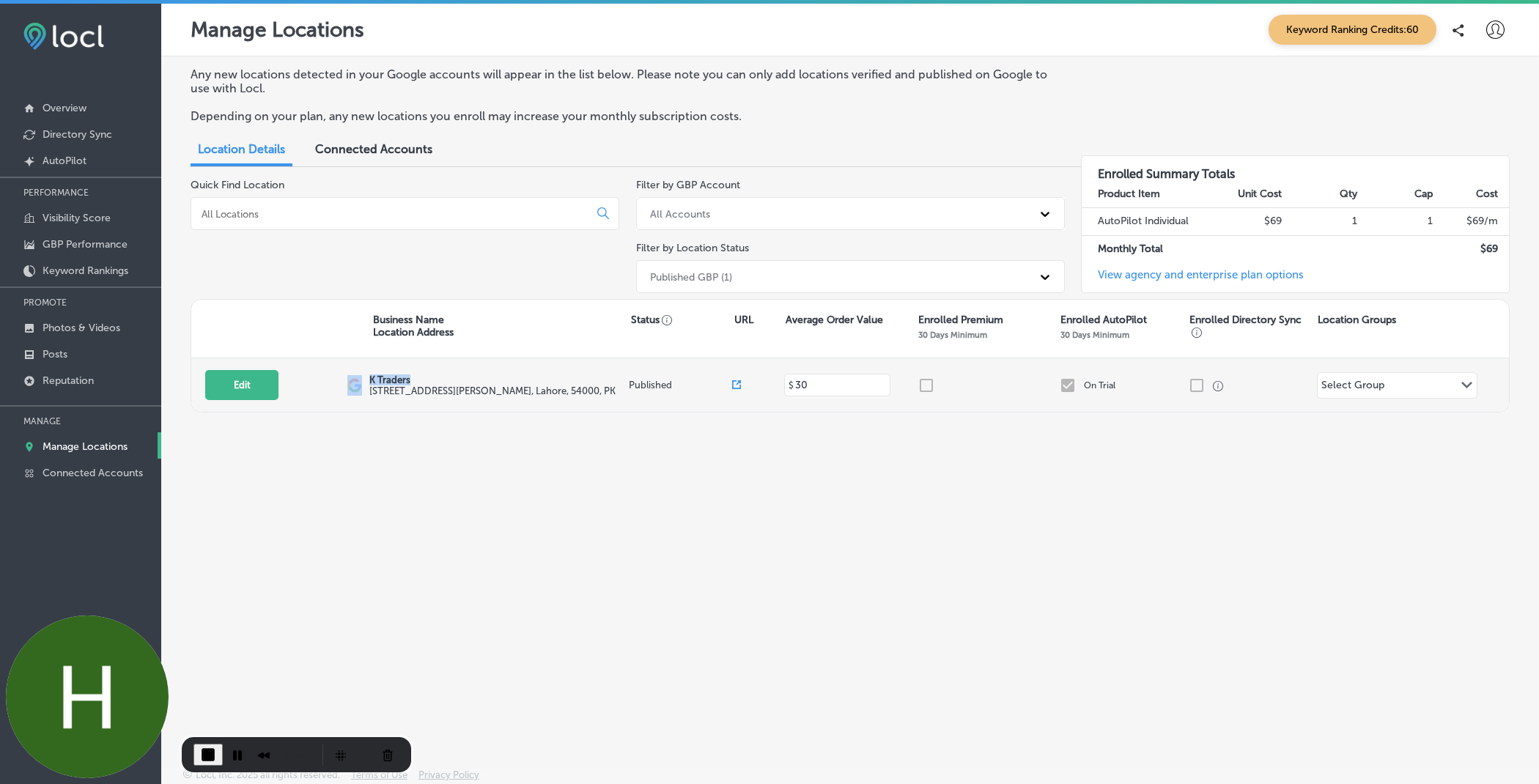
drag, startPoint x: 364, startPoint y: 379, endPoint x: 423, endPoint y: 380, distance: 59.0
click at [424, 380] on div "Edit This location is not published yet. K Traders 505 A1 Block Johar Town , La…" at bounding box center [850, 385] width 1317 height 54
click at [396, 380] on p "K Traders" at bounding box center [492, 380] width 247 height 11
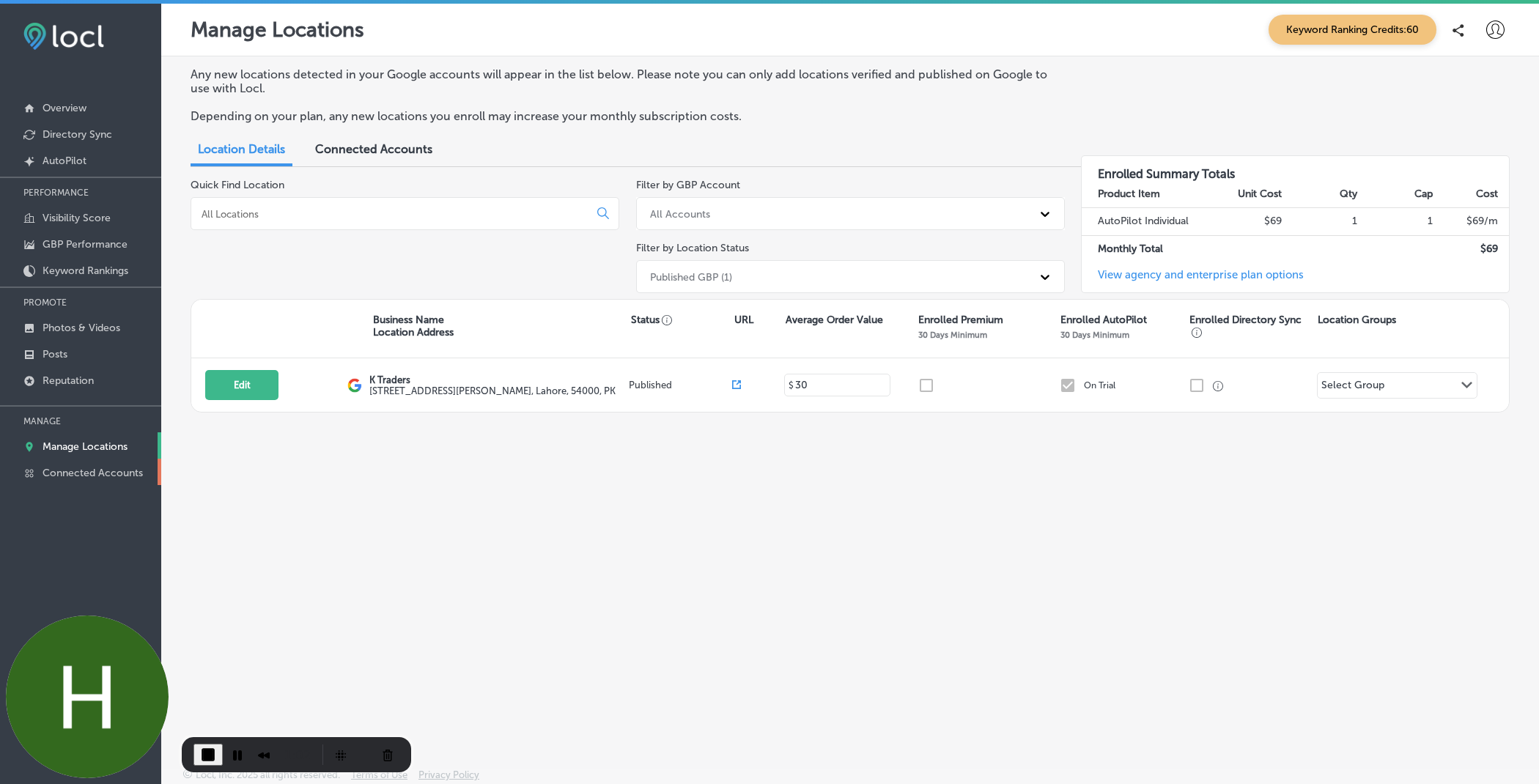
click at [86, 472] on p "Connected Accounts" at bounding box center [93, 473] width 101 height 13
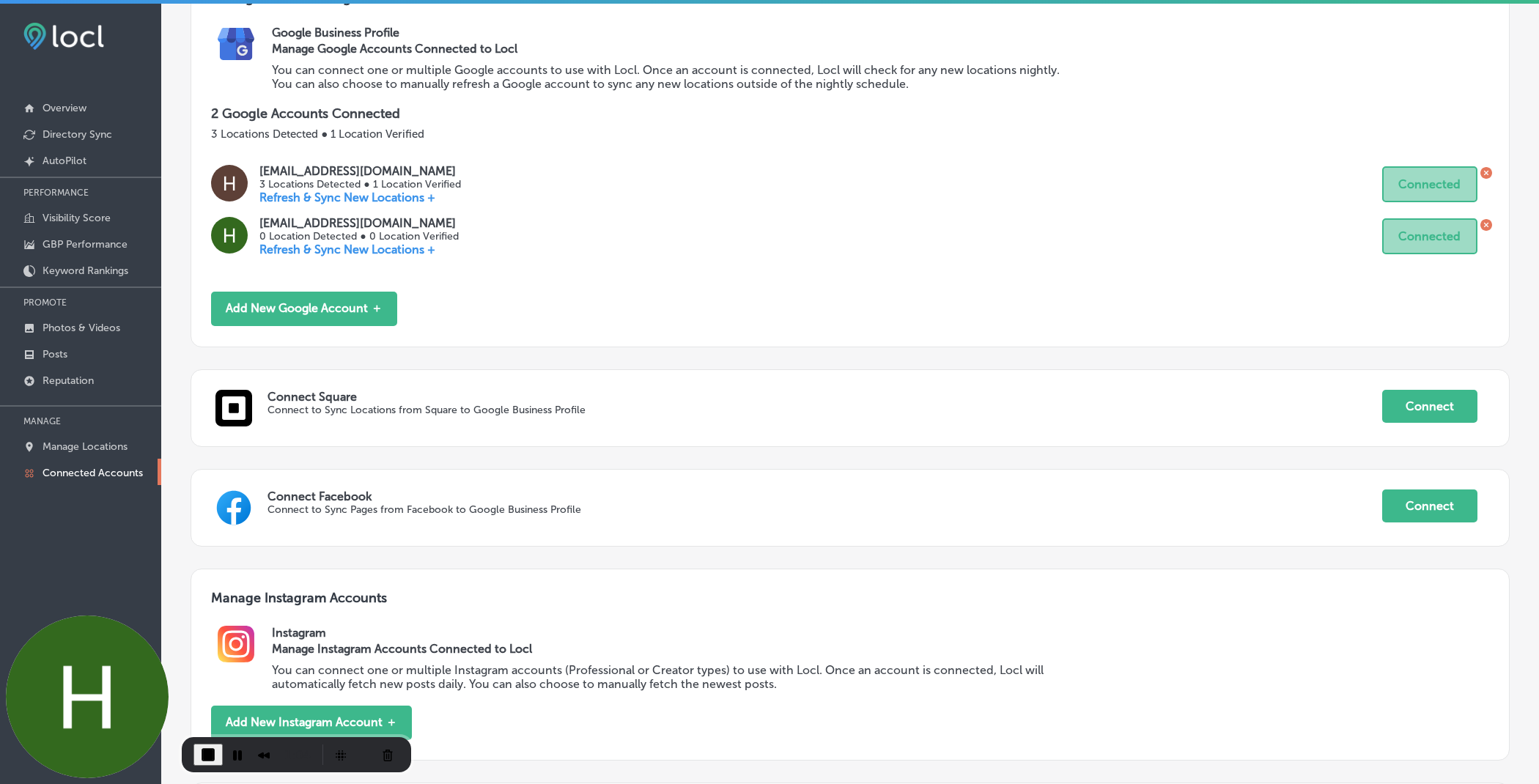
scroll to position [506, 0]
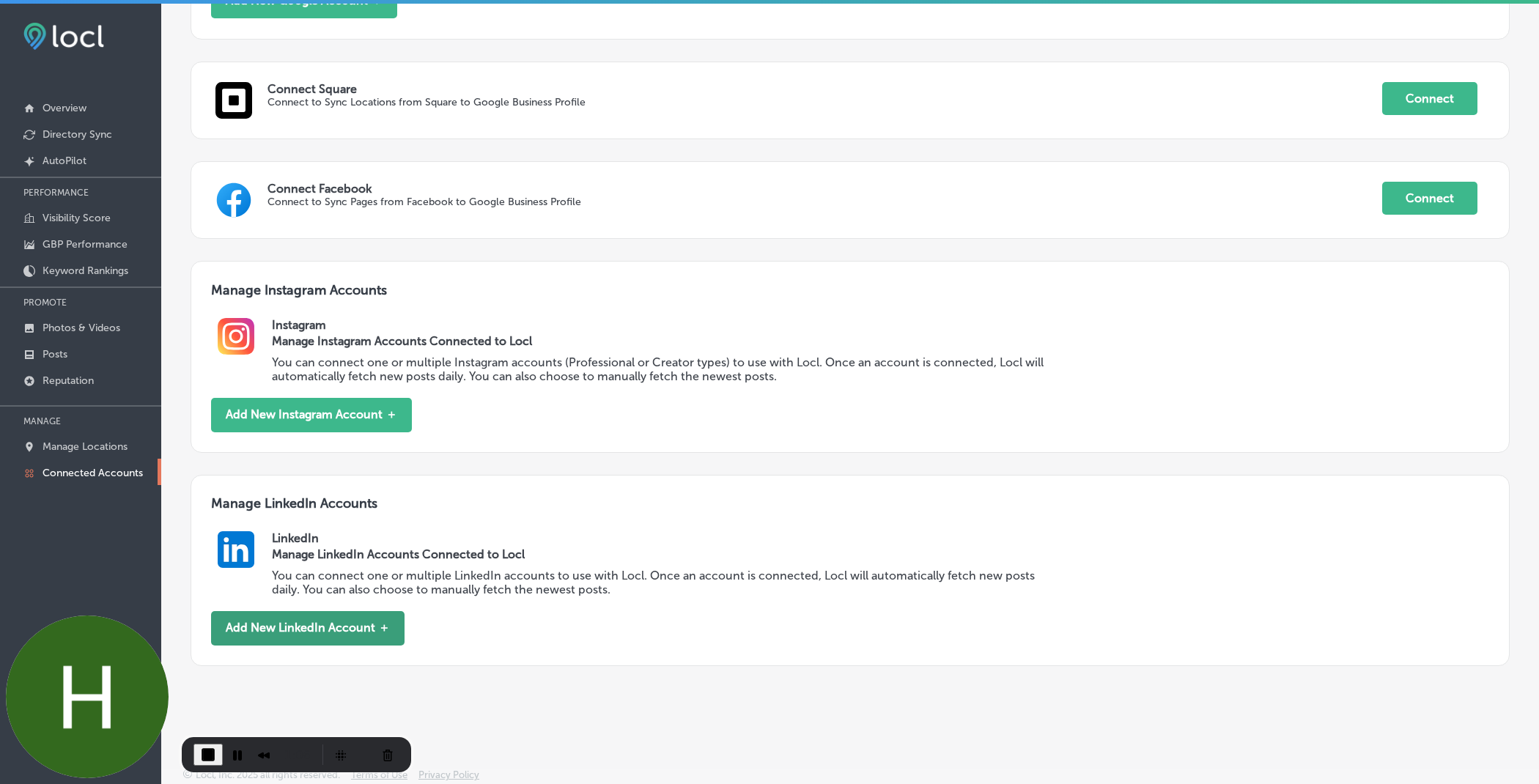
click at [311, 621] on button "Add New LinkedIn Account ＋" at bounding box center [307, 628] width 194 height 34
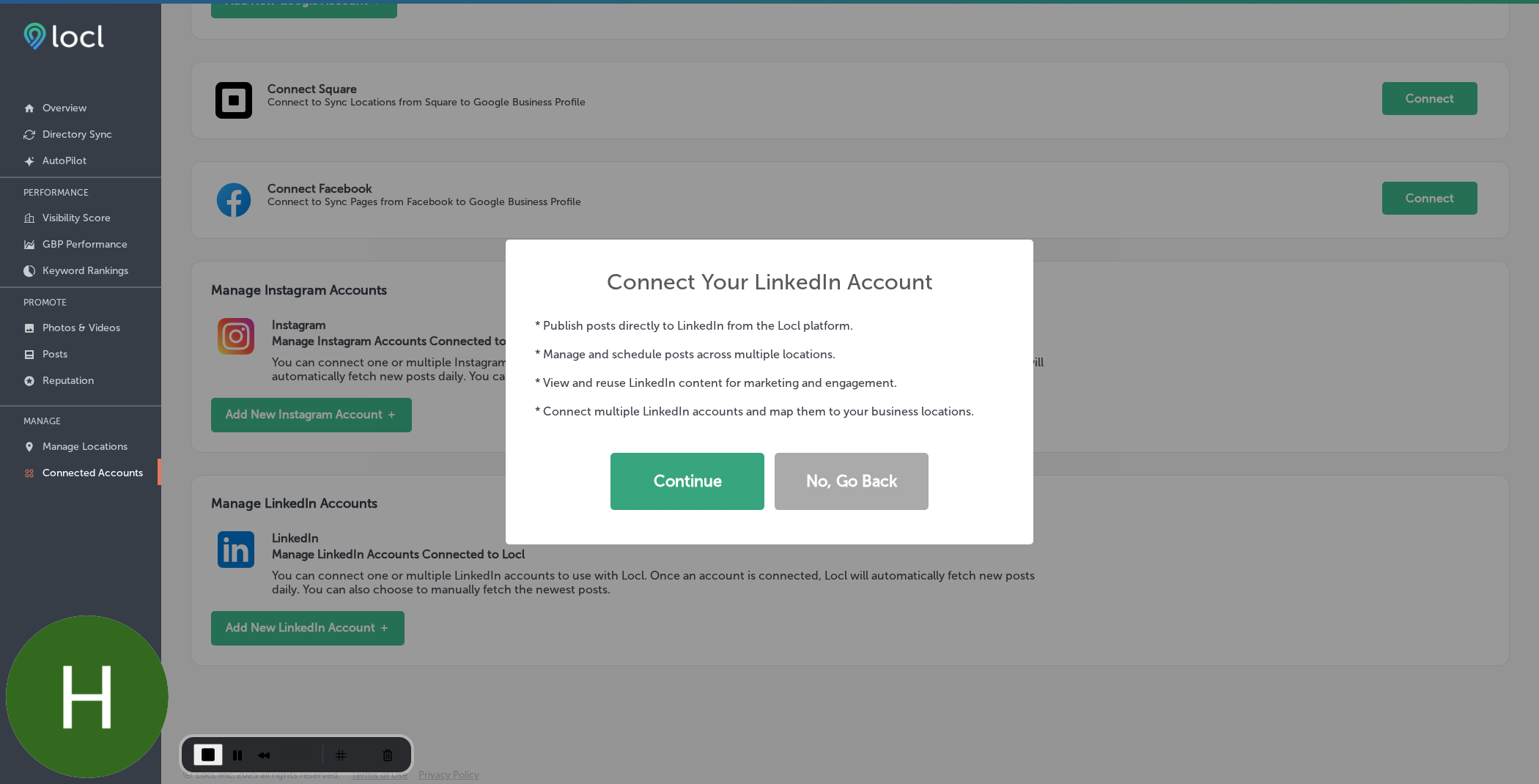
click at [685, 497] on button "Continue" at bounding box center [688, 481] width 154 height 57
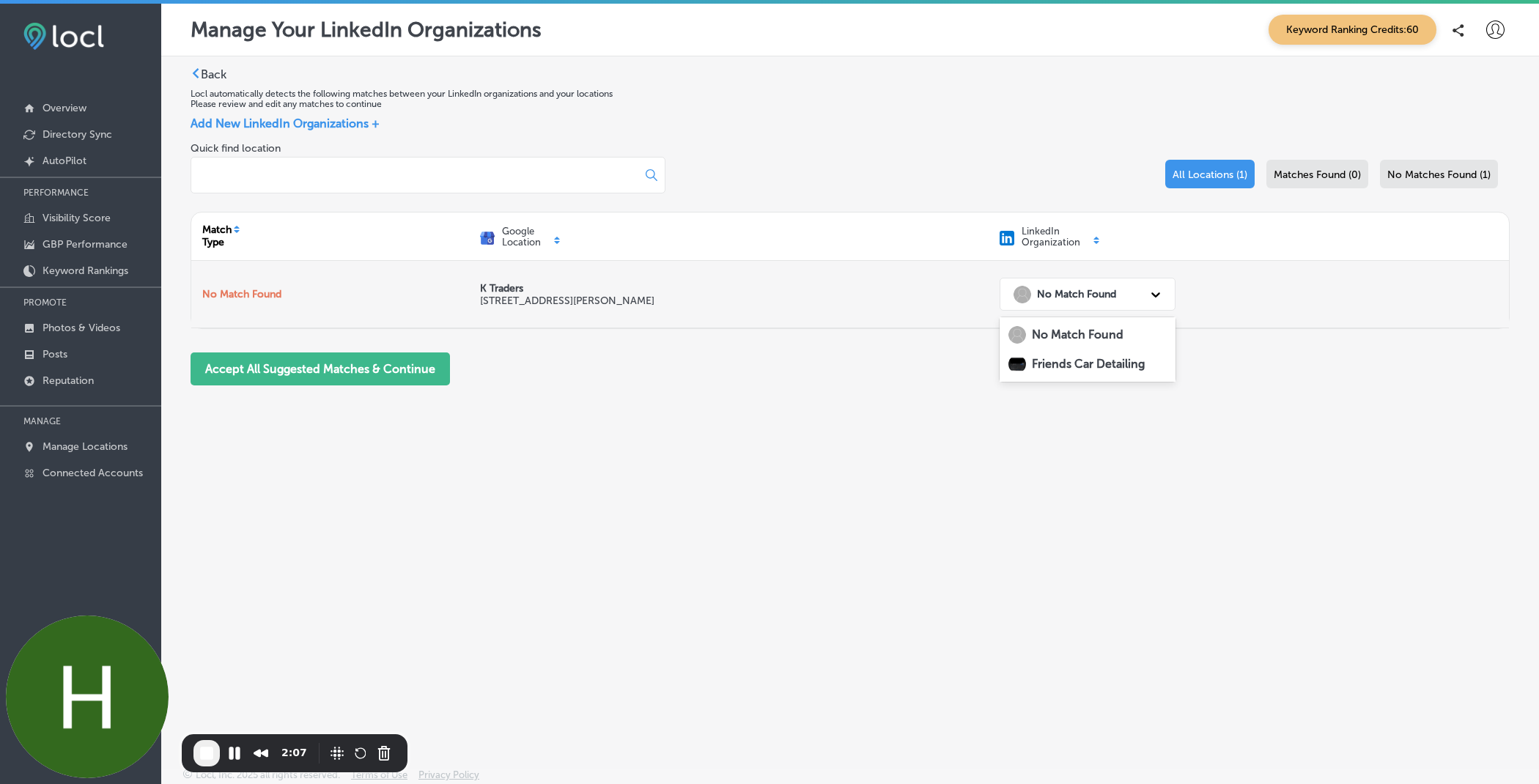
click at [1118, 291] on div "No Match Found" at bounding box center [1074, 293] width 136 height 30
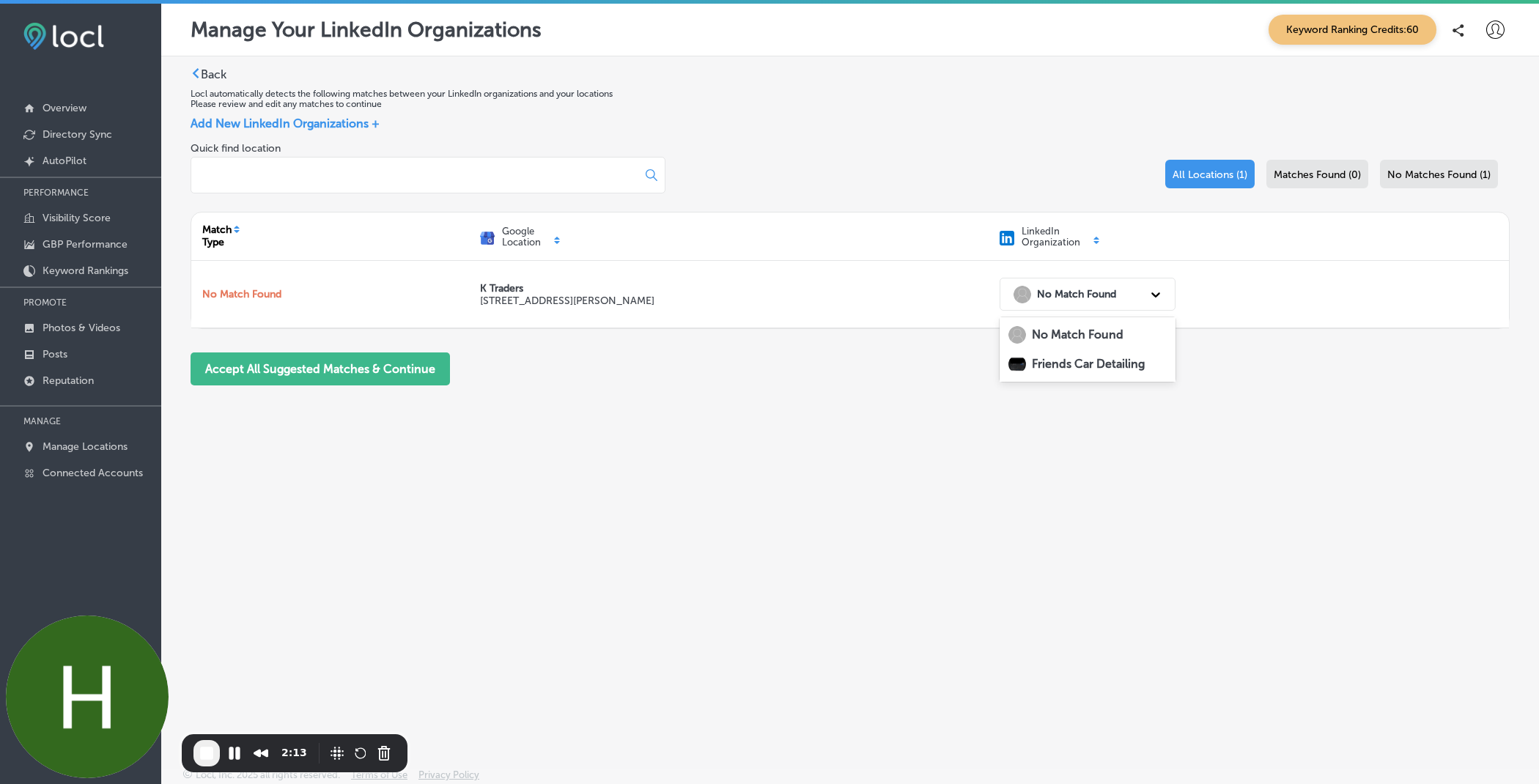
click at [1093, 367] on strong "Friends Car Detailing" at bounding box center [1088, 363] width 113 height 14
click at [418, 369] on button "Accept All Suggested Matches & Continue" at bounding box center [320, 369] width 259 height 33
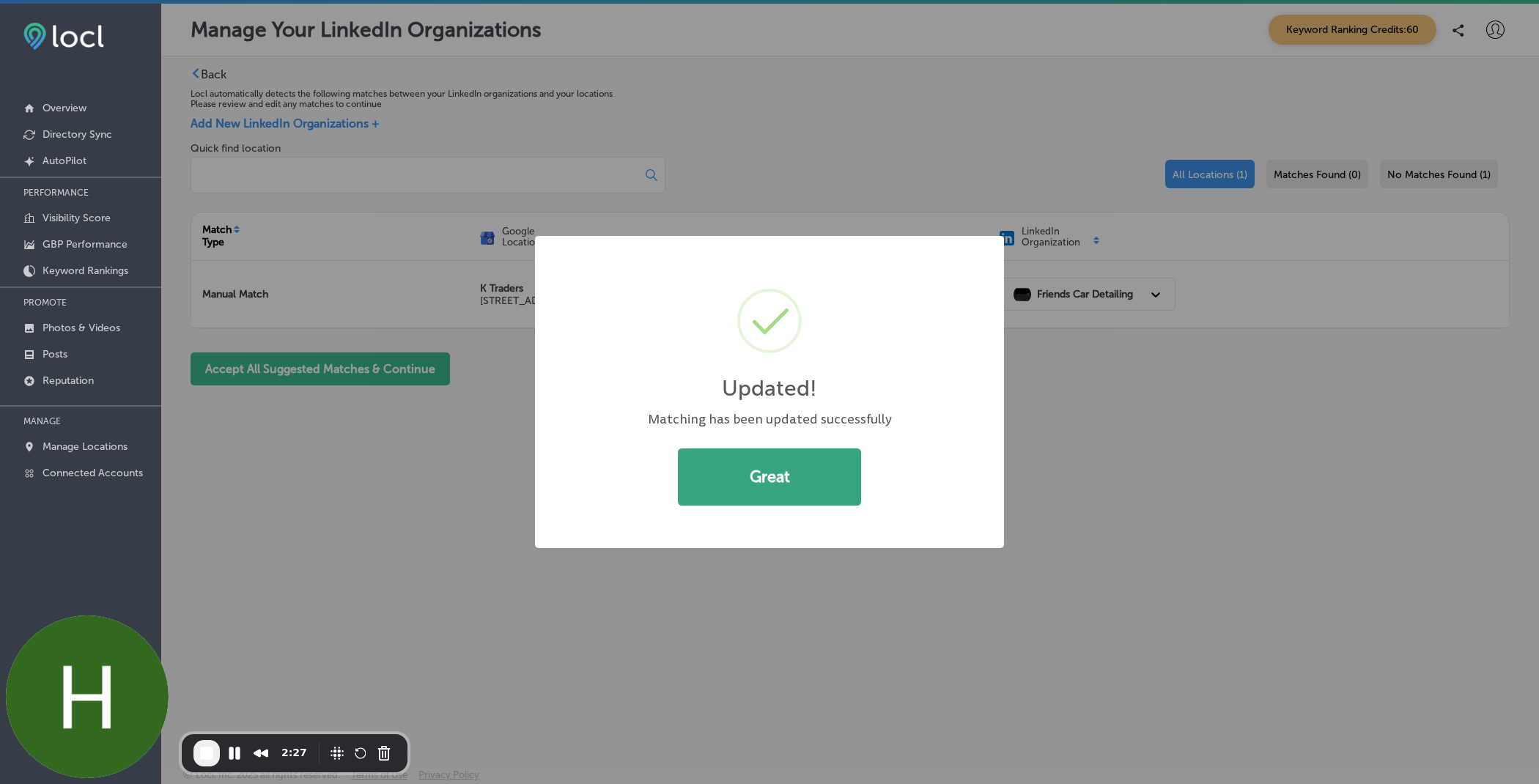
click at [737, 480] on button "Great" at bounding box center [770, 477] width 183 height 57
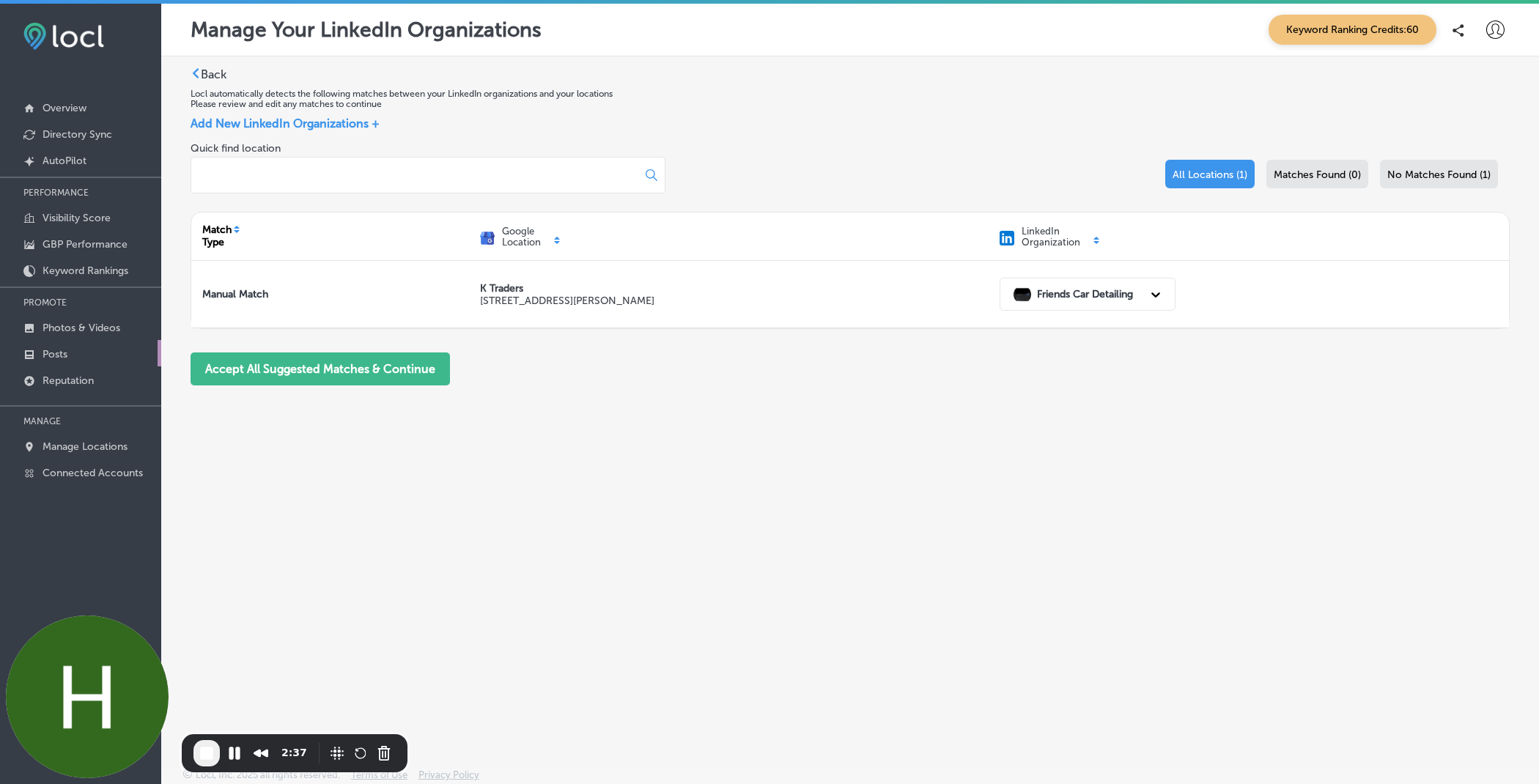
click at [66, 351] on p "Posts" at bounding box center [55, 354] width 25 height 13
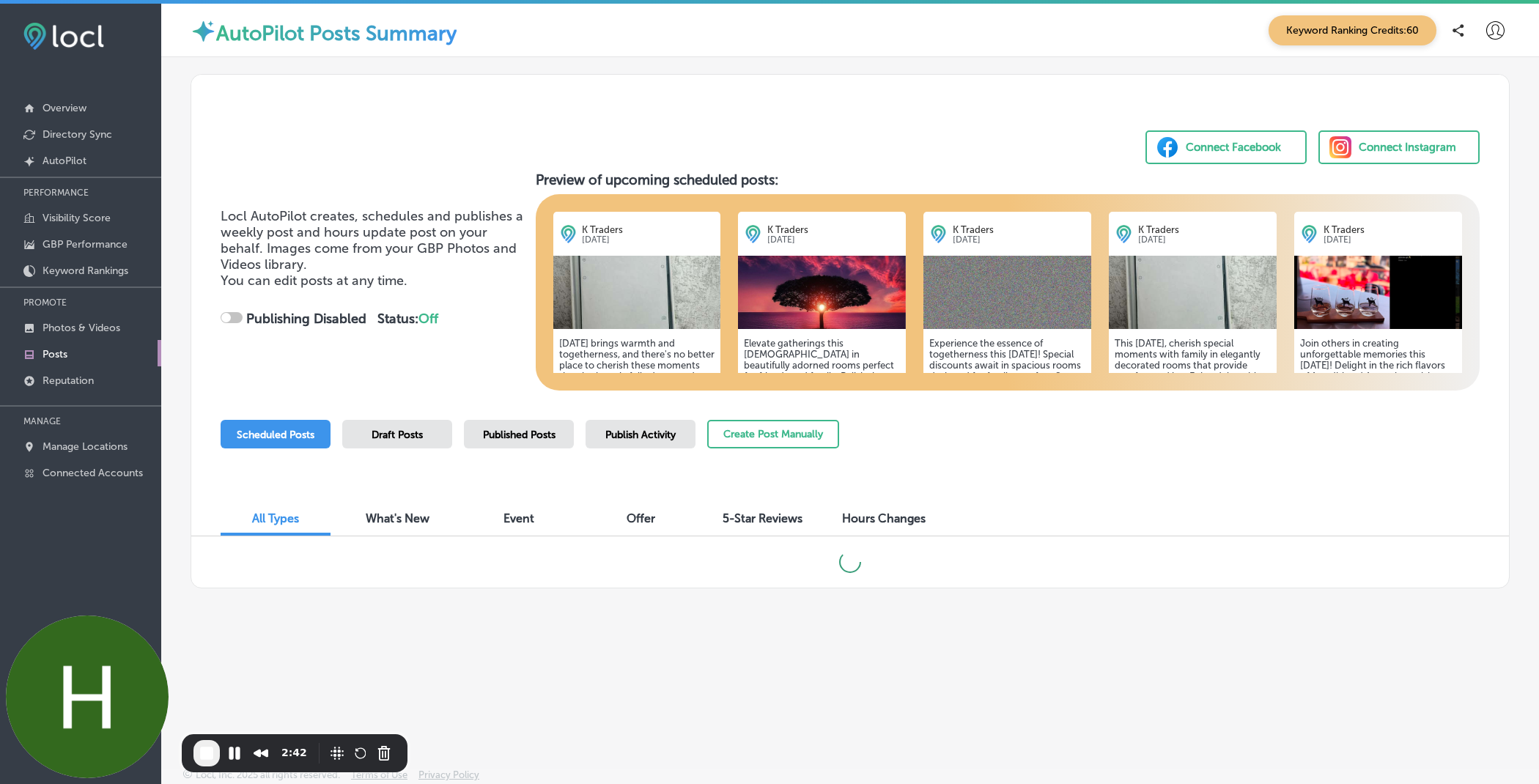
scroll to position [3, 0]
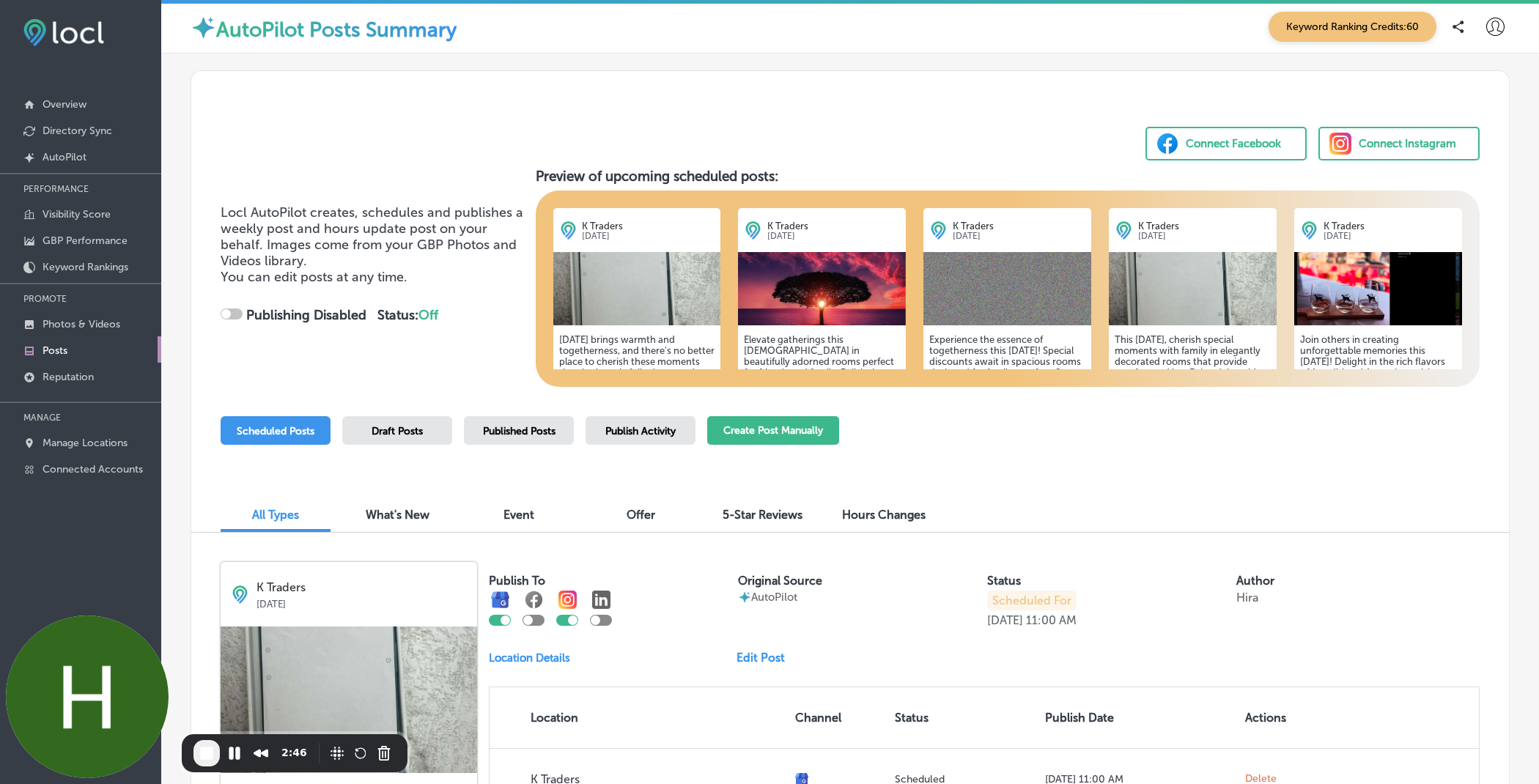
checkbox input "true"
click at [752, 436] on button "Create Post Manually" at bounding box center [773, 430] width 132 height 28
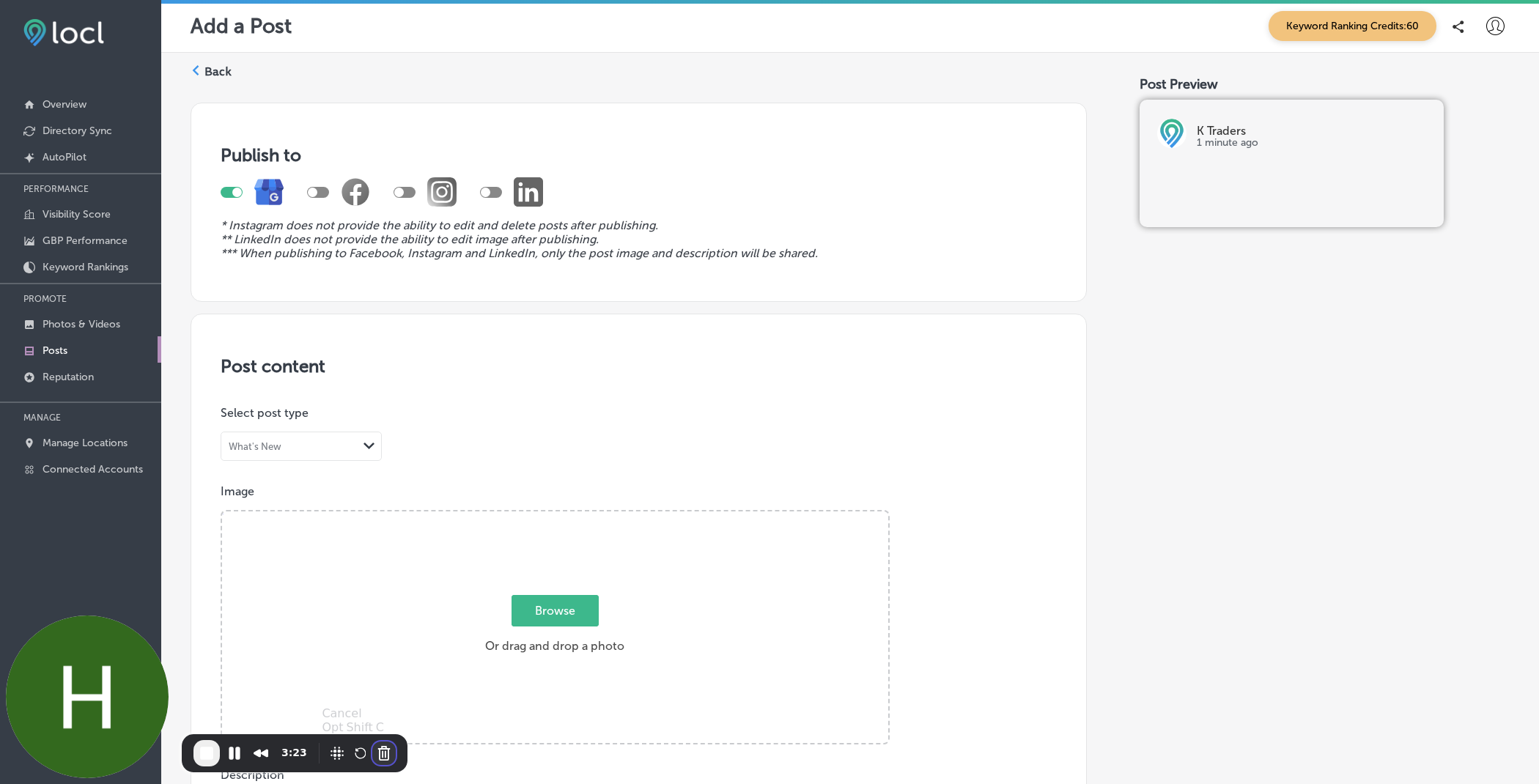
click at [382, 756] on button "Cancel Recording" at bounding box center [383, 752] width 23 height 23
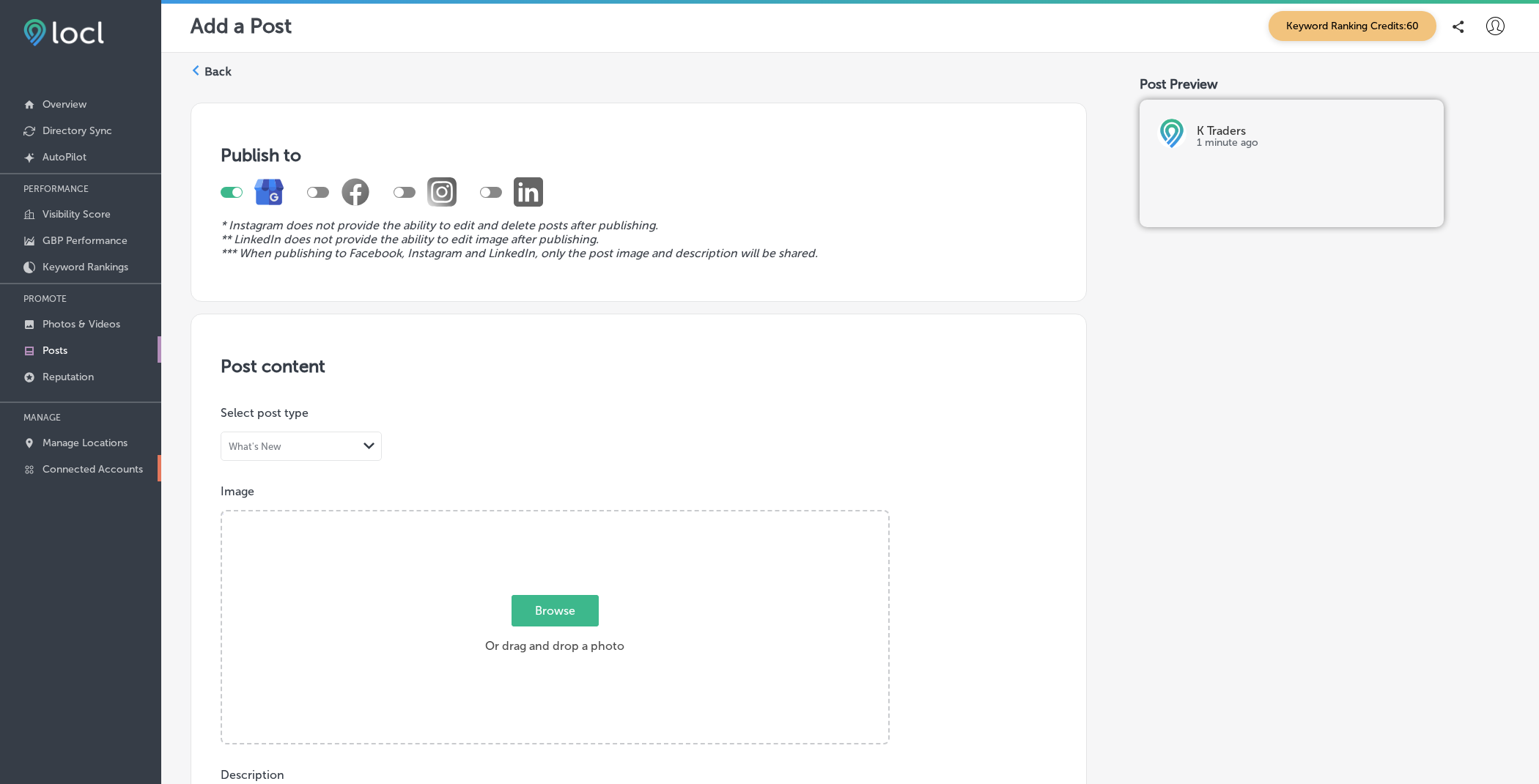
click at [55, 470] on p "Connected Accounts" at bounding box center [93, 469] width 101 height 13
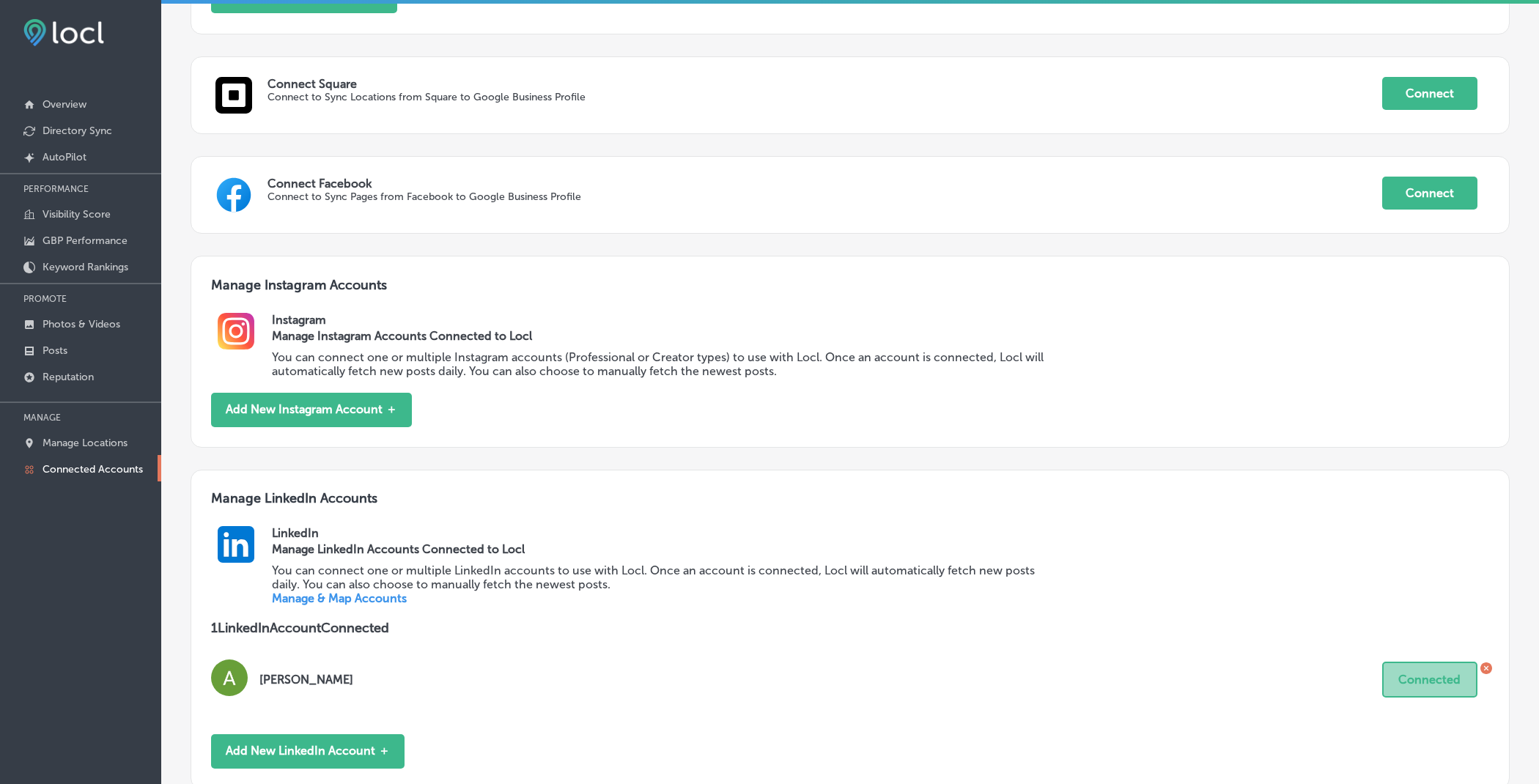
scroll to position [506, 0]
click at [1487, 670] on icon at bounding box center [1486, 668] width 12 height 12
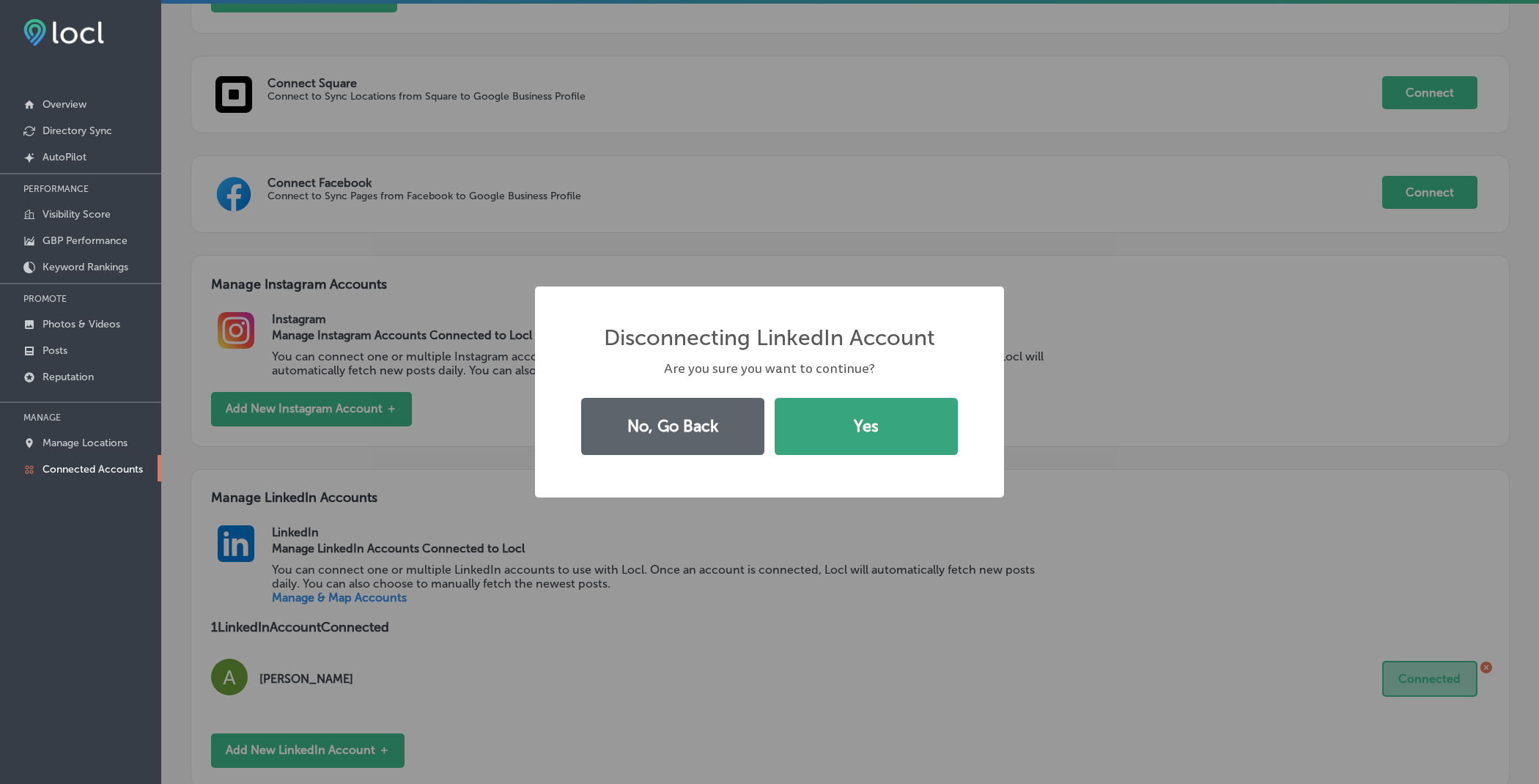
click at [801, 448] on button "Yes" at bounding box center [866, 426] width 183 height 57
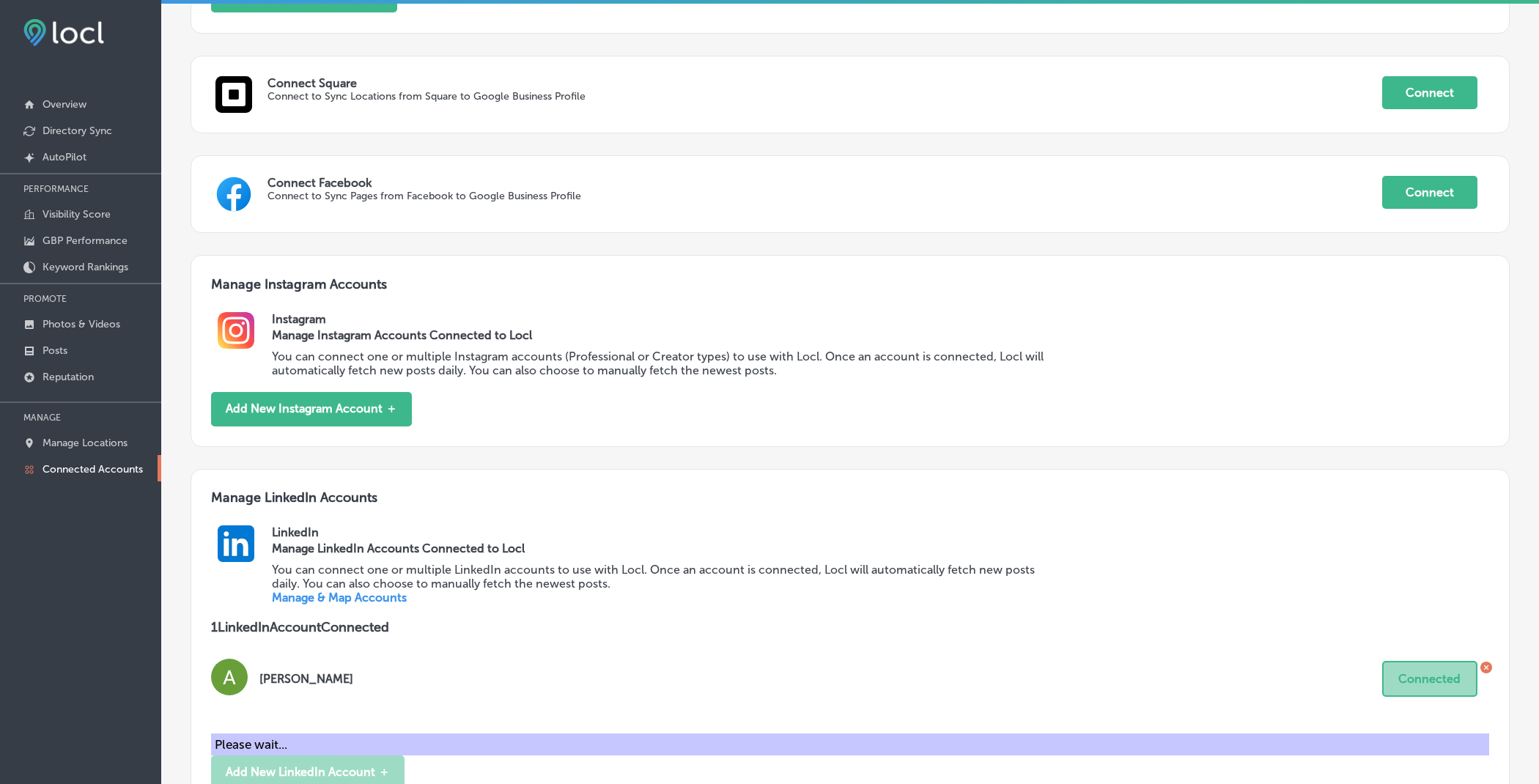
scroll to position [0, 0]
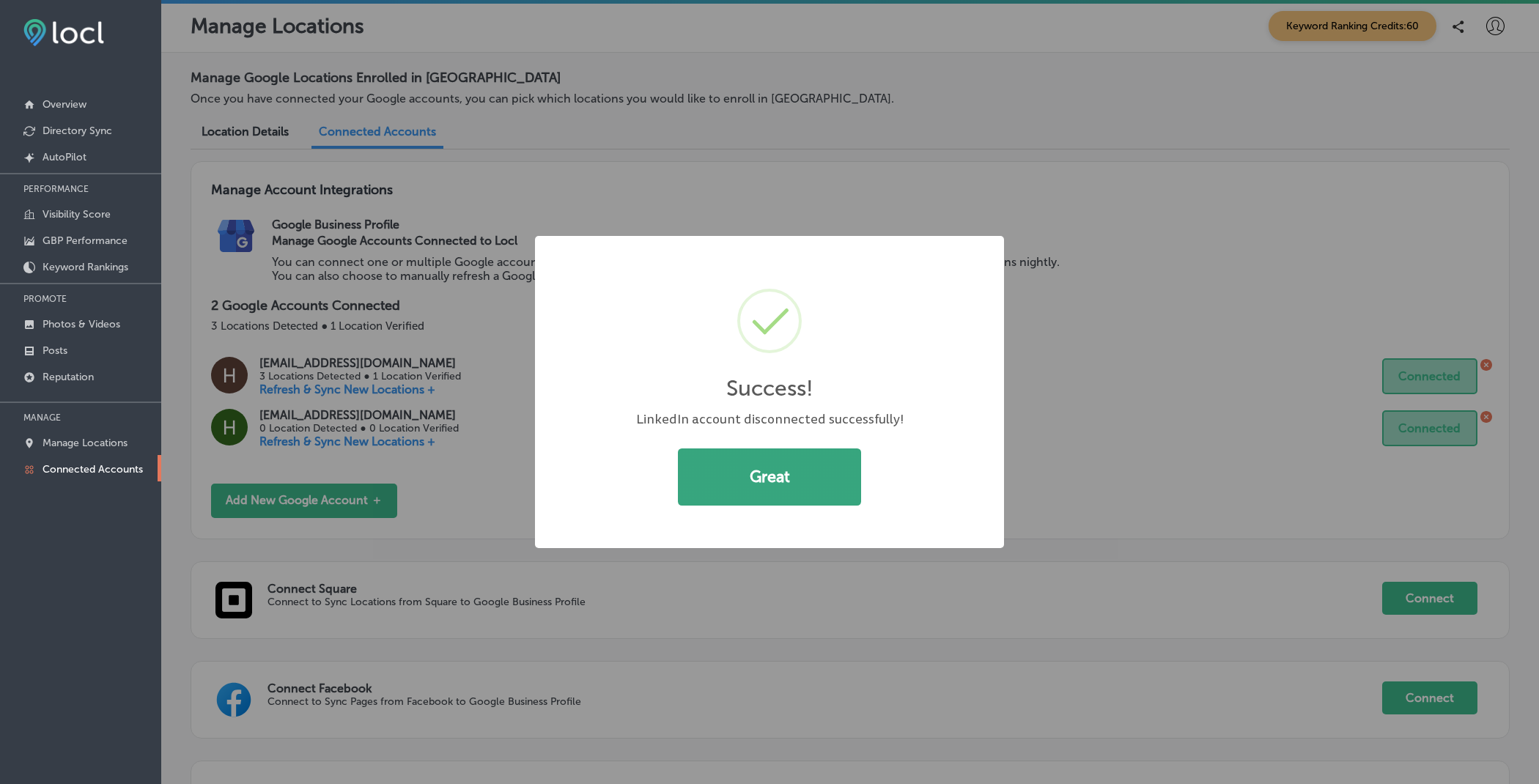
click at [796, 463] on button "Great" at bounding box center [770, 477] width 183 height 57
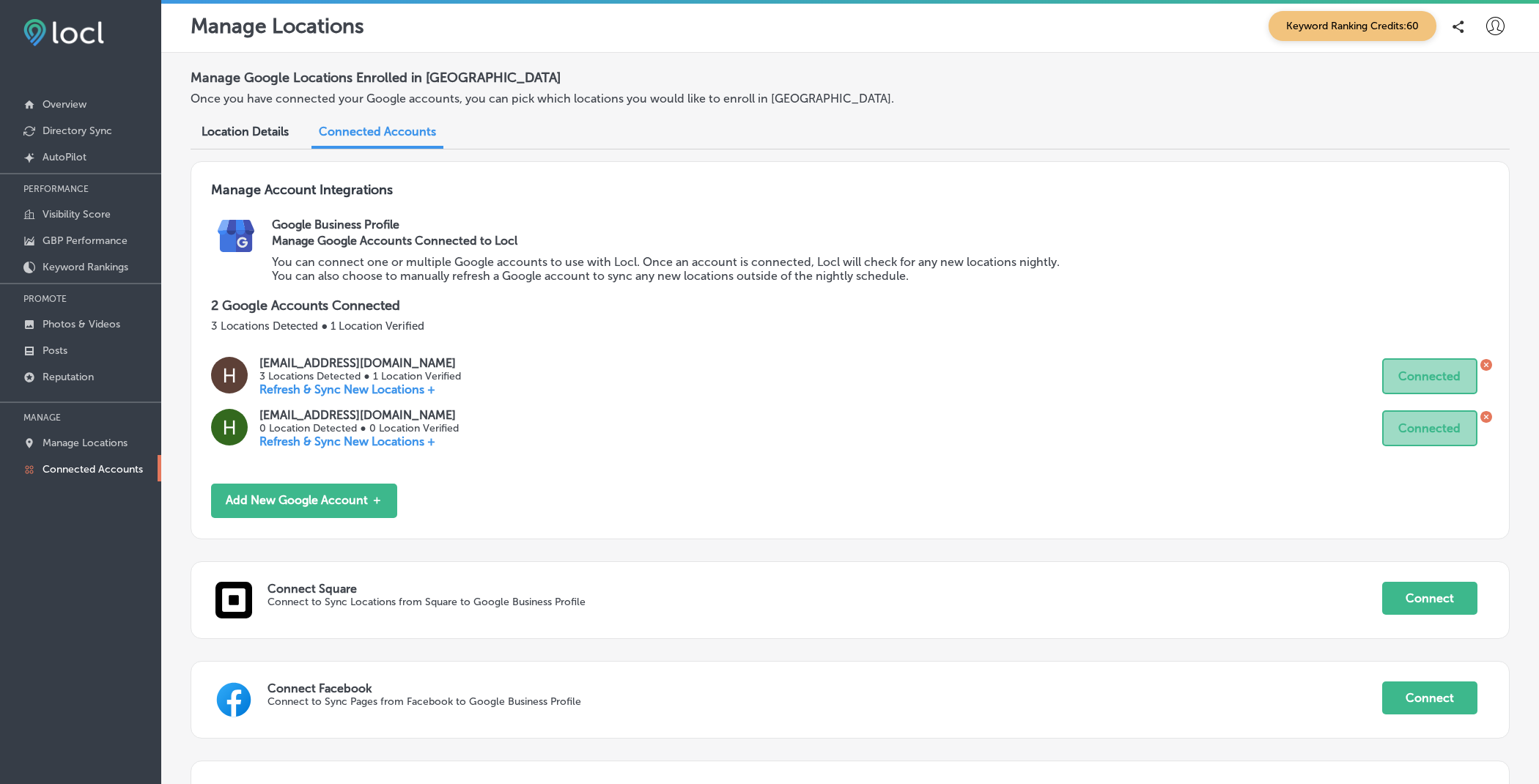
click at [1496, 17] on icon at bounding box center [1495, 26] width 18 height 18
click at [1466, 154] on p "Log Out" at bounding box center [1464, 157] width 44 height 18
